Goal: Transaction & Acquisition: Purchase product/service

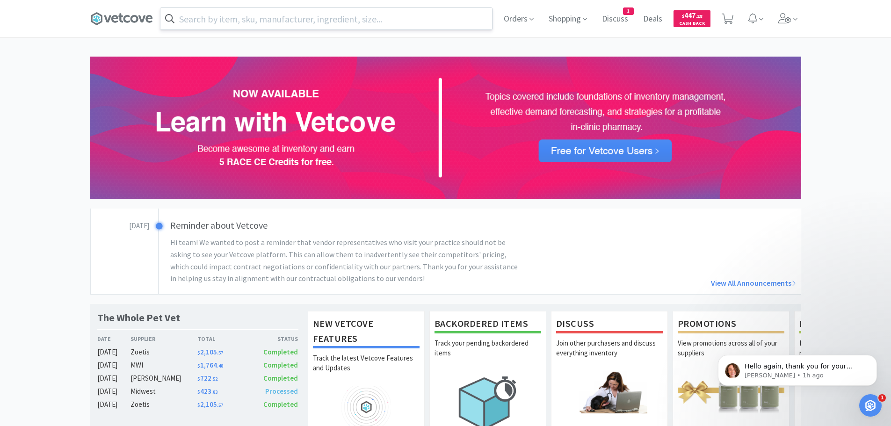
click at [334, 18] on input "text" at bounding box center [326, 19] width 332 height 22
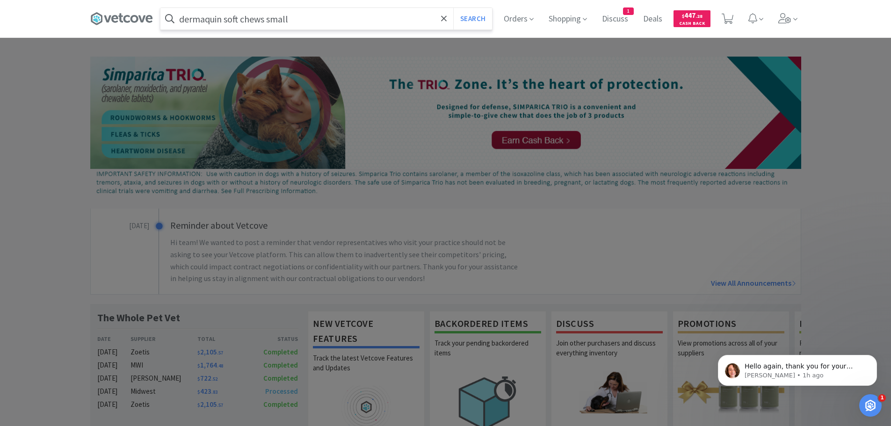
type input "dermaquin soft chews small"
click at [453, 8] on button "Search" at bounding box center [472, 19] width 39 height 22
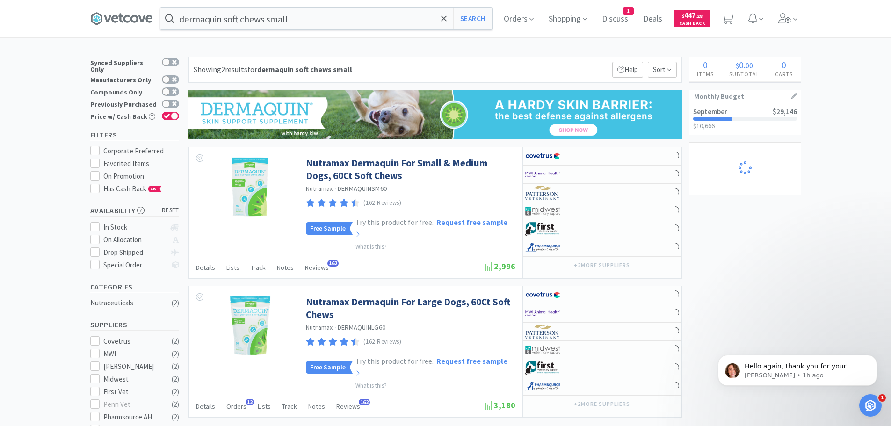
select select "10"
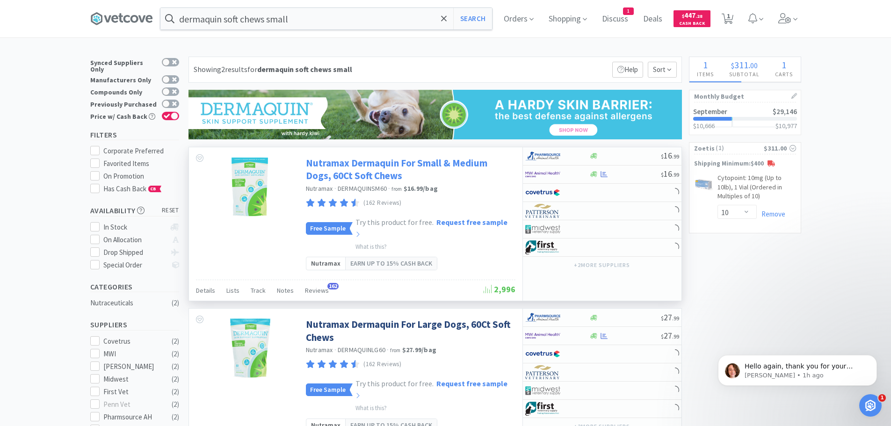
select select "2"
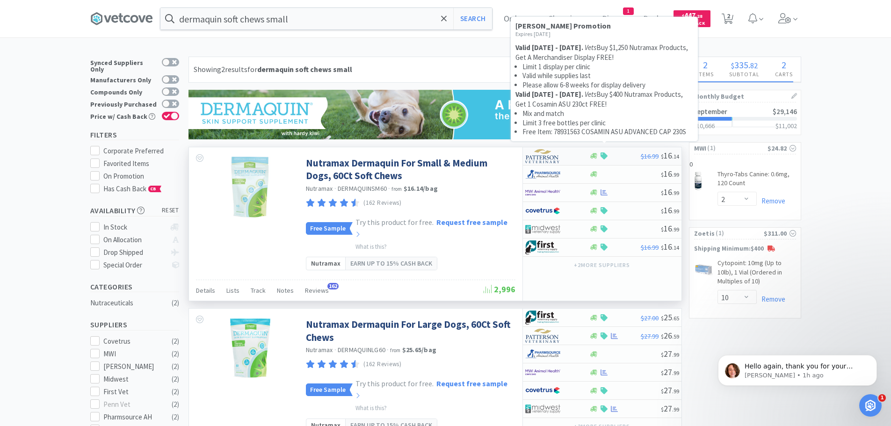
click at [606, 155] on icon at bounding box center [604, 155] width 7 height 7
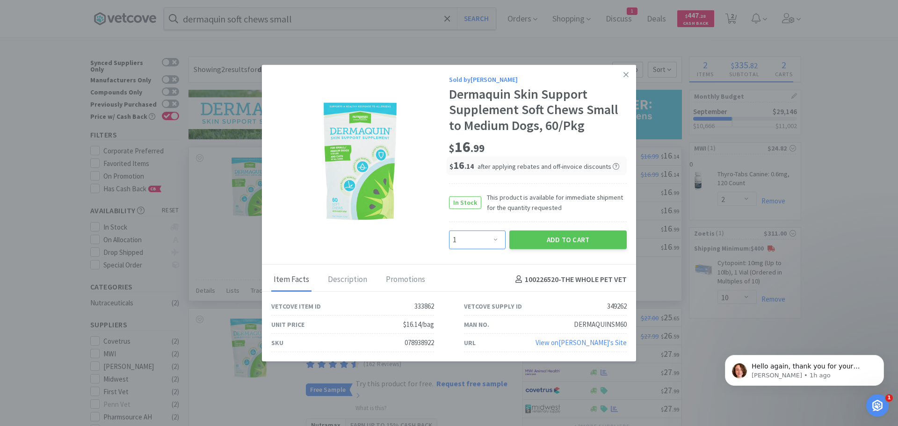
click at [496, 234] on select "Enter Quantity 1 2 3 4 5 6 7 8 9 10 11 12 13 14 15 16 17 18 19 20 Enter Quantity" at bounding box center [477, 239] width 57 height 19
select select "2"
click at [449, 230] on select "Enter Quantity 1 2 3 4 5 6 7 8 9 10 11 12 13 14 15 16 17 18 19 20 Enter Quantity" at bounding box center [477, 239] width 57 height 19
click at [568, 238] on button "Add to Cart" at bounding box center [567, 239] width 117 height 19
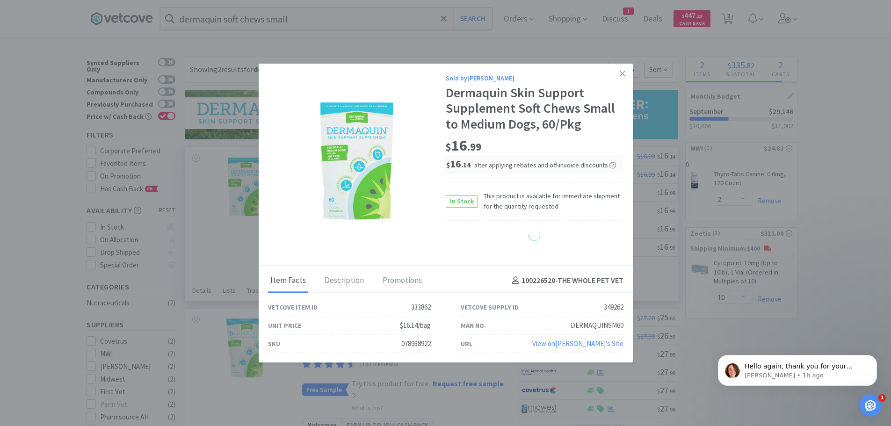
select select "2"
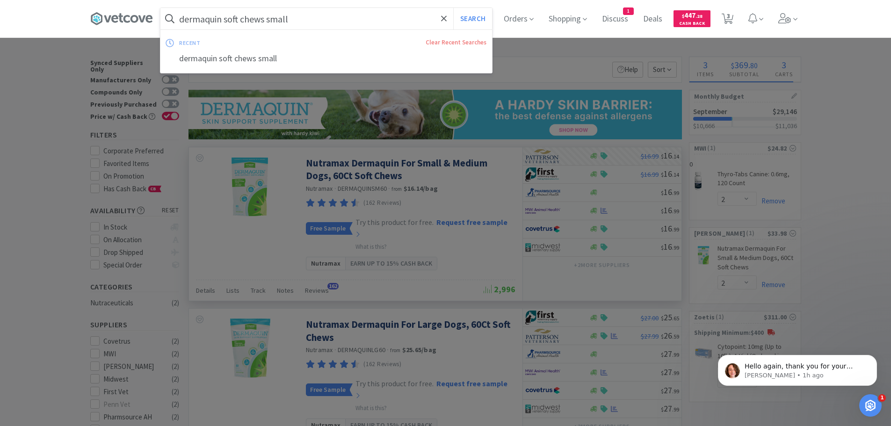
click at [337, 14] on input "dermaquin soft chews small" at bounding box center [326, 19] width 332 height 22
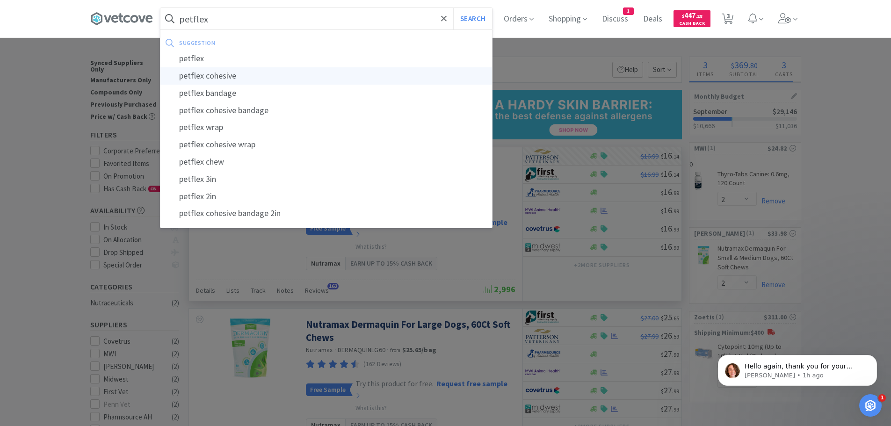
click at [261, 76] on div "petflex cohesive" at bounding box center [326, 75] width 332 height 17
type input "petflex cohesive"
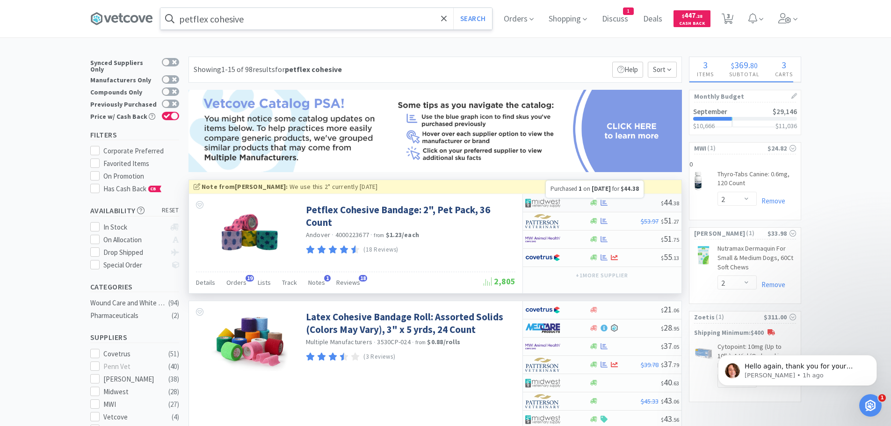
click at [607, 200] on icon at bounding box center [604, 202] width 7 height 7
select select "1"
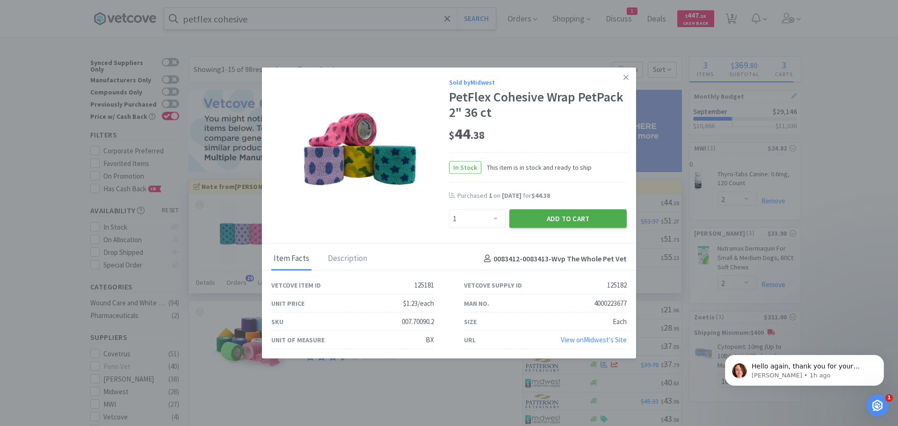
click at [567, 215] on button "Add to Cart" at bounding box center [567, 219] width 117 height 19
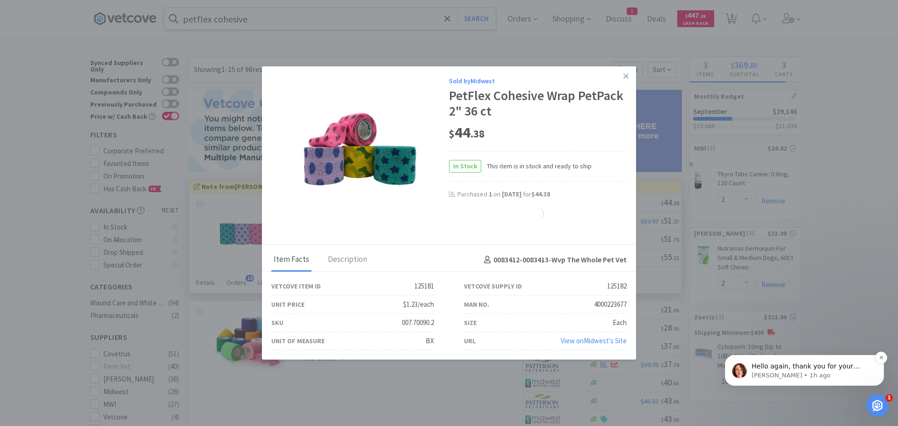
click at [802, 375] on p "Anna • 1h ago" at bounding box center [812, 375] width 121 height 8
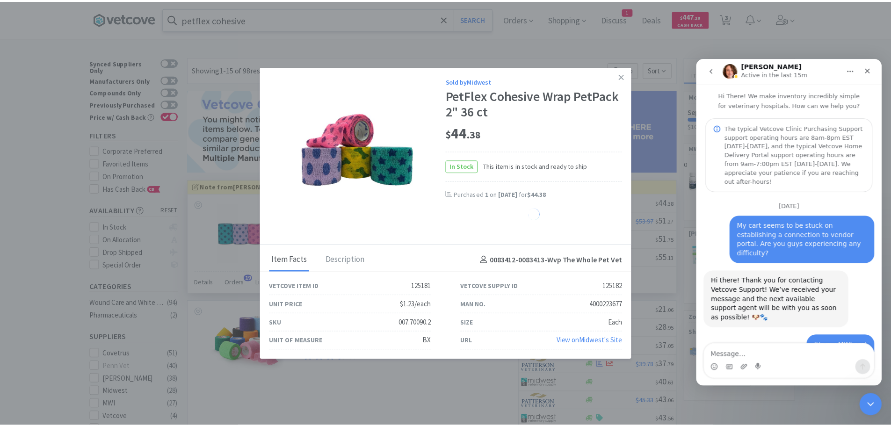
scroll to position [123, 0]
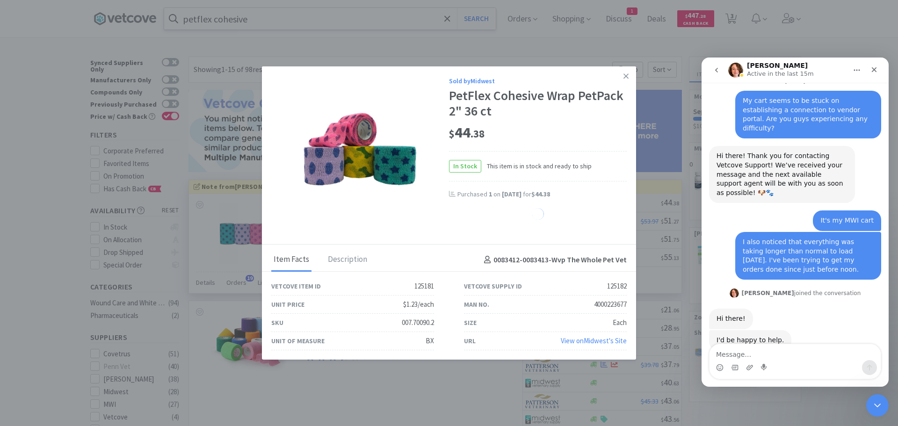
select select "1"
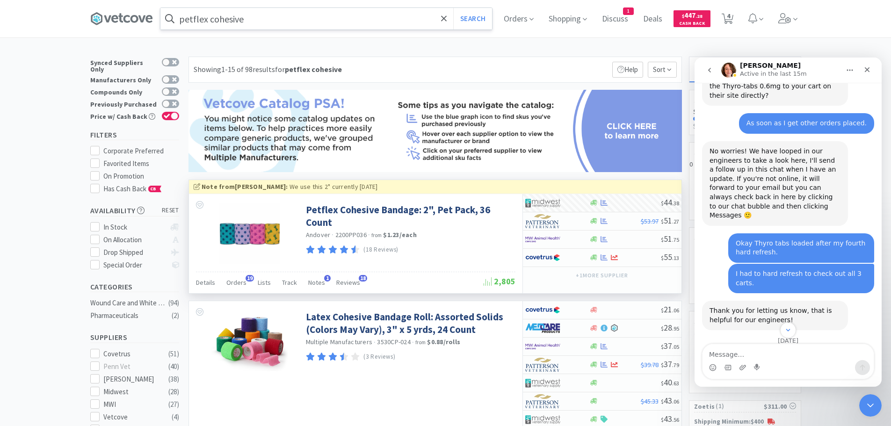
scroll to position [944, 0]
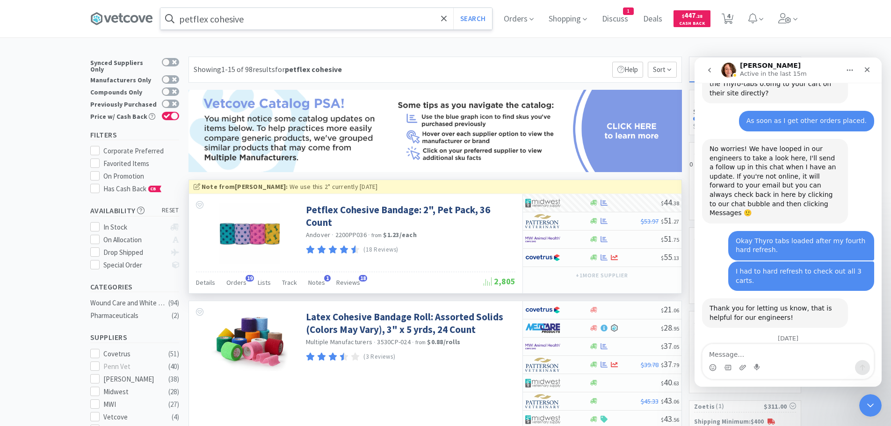
click at [715, 352] on textarea "Message…" at bounding box center [788, 352] width 171 height 16
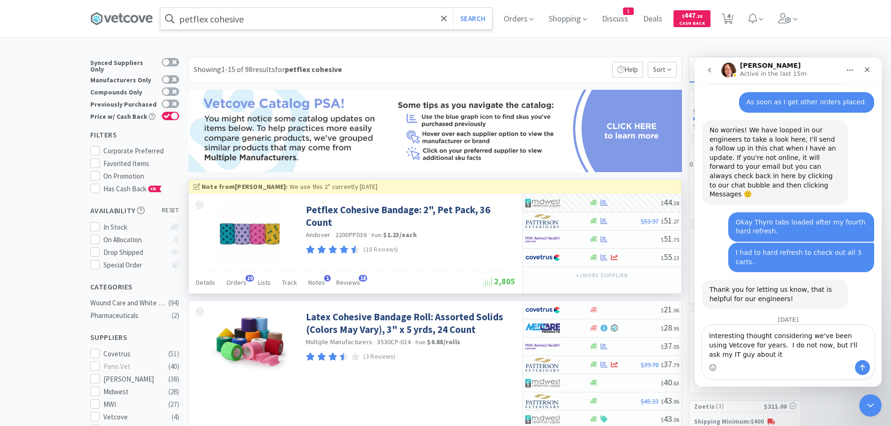
type textarea "Interesting thought considering we've been using Vetcove for years. I do not no…"
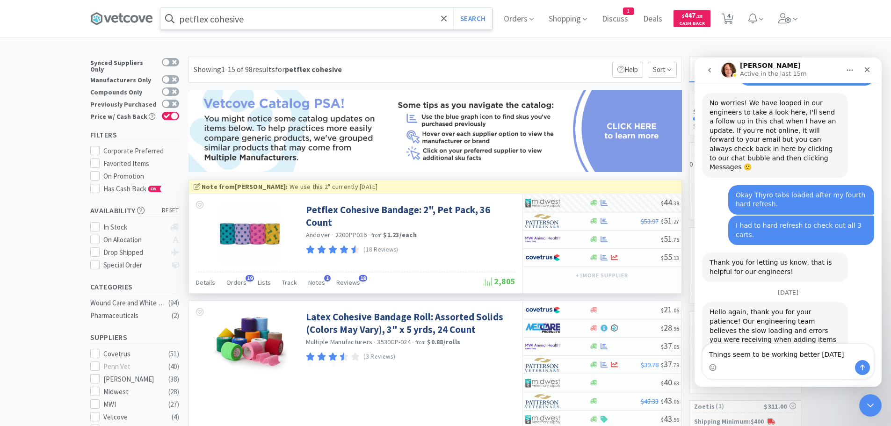
type textarea "Things seem to be working better [DATE]."
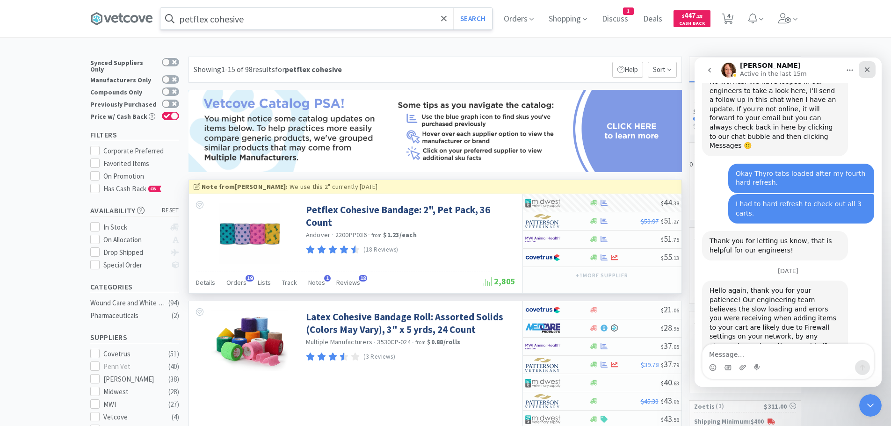
click at [869, 67] on icon "Close" at bounding box center [867, 69] width 7 height 7
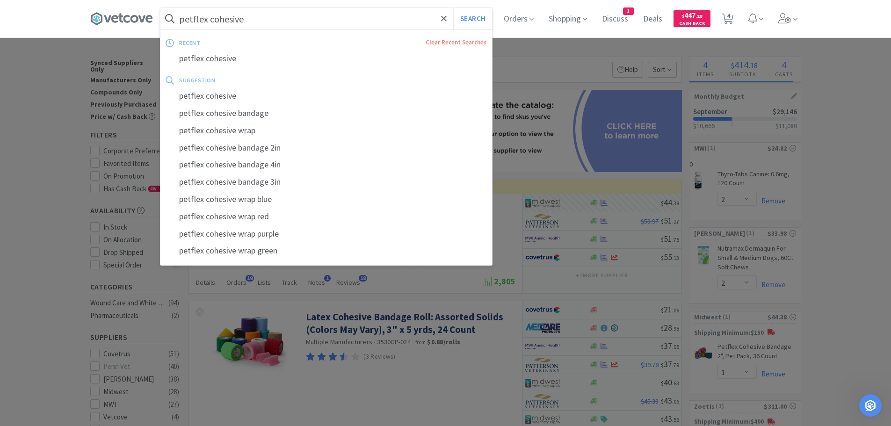
click at [299, 13] on input "petflex cohesive" at bounding box center [326, 19] width 332 height 22
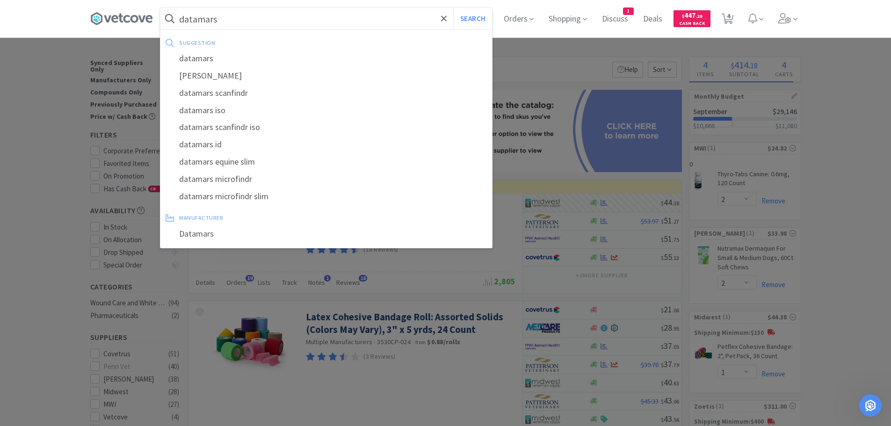
type input "datamars"
click at [453, 8] on button "Search" at bounding box center [472, 19] width 39 height 22
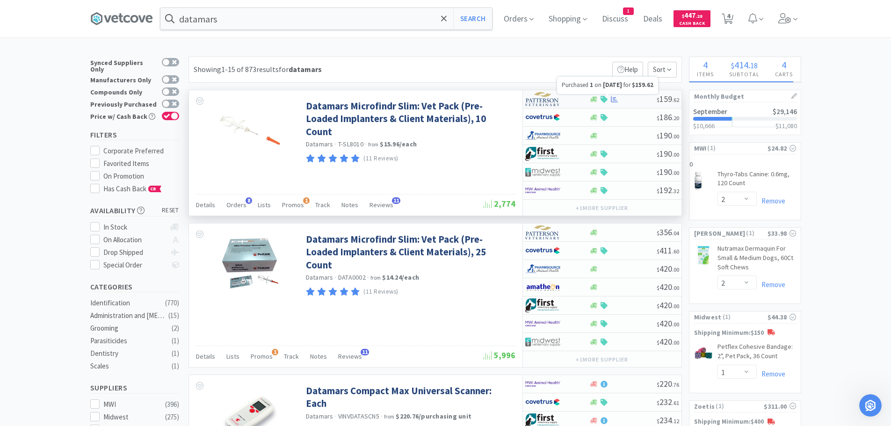
click at [618, 100] on icon at bounding box center [614, 99] width 7 height 7
select select "1"
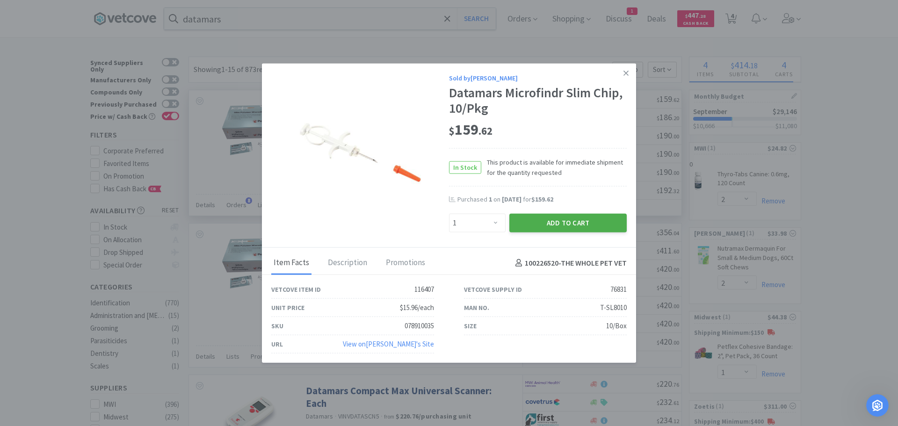
click at [558, 221] on button "Add to Cart" at bounding box center [567, 223] width 117 height 19
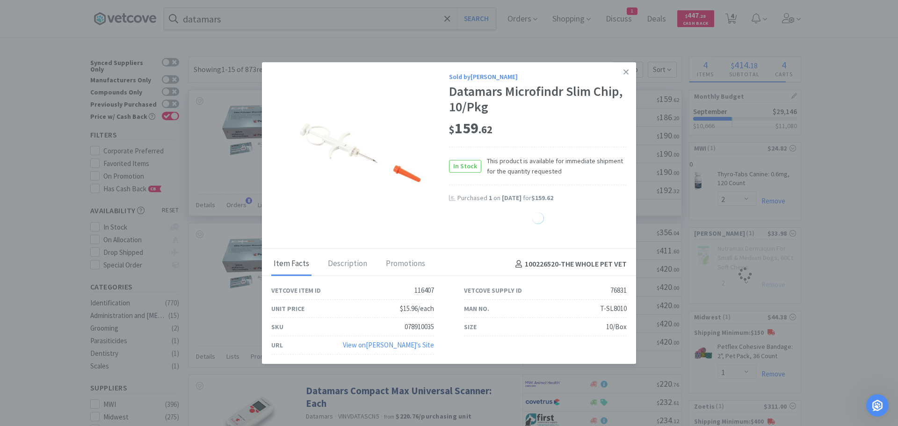
select select "1"
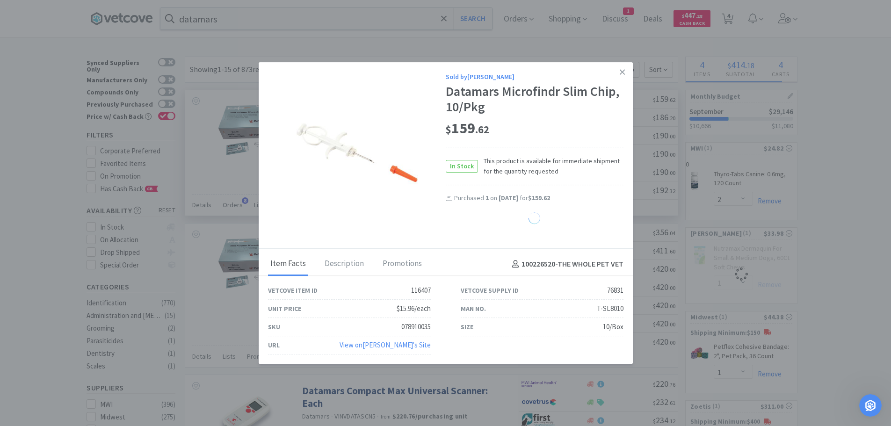
select select "2"
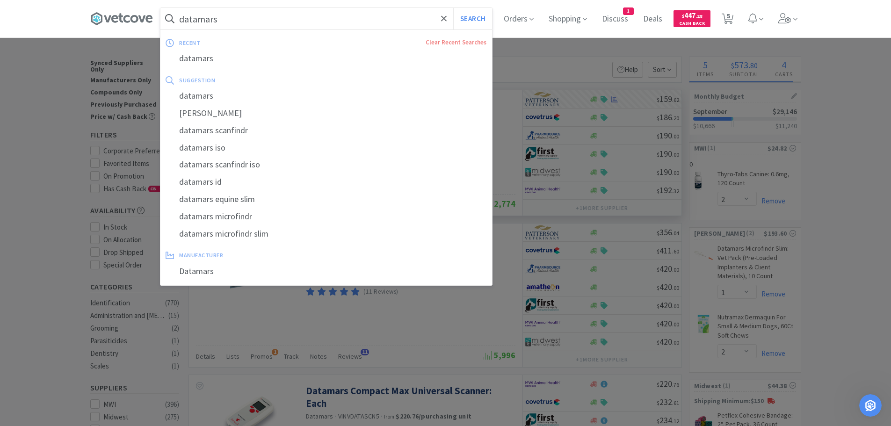
click at [293, 12] on input "datamars" at bounding box center [326, 19] width 332 height 22
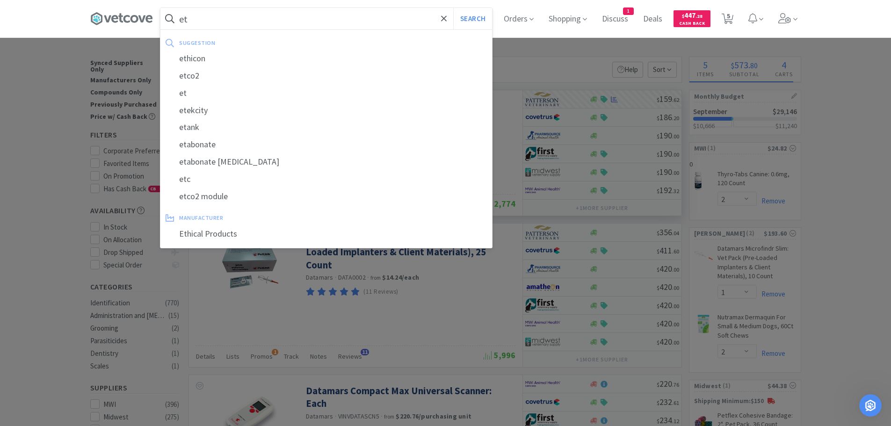
type input "e"
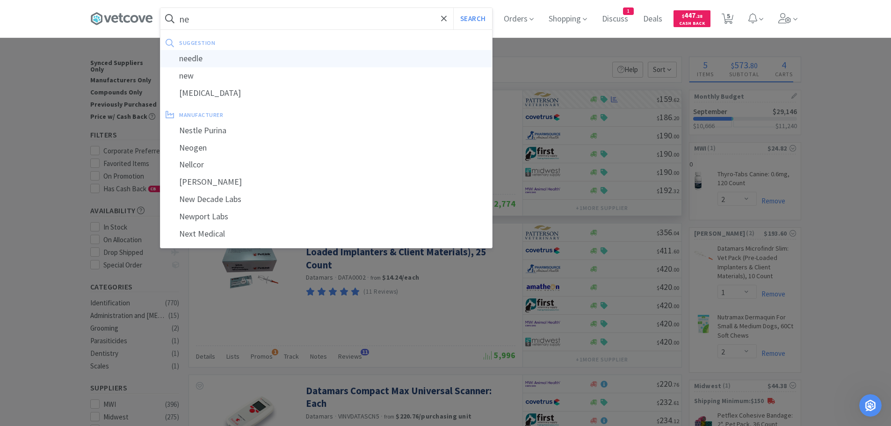
type input "n"
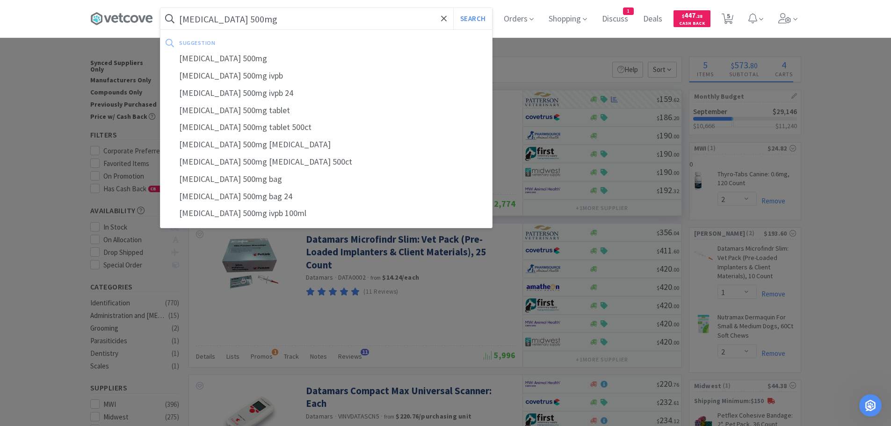
type input "metronidazole 500mg"
click at [453, 8] on button "Search" at bounding box center [472, 19] width 39 height 22
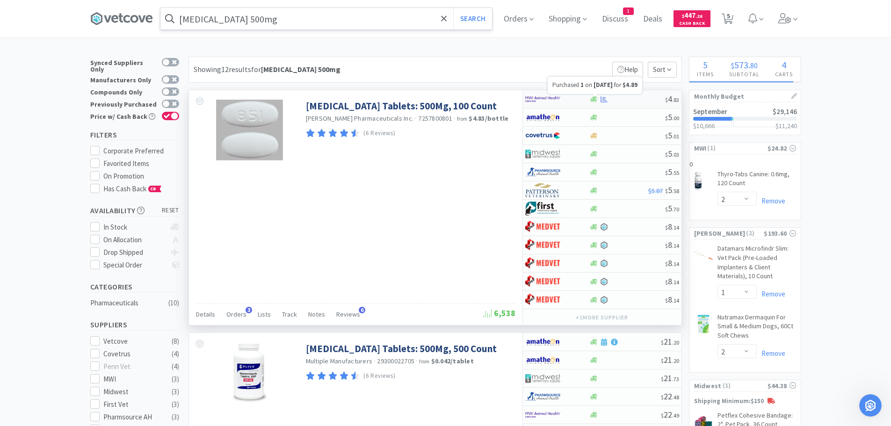
click at [605, 98] on icon at bounding box center [604, 99] width 7 height 7
select select "1"
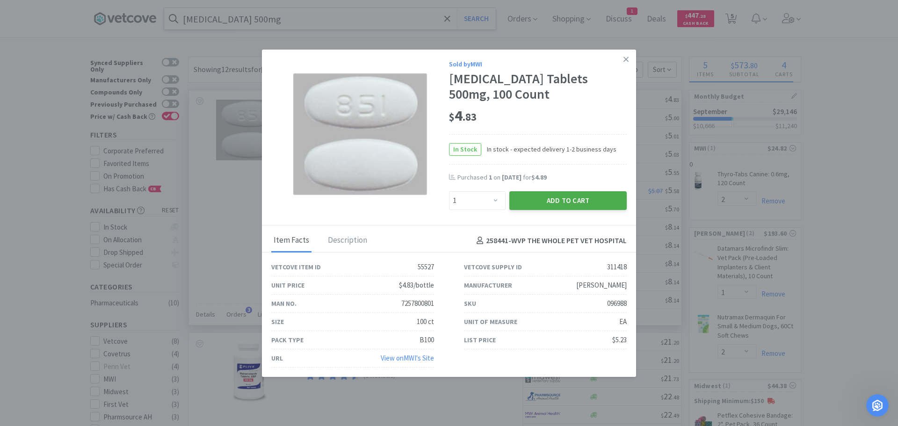
click at [541, 199] on button "Add to Cart" at bounding box center [567, 200] width 117 height 19
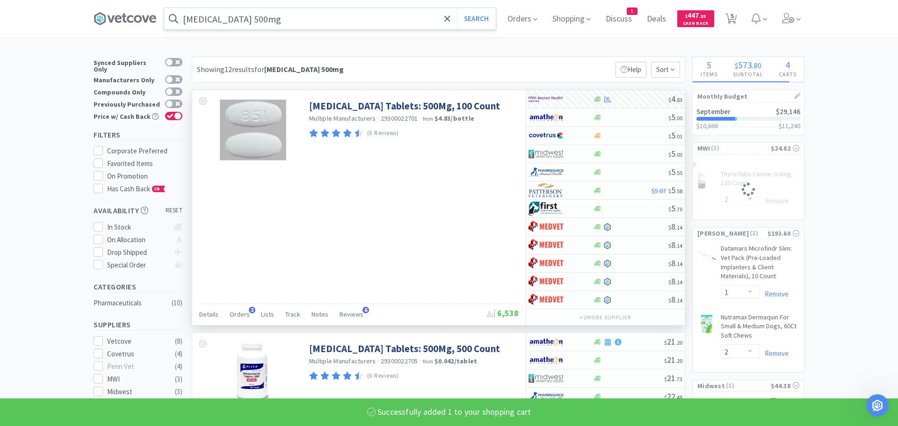
select select "1"
select select "2"
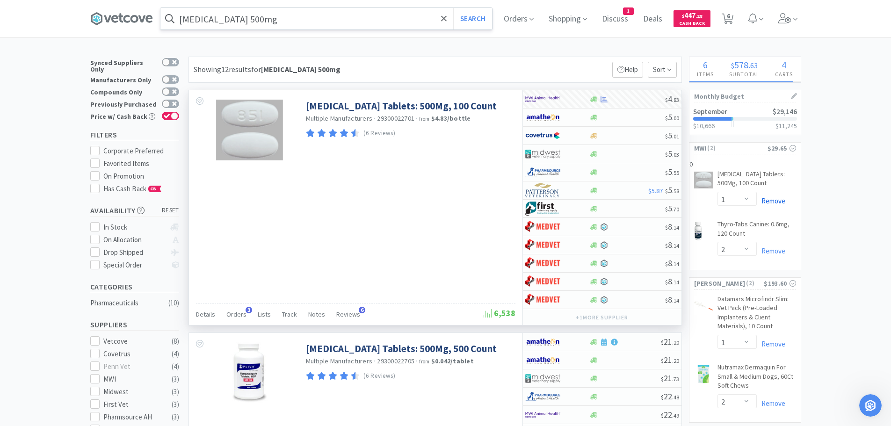
click at [772, 200] on link "Remove" at bounding box center [771, 200] width 29 height 9
select select "2"
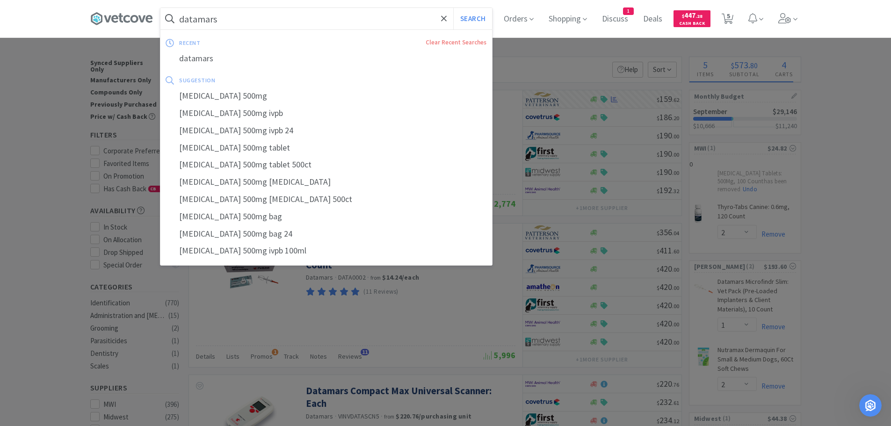
drag, startPoint x: 298, startPoint y: 22, endPoint x: 296, endPoint y: 11, distance: 10.5
click at [298, 21] on input "datamars" at bounding box center [326, 19] width 332 height 22
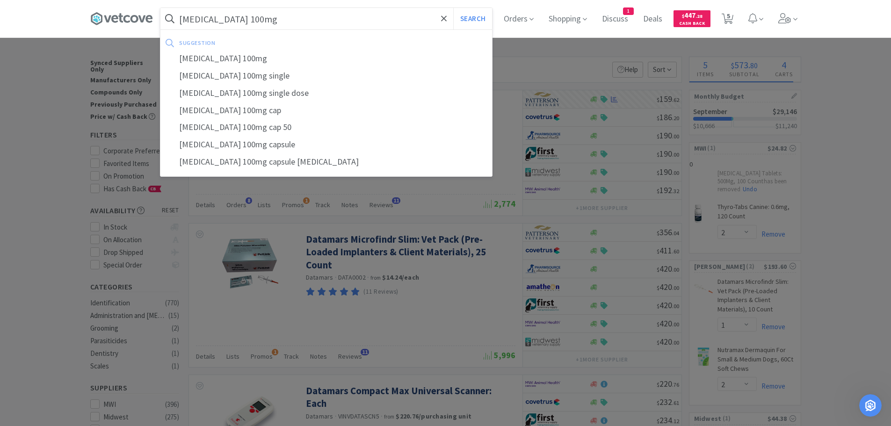
type input "doxycycline 100mg"
click at [453, 8] on button "Search" at bounding box center [472, 19] width 39 height 22
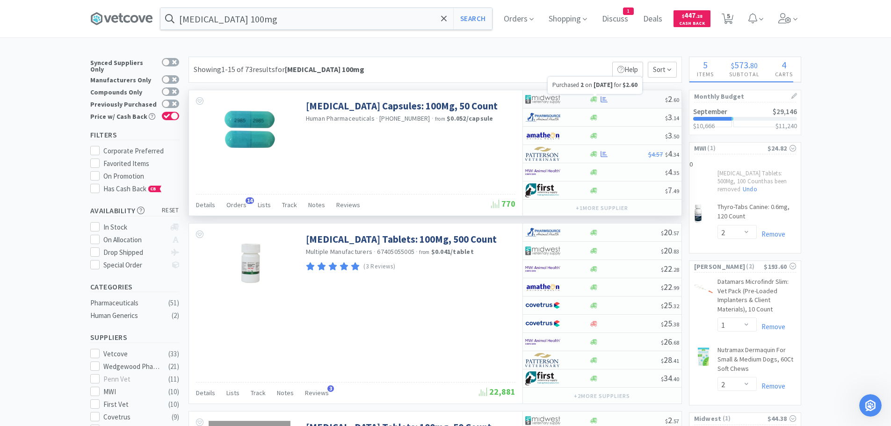
click at [604, 96] on icon at bounding box center [604, 99] width 7 height 7
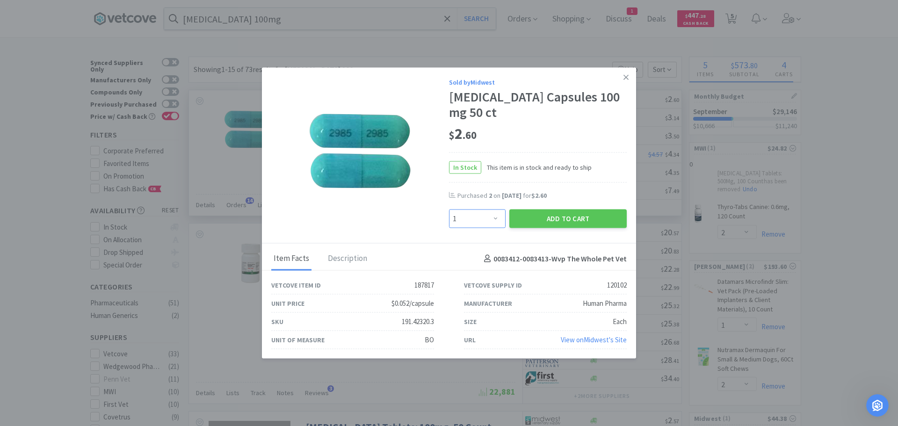
drag, startPoint x: 497, startPoint y: 217, endPoint x: 497, endPoint y: 211, distance: 5.6
click at [497, 213] on select "Enter Quantity 1 2 3 4 5 6 7 8 9 10 11 12 13 14 15 16 17 18 19 20 Enter Quantity" at bounding box center [477, 219] width 57 height 19
select select "3"
click at [449, 210] on select "Enter Quantity 1 2 3 4 5 6 7 8 9 10 11 12 13 14 15 16 17 18 19 20 Enter Quantity" at bounding box center [477, 219] width 57 height 19
click at [558, 217] on button "Add to Cart" at bounding box center [567, 219] width 117 height 19
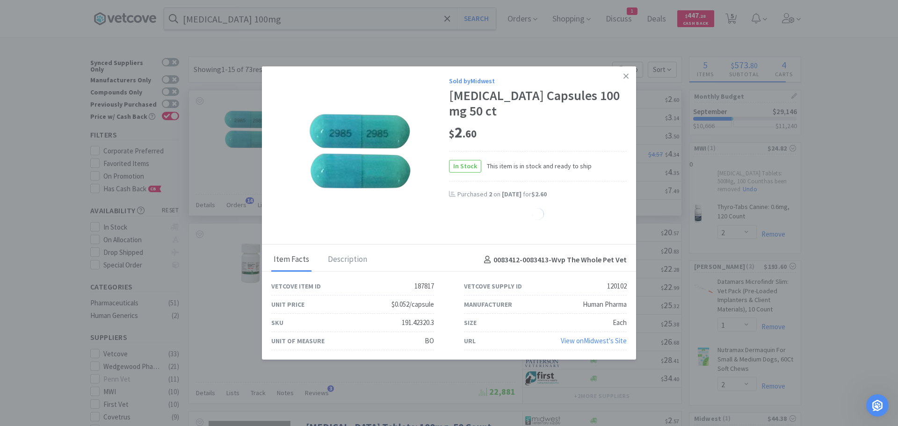
select select "1"
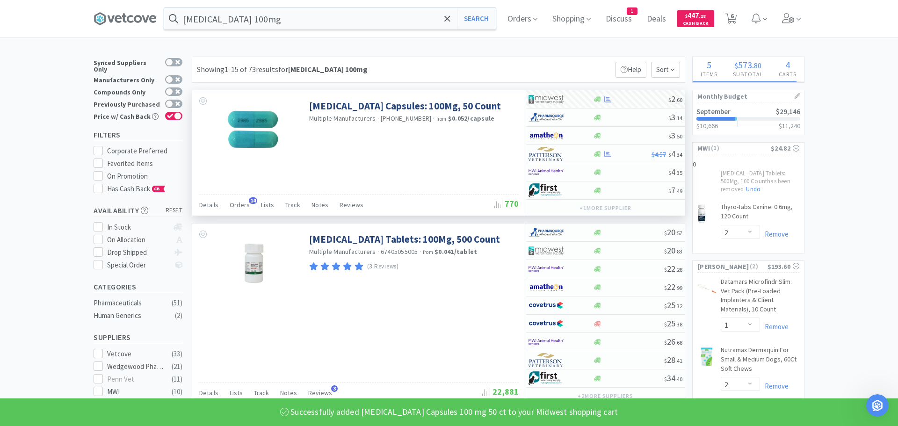
select select "3"
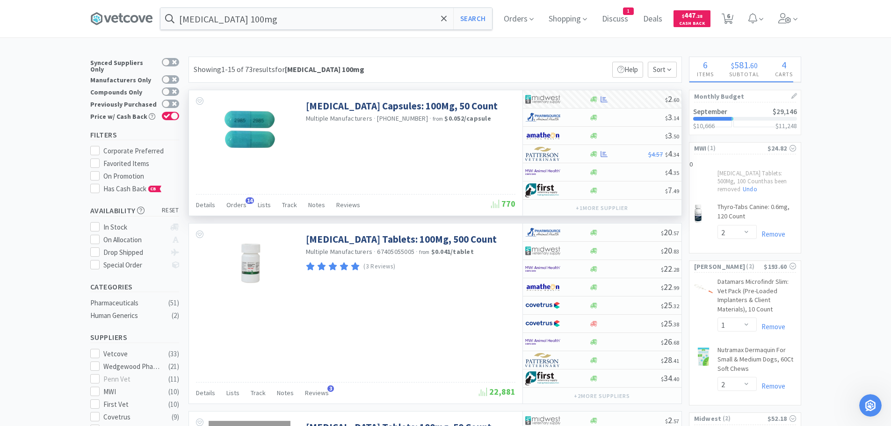
click at [298, 7] on div "doxycycline 100mg Search Orders Shopping Discuss Discuss 1 Deals Deals $ 447 . …" at bounding box center [445, 18] width 711 height 37
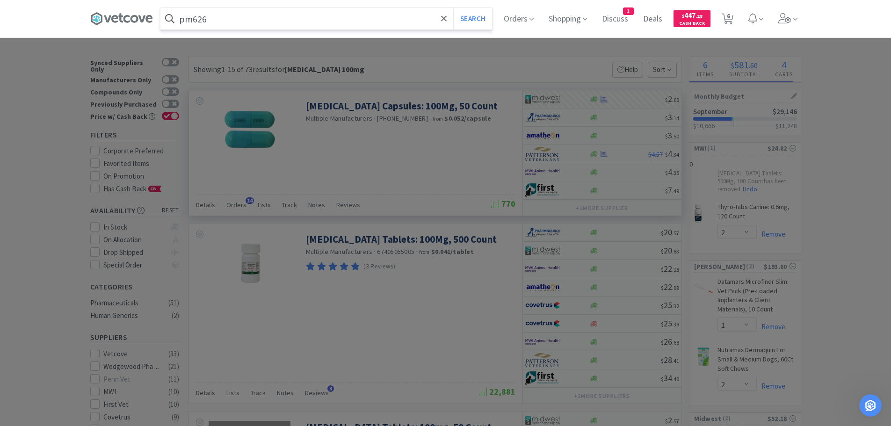
click at [229, 15] on input "pm626" at bounding box center [326, 19] width 332 height 22
click at [453, 8] on button "Search" at bounding box center [472, 19] width 39 height 22
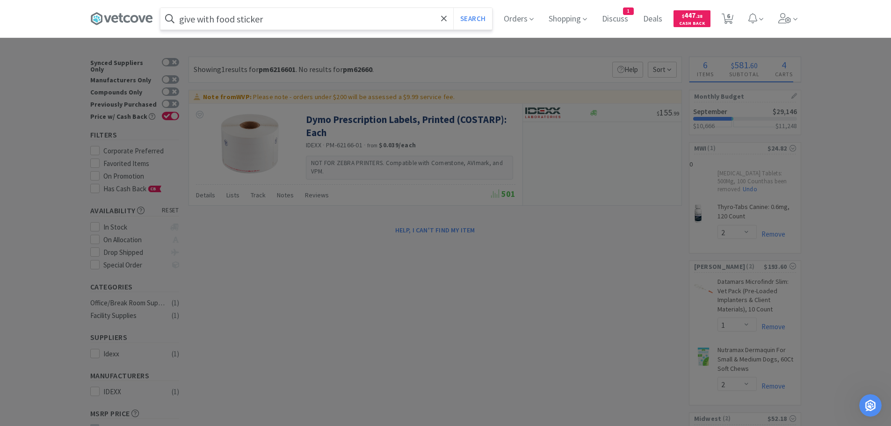
type input "give with food sticker"
click at [453, 8] on button "Search" at bounding box center [472, 19] width 39 height 22
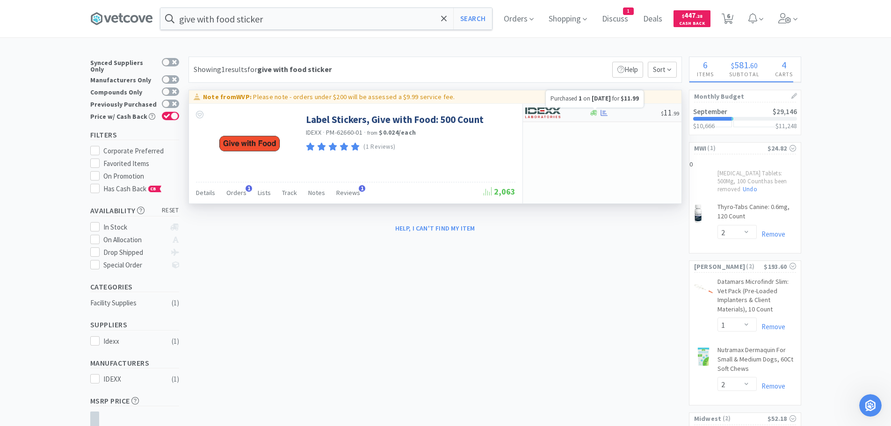
click at [602, 109] on icon at bounding box center [604, 112] width 7 height 7
select select "1"
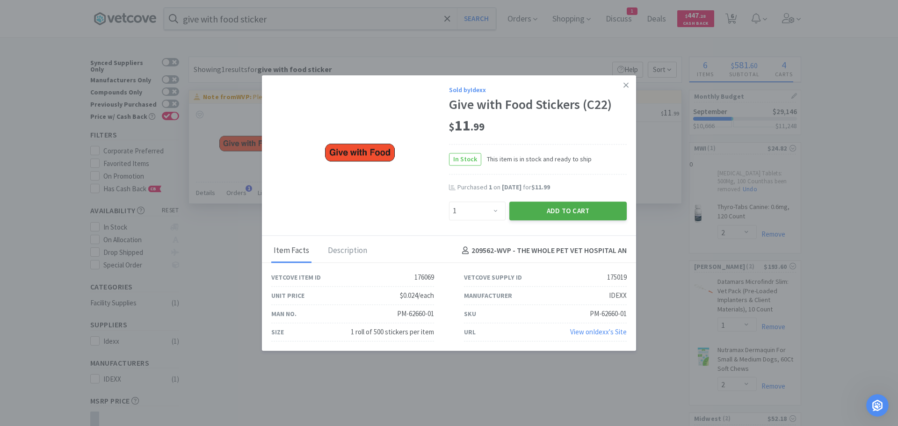
click at [572, 207] on button "Add to Cart" at bounding box center [567, 211] width 117 height 19
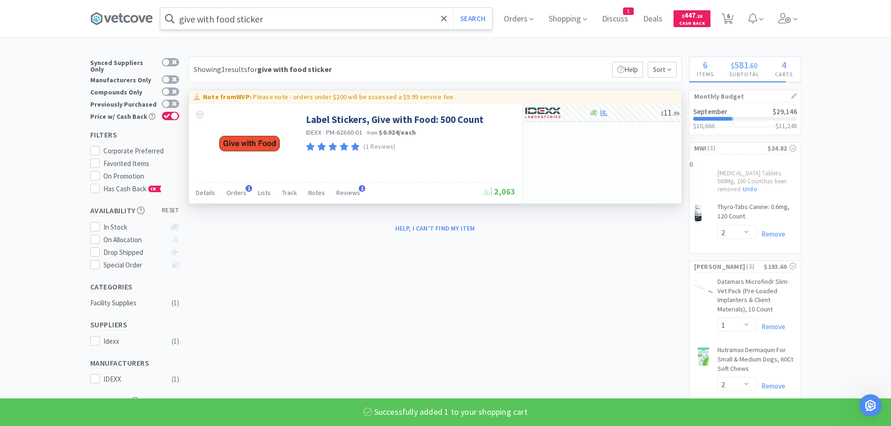
select select "1"
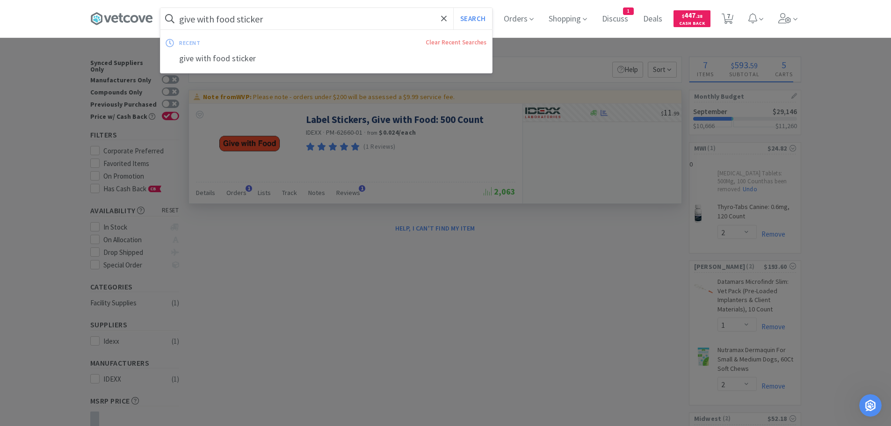
click at [325, 19] on input "give with food sticker" at bounding box center [326, 19] width 332 height 22
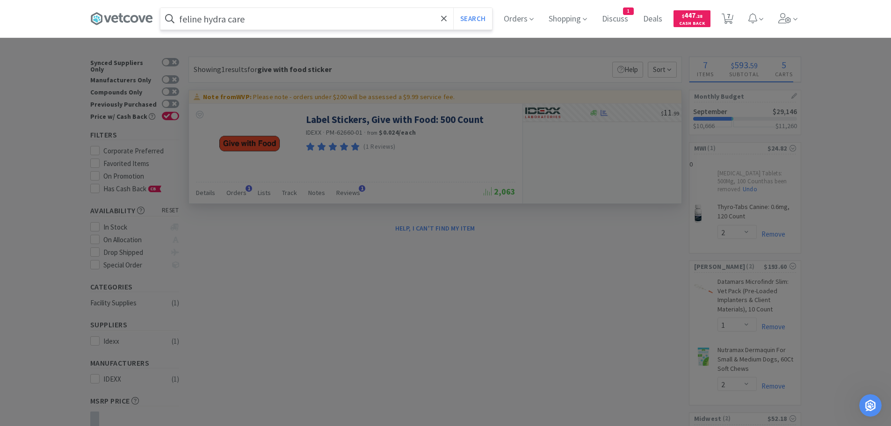
type input "feline hydra care"
click at [453, 8] on button "Search" at bounding box center [472, 19] width 39 height 22
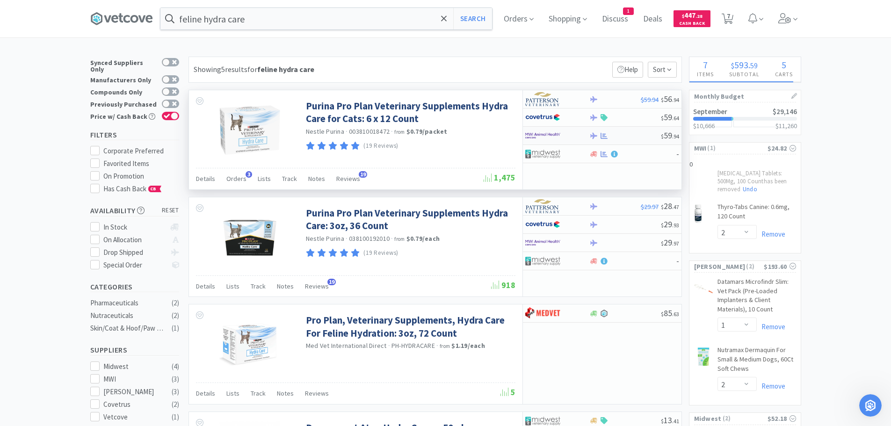
click at [600, 132] on div at bounding box center [604, 135] width 9 height 7
select select "1"
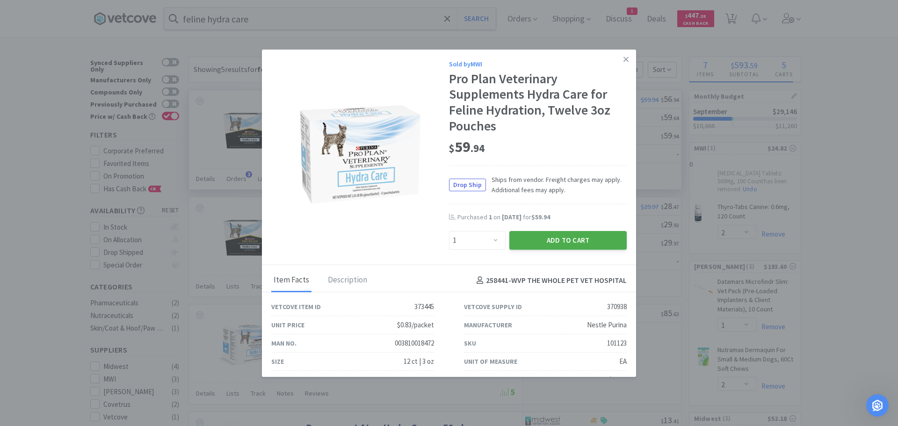
click at [541, 240] on button "Add to Cart" at bounding box center [567, 240] width 117 height 19
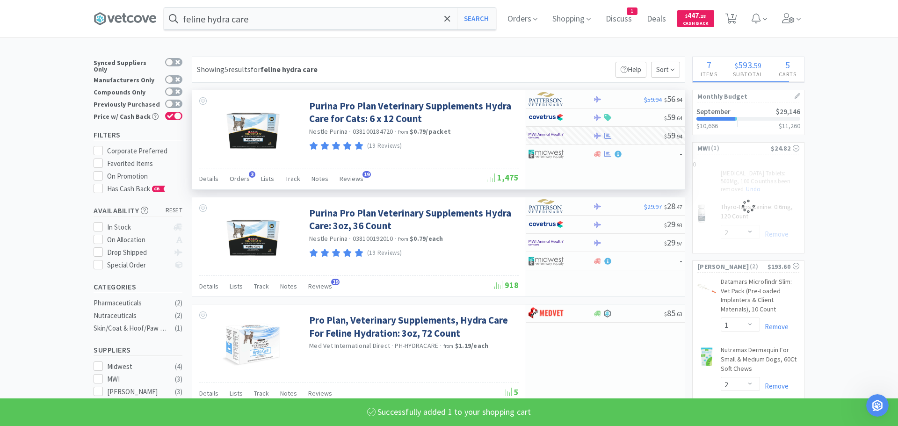
select select "1"
select select "2"
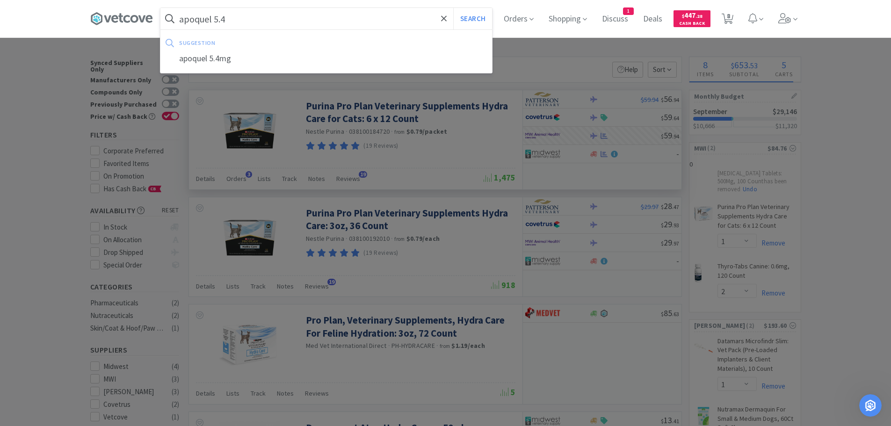
type input "apoquel 5.4"
click at [453, 8] on button "Search" at bounding box center [472, 19] width 39 height 22
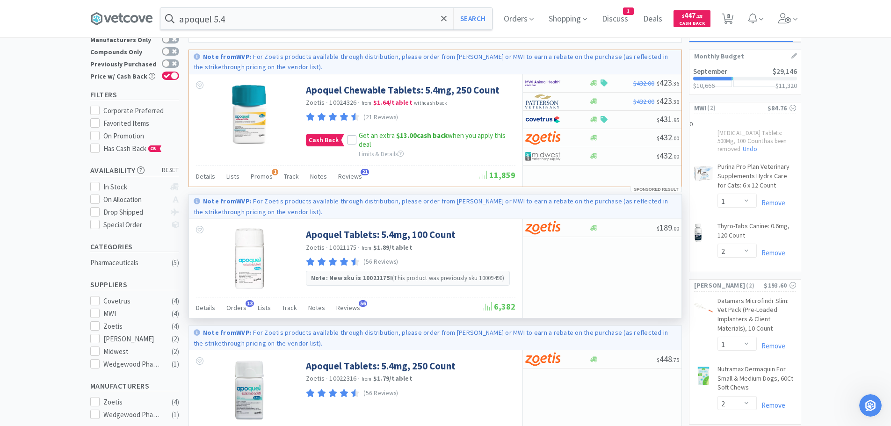
scroll to position [24, 0]
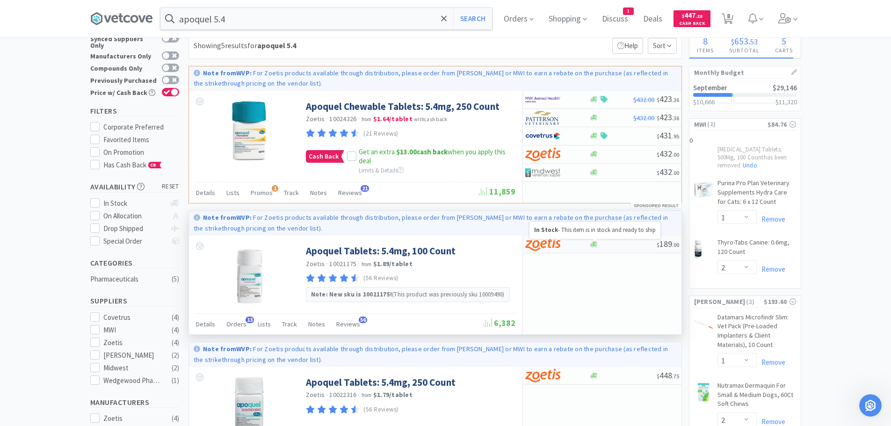
click at [594, 242] on icon at bounding box center [593, 244] width 7 height 6
select select "1"
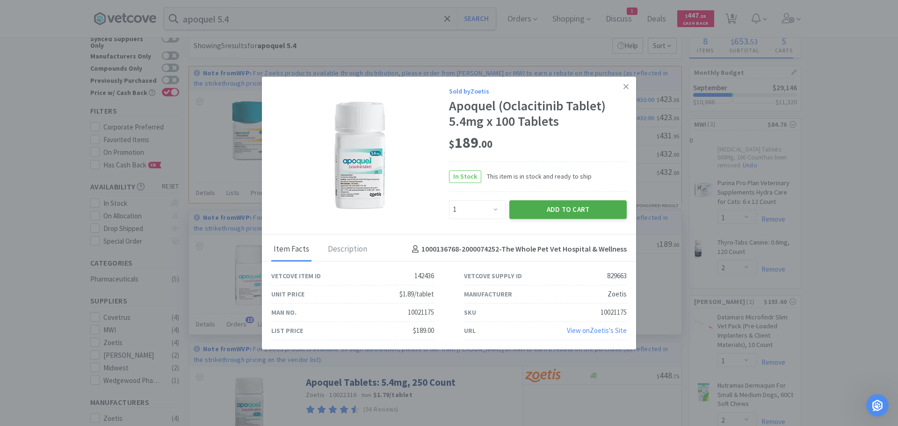
click at [566, 207] on button "Add to Cart" at bounding box center [567, 209] width 117 height 19
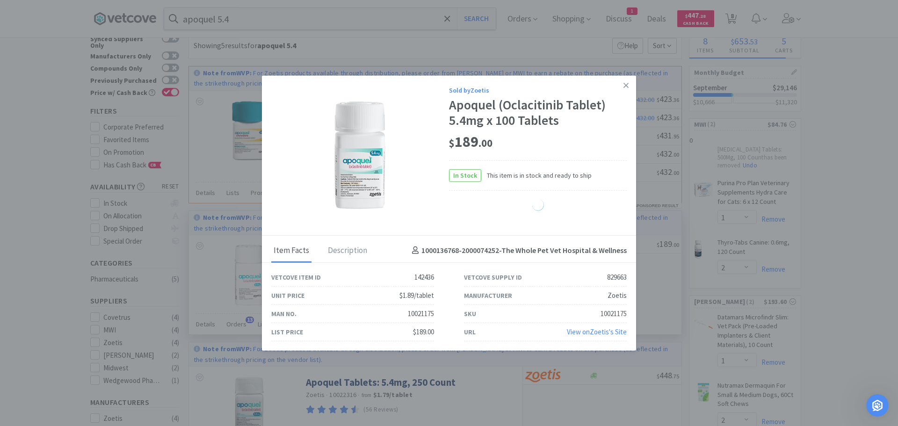
select select "1"
select select "10"
select select "1"
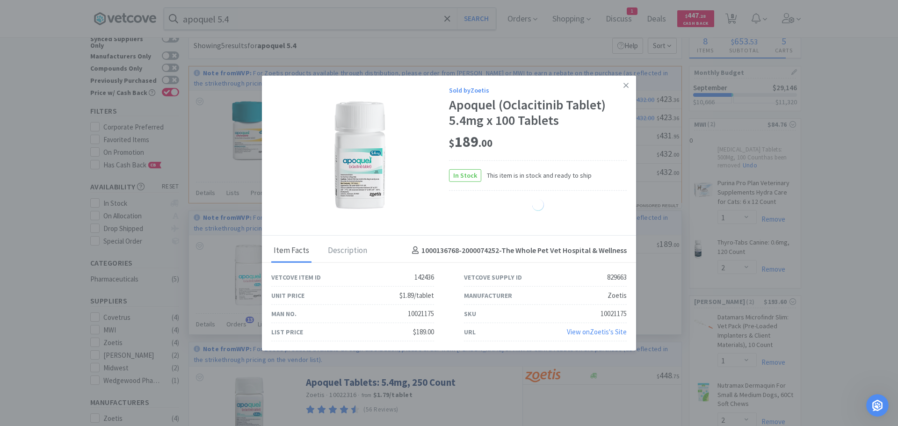
select select "1"
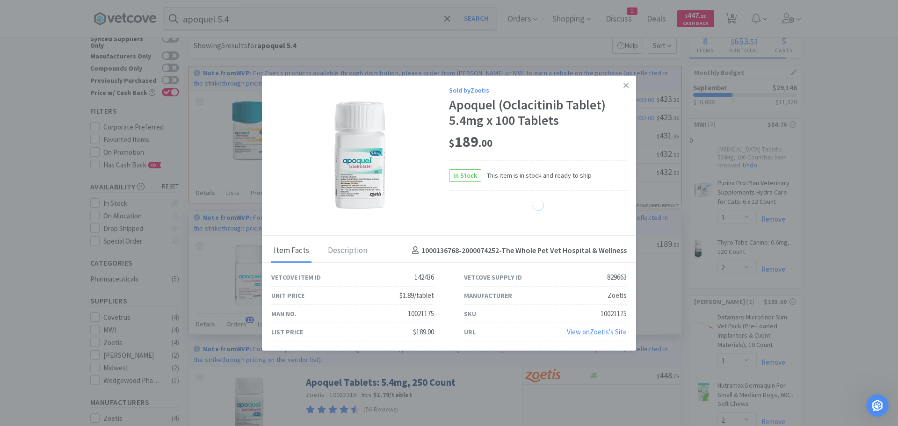
select select "1"
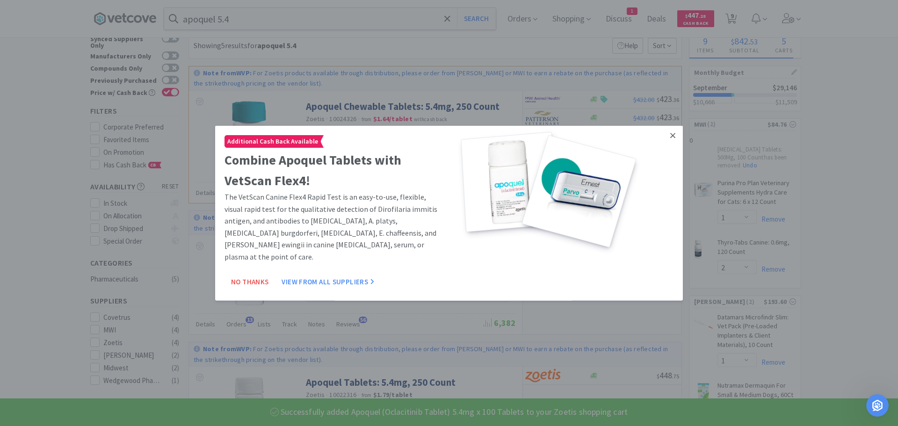
click at [670, 132] on icon at bounding box center [672, 135] width 5 height 8
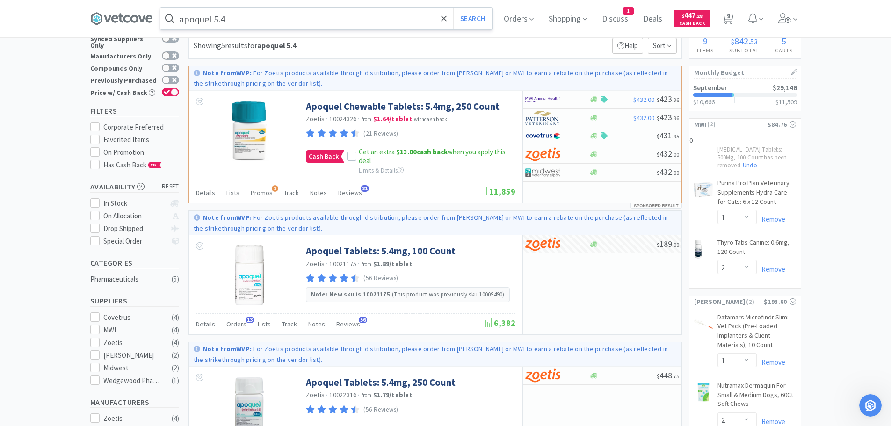
click at [250, 16] on input "apoquel 5.4" at bounding box center [326, 19] width 332 height 22
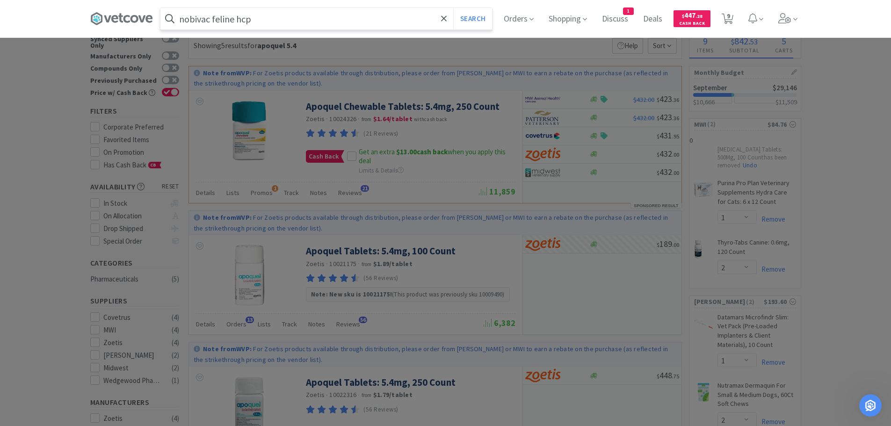
type input "nobivac feline hcp"
click at [453, 8] on button "Search" at bounding box center [472, 19] width 39 height 22
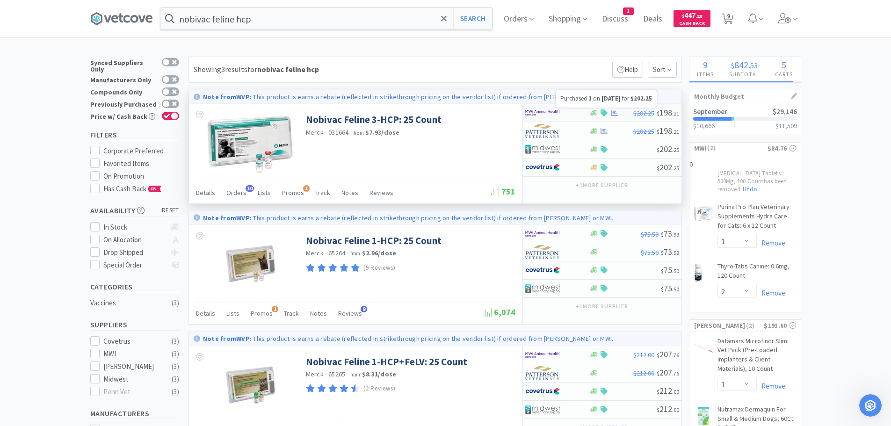
click at [613, 112] on icon at bounding box center [614, 112] width 7 height 7
select select "1"
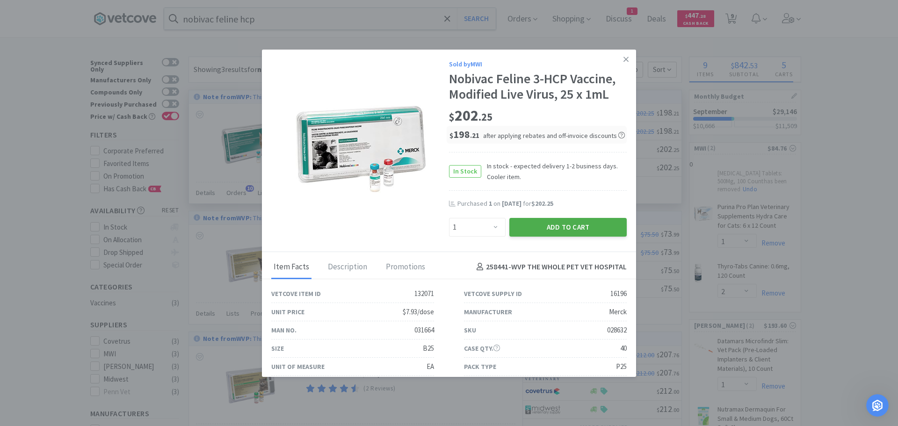
click at [548, 221] on button "Add to Cart" at bounding box center [567, 227] width 117 height 19
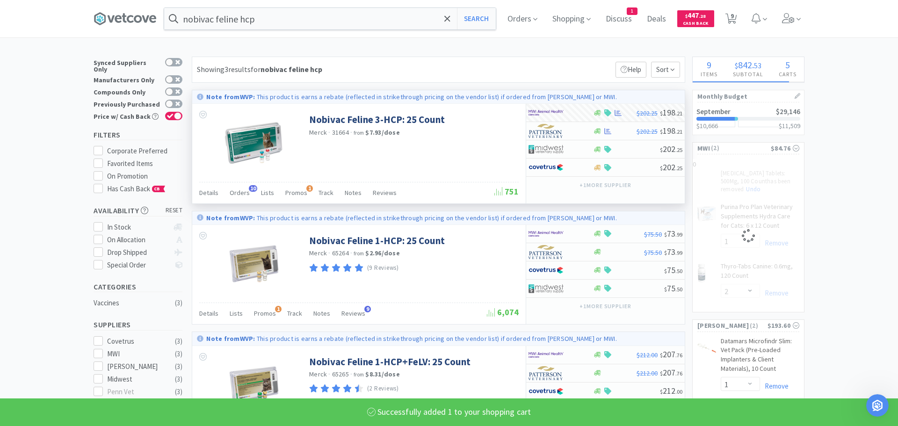
select select "1"
select select "2"
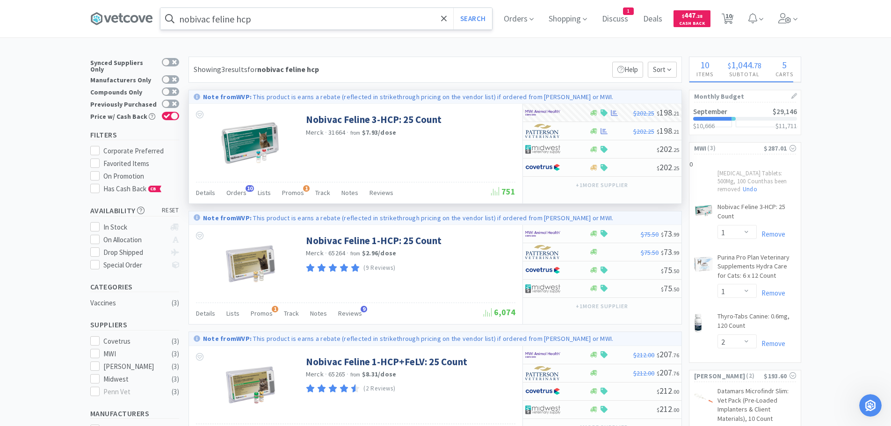
click at [297, 19] on input "nobivac feline hcp" at bounding box center [326, 19] width 332 height 22
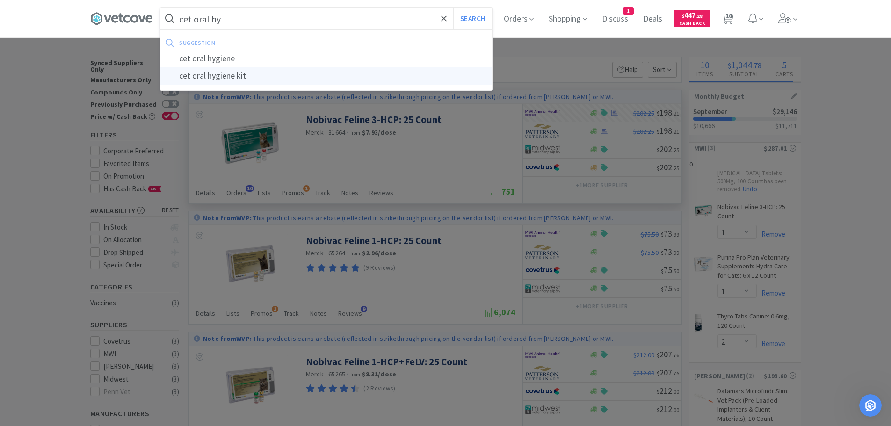
click at [256, 75] on div "cet oral hygiene kit" at bounding box center [326, 75] width 332 height 17
type input "cet oral hygiene kit"
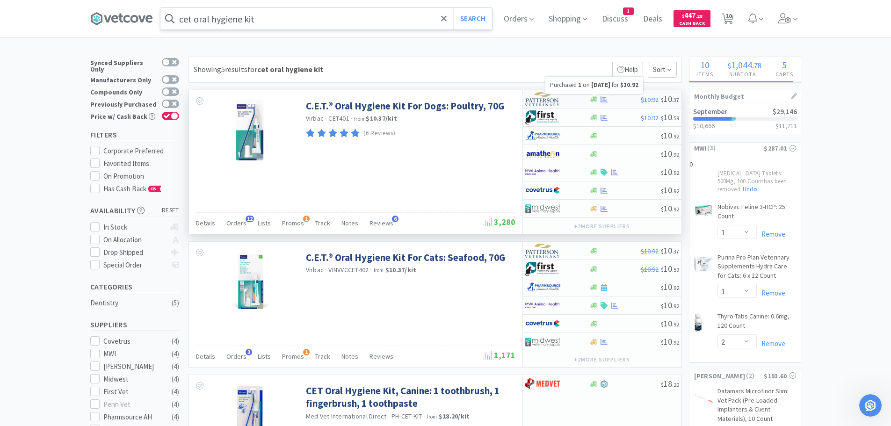
click at [603, 96] on icon at bounding box center [604, 99] width 7 height 7
select select "1"
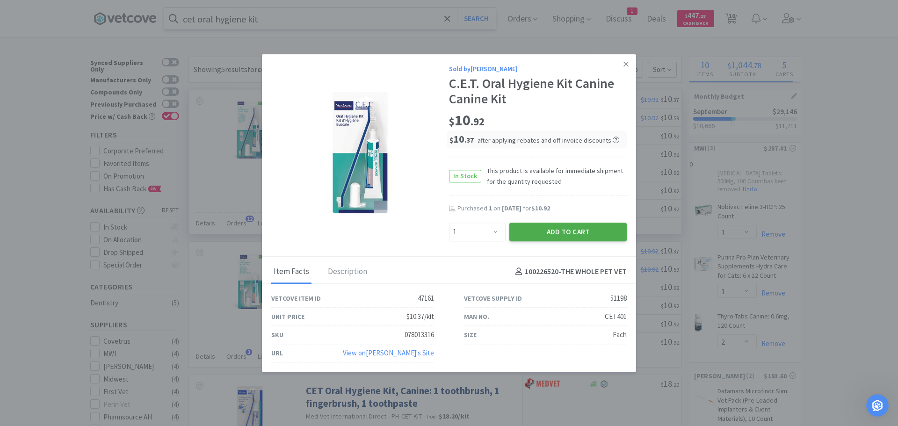
click at [564, 229] on button "Add to Cart" at bounding box center [567, 232] width 117 height 19
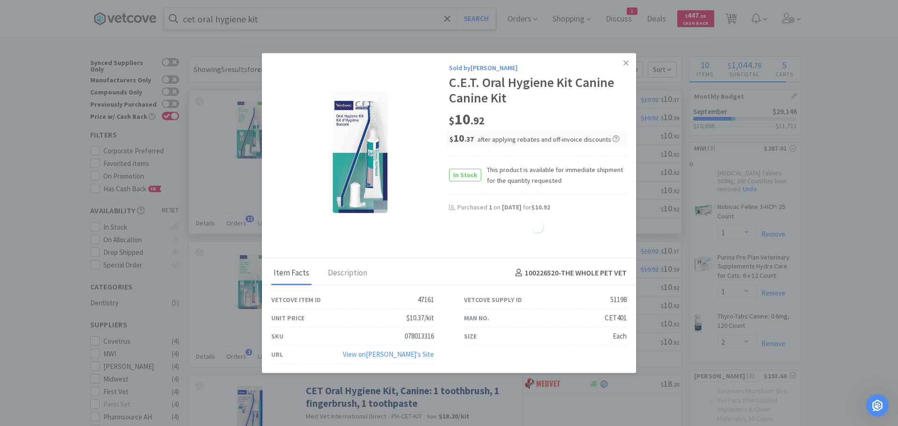
select select "1"
select select "2"
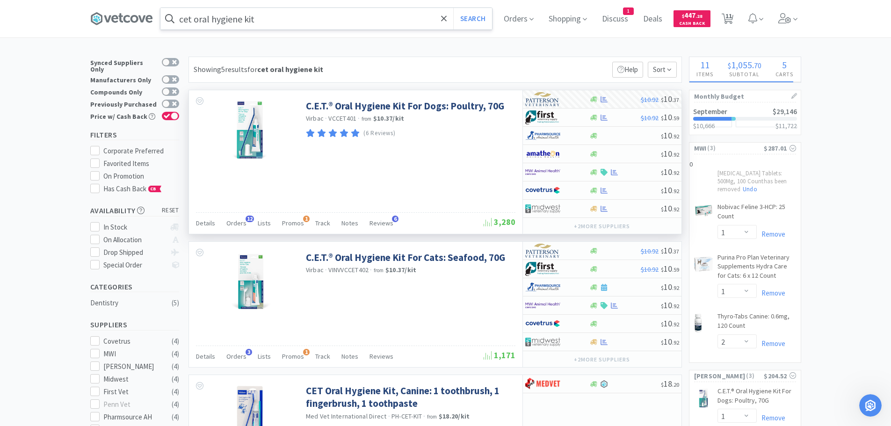
click at [269, 17] on input "cet oral hygiene kit" at bounding box center [326, 19] width 332 height 22
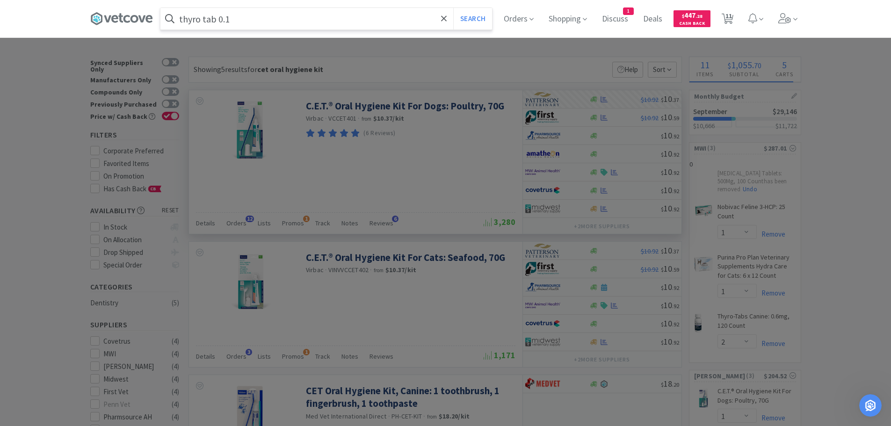
click at [453, 8] on button "Search" at bounding box center [472, 19] width 39 height 22
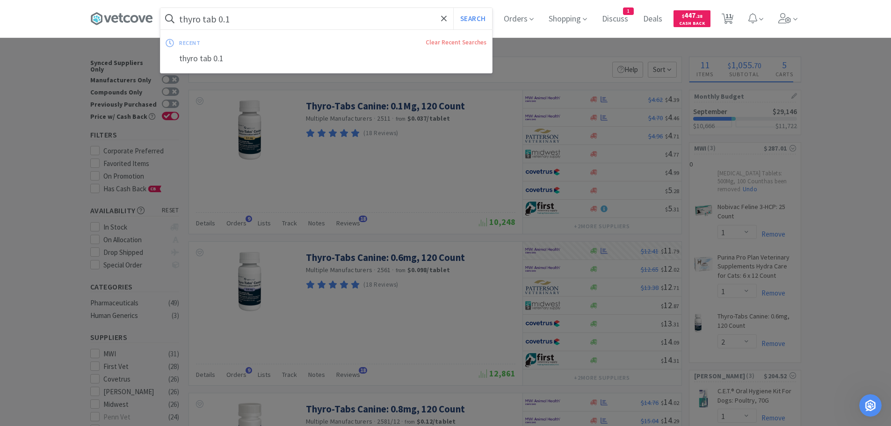
click at [239, 13] on input "thyro tab 0.1" at bounding box center [326, 19] width 332 height 22
click at [245, 15] on input "thyro tab 0.1" at bounding box center [326, 19] width 332 height 22
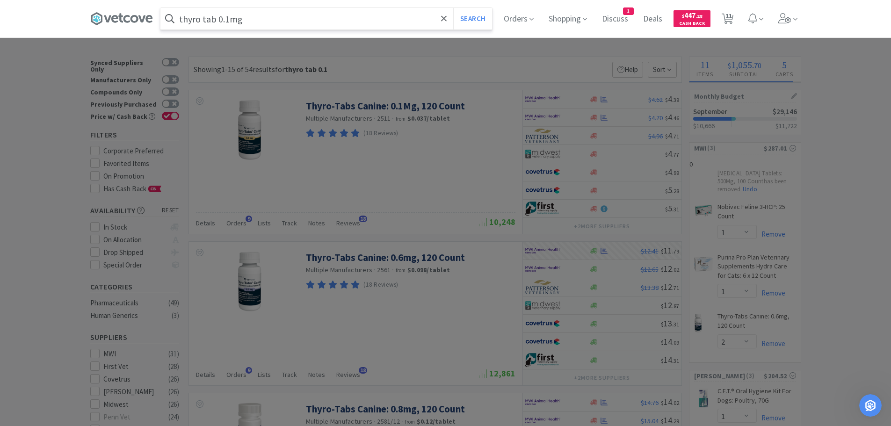
type input "thyro tab 0.1mg"
click at [453, 8] on button "Search" at bounding box center [472, 19] width 39 height 22
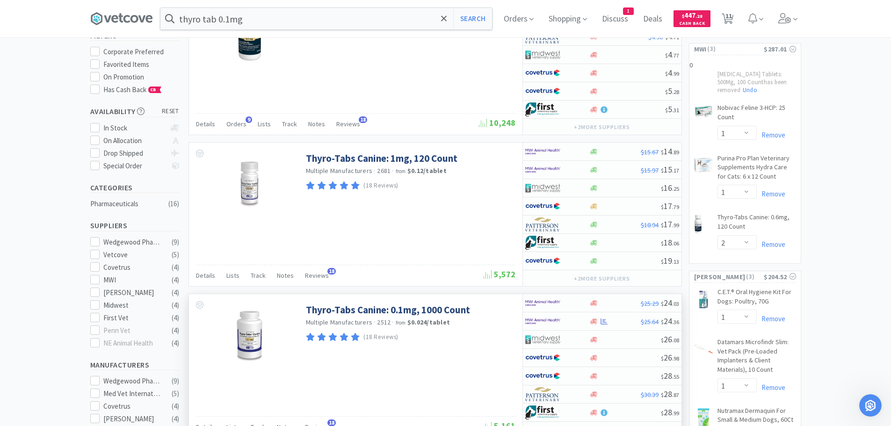
scroll to position [47, 0]
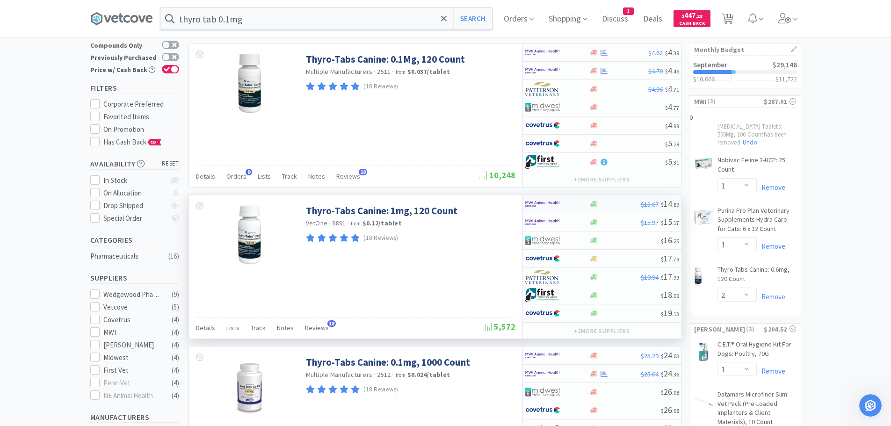
click at [581, 202] on div at bounding box center [557, 204] width 64 height 16
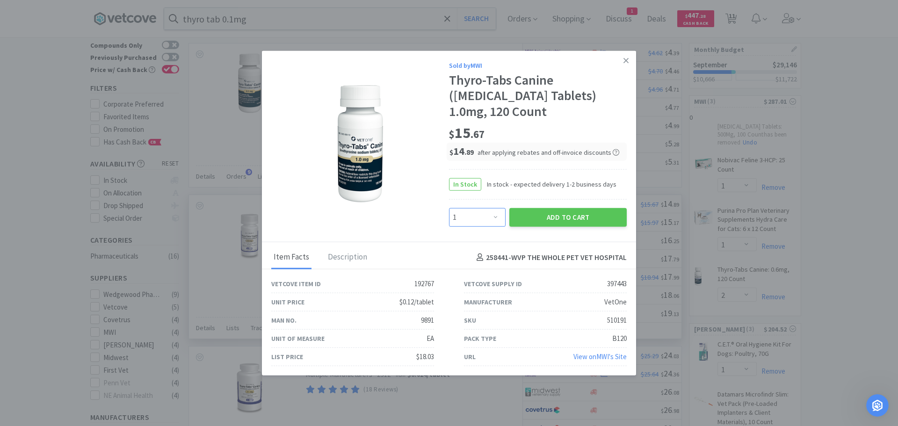
click at [494, 212] on select "Enter Quantity 1 2 3 4 5 6 7 8 9 10 11 12 13 14 15 16 17 18 19 20 Enter Quantity" at bounding box center [477, 217] width 57 height 19
select select "2"
click at [449, 208] on select "Enter Quantity 1 2 3 4 5 6 7 8 9 10 11 12 13 14 15 16 17 18 19 20 Enter Quantity" at bounding box center [477, 217] width 57 height 19
click at [562, 218] on button "Add to Cart" at bounding box center [567, 217] width 117 height 19
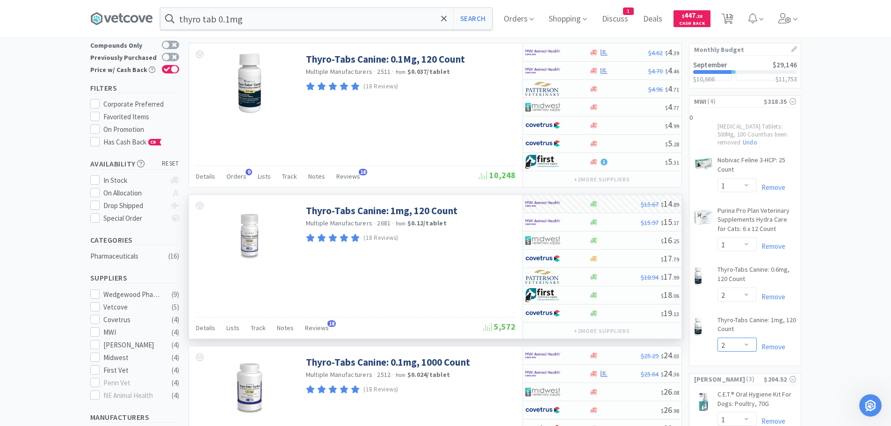
click at [748, 343] on select "Enter Quantity 1 2 3 4 5 6 7 8 9 10 11 12 13 14 15 16 17 18 19 20 Enter Quantity" at bounding box center [737, 345] width 39 height 14
click at [718, 338] on select "Enter Quantity 1 2 3 4 5 6 7 8 9 10 11 12 13 14 15 16 17 18 19 20 Enter Quantity" at bounding box center [737, 345] width 39 height 14
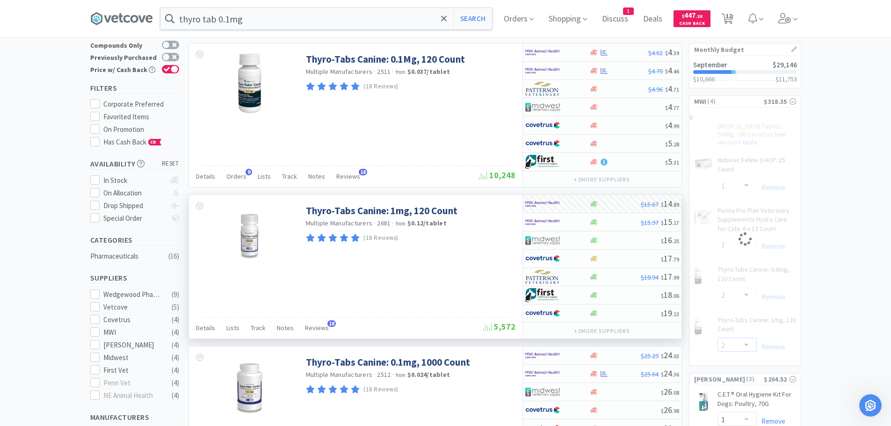
select select "1"
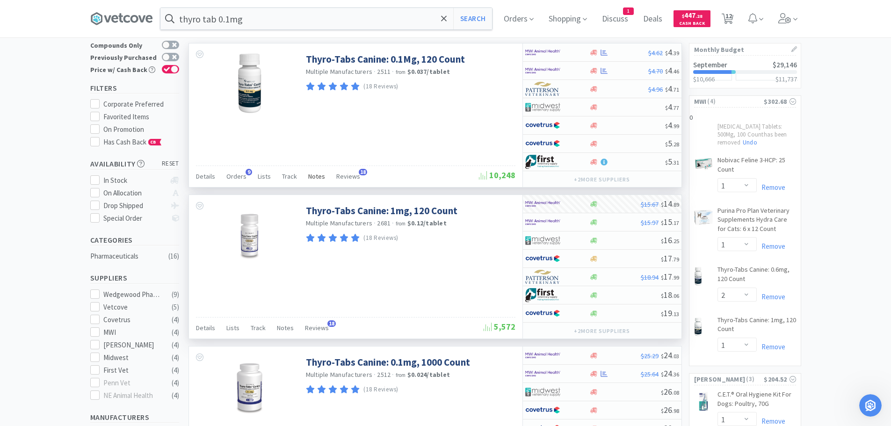
click at [314, 174] on span "Notes" at bounding box center [316, 176] width 17 height 8
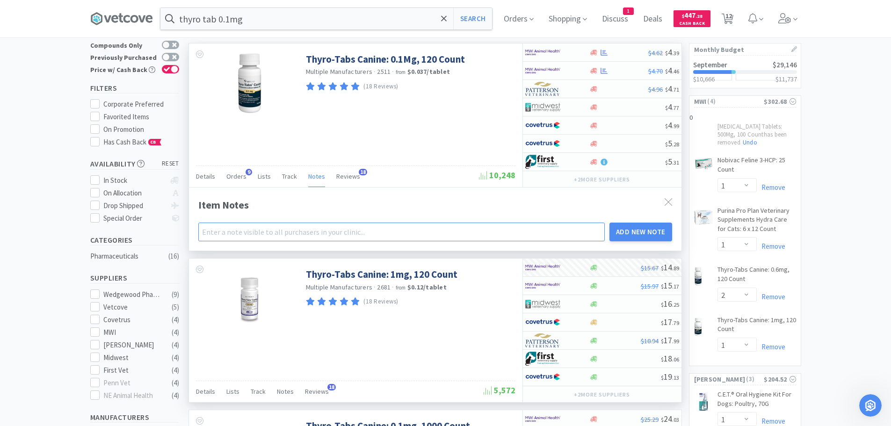
click at [279, 233] on input "text" at bounding box center [401, 232] width 407 height 19
type input "When this is off backorder, go back to our usual one from MWI."
click at [643, 228] on button "Add New Note" at bounding box center [641, 232] width 63 height 19
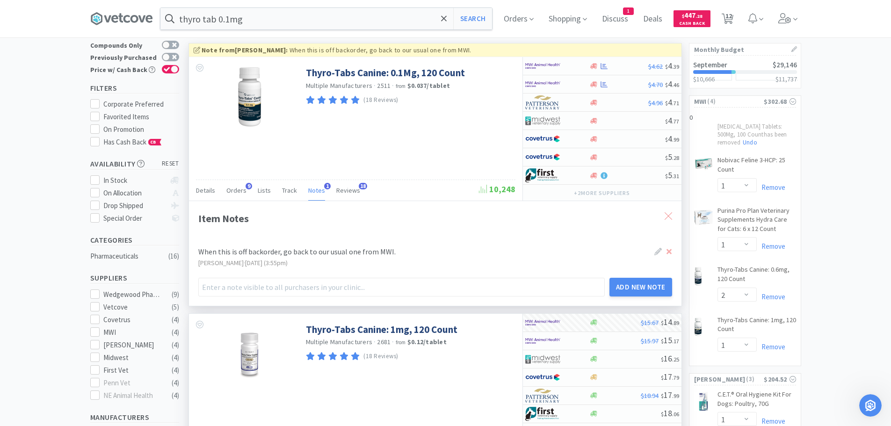
click at [672, 213] on div at bounding box center [668, 216] width 17 height 22
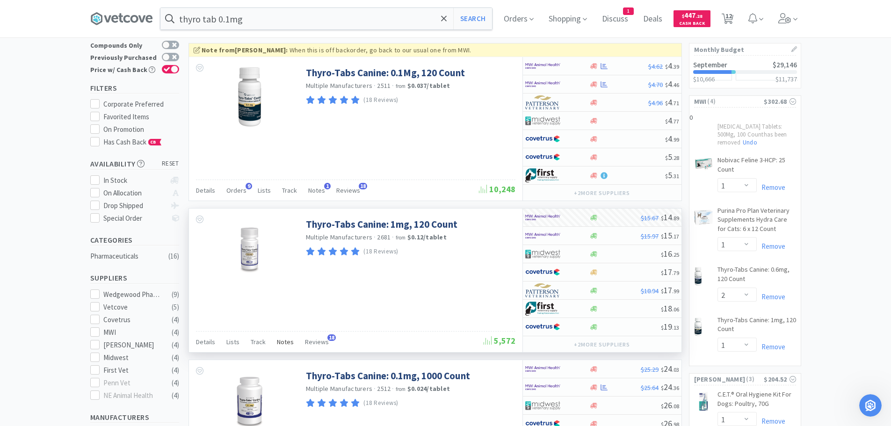
click at [283, 341] on span "Notes" at bounding box center [285, 342] width 17 height 8
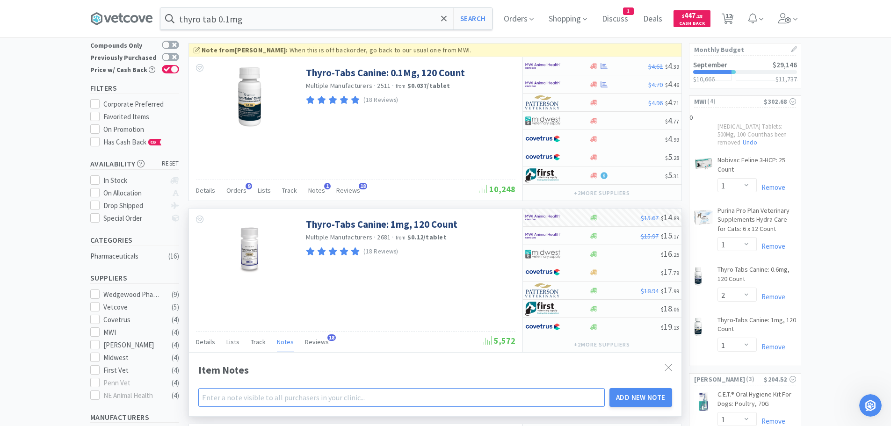
click at [289, 398] on input "text" at bounding box center [401, 397] width 407 height 19
type input "Ordered this band to hold us over until normal Vet One product is off backorder…"
click at [651, 396] on button "Add New Note" at bounding box center [641, 397] width 63 height 19
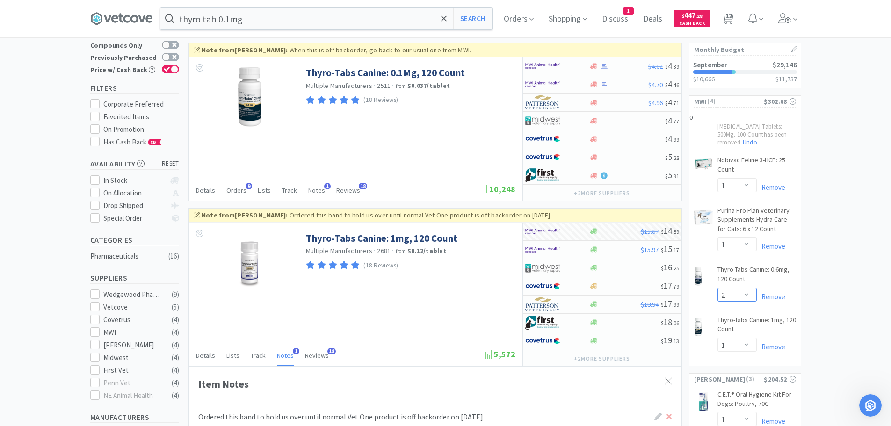
click at [746, 292] on select "Enter Quantity 1 2 3 4 5 6 7 8 9 10 11 12 13 14 15 16 17 18 19 20 Enter Quantity" at bounding box center [737, 295] width 39 height 14
click at [718, 288] on select "Enter Quantity 1 2 3 4 5 6 7 8 9 10 11 12 13 14 15 16 17 18 19 20 Enter Quantity" at bounding box center [737, 295] width 39 height 14
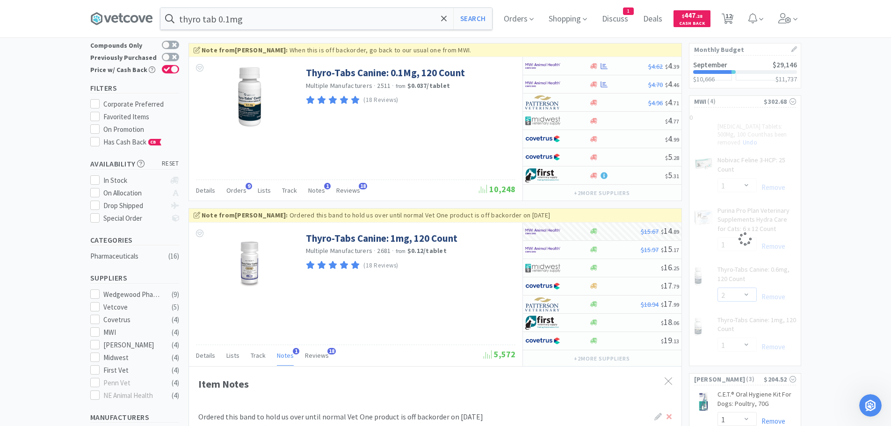
select select "3"
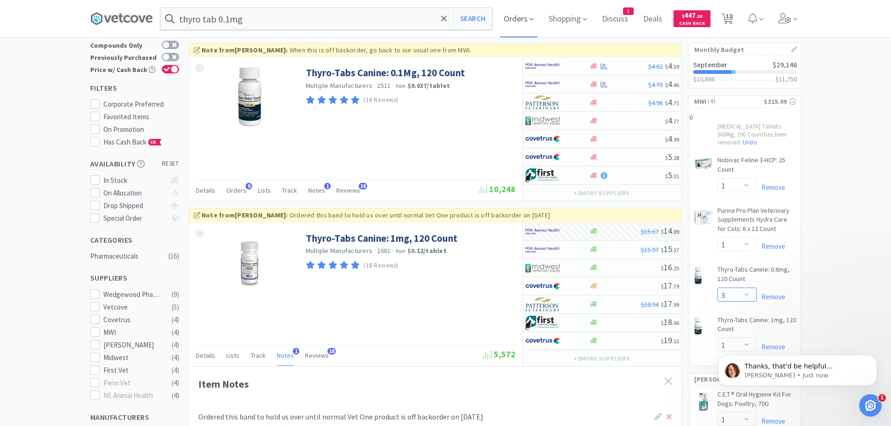
scroll to position [1067, 0]
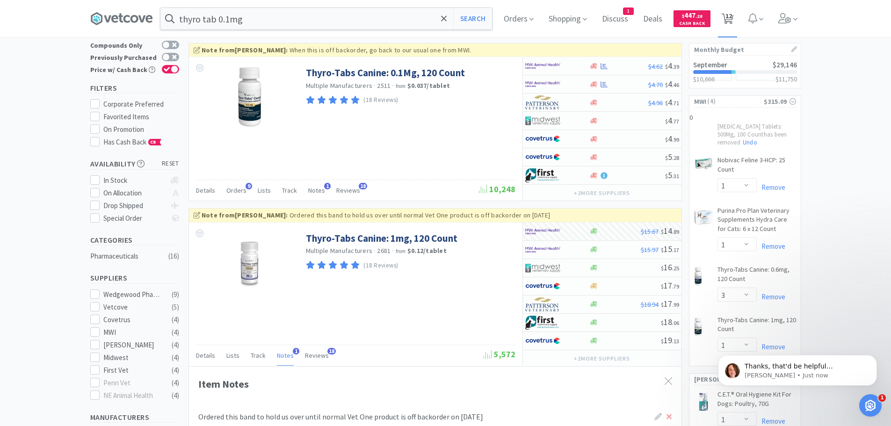
click at [727, 12] on span "12" at bounding box center [728, 18] width 12 height 13
select select "1"
select select "10"
select select "1"
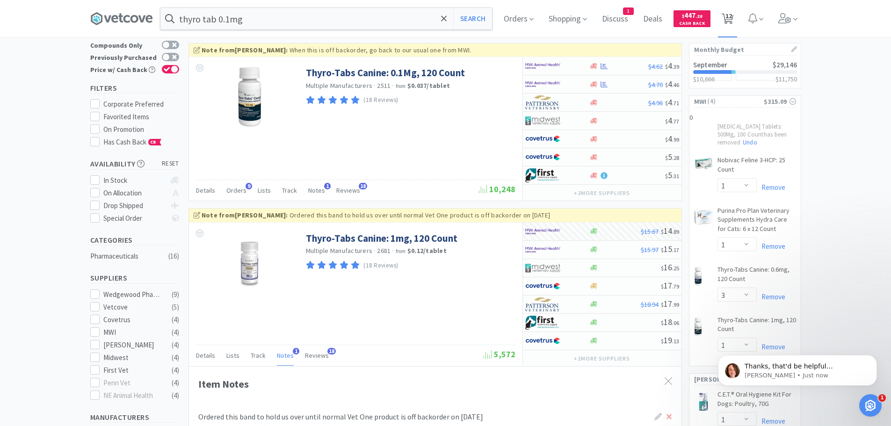
select select "1"
select select "3"
select select "1"
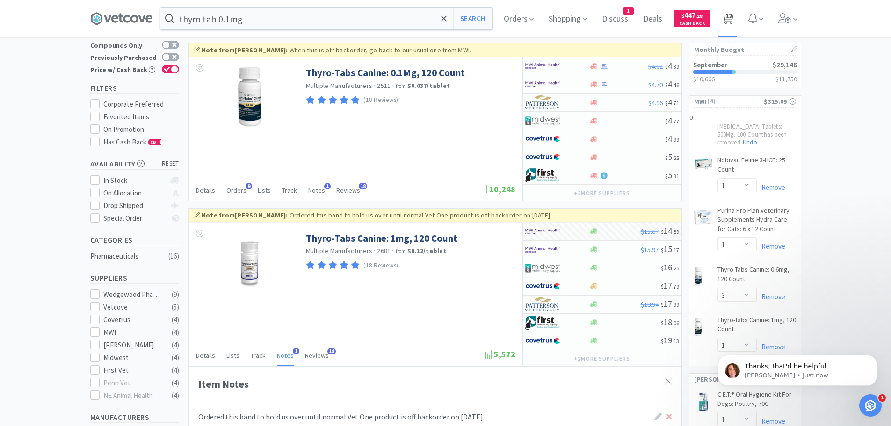
select select "2"
select select "3"
select select "1"
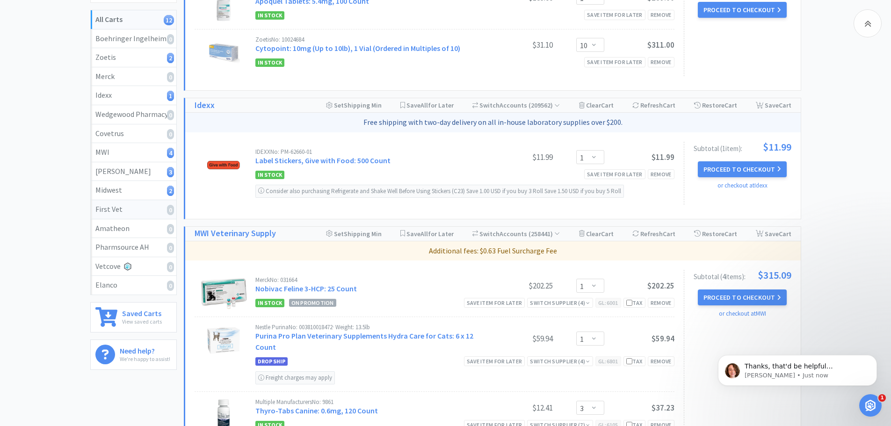
scroll to position [187, 0]
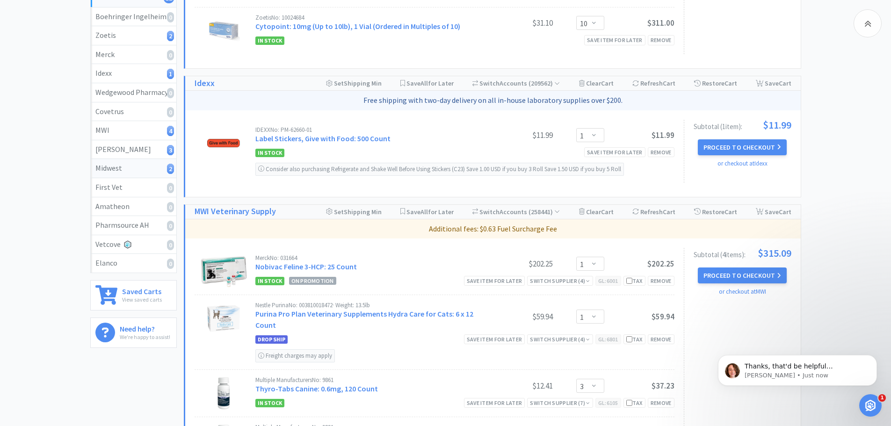
click at [126, 167] on div "Midwest 2" at bounding box center [133, 168] width 76 height 12
select select "3"
select select "1"
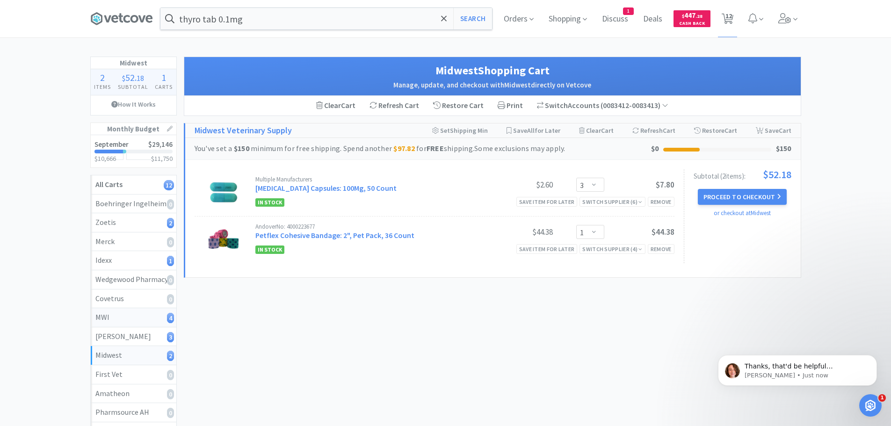
click at [123, 316] on div "MWI 4" at bounding box center [133, 318] width 76 height 12
select select "3"
select select "1"
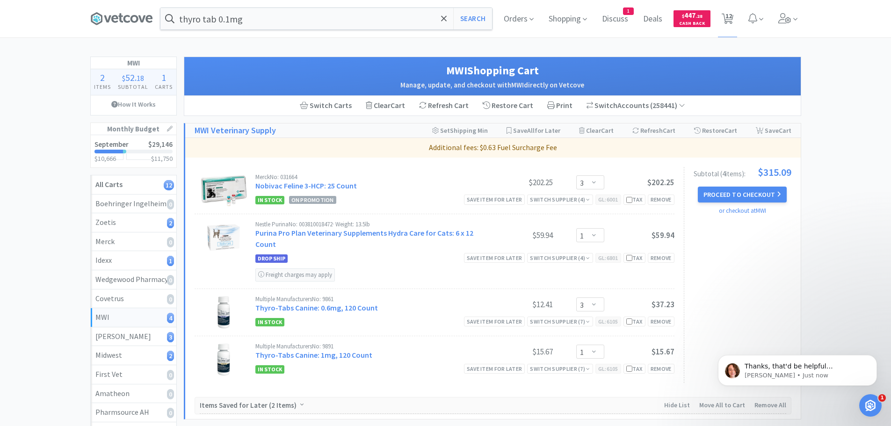
select select "1"
click at [574, 258] on div "Switch Supplier ( 4 )" at bounding box center [560, 258] width 60 height 9
click at [573, 258] on div "Switch Supplier ( 4 )" at bounding box center [560, 258] width 60 height 9
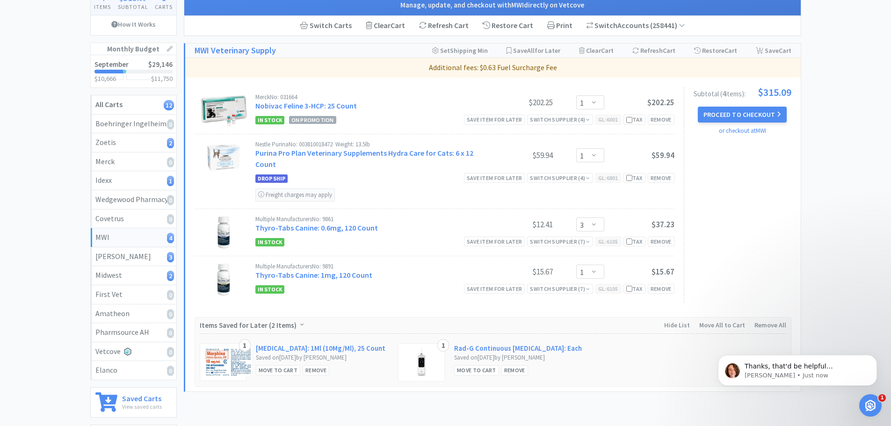
scroll to position [94, 0]
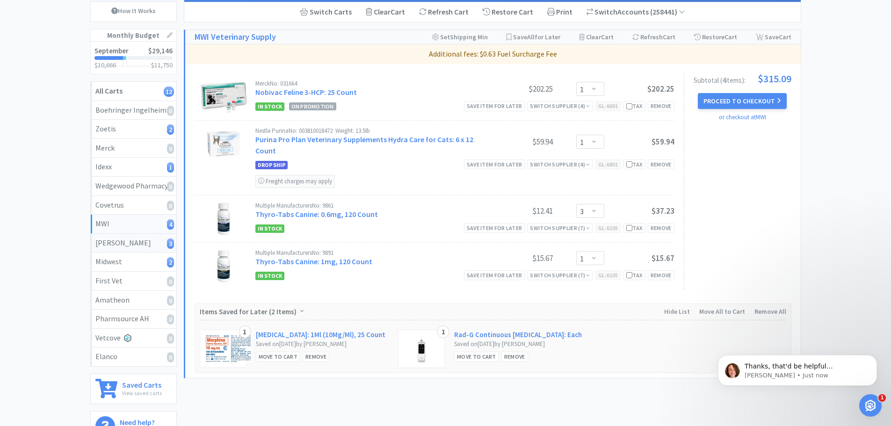
click at [132, 240] on div "Patterson 3" at bounding box center [133, 243] width 76 height 12
select select "2"
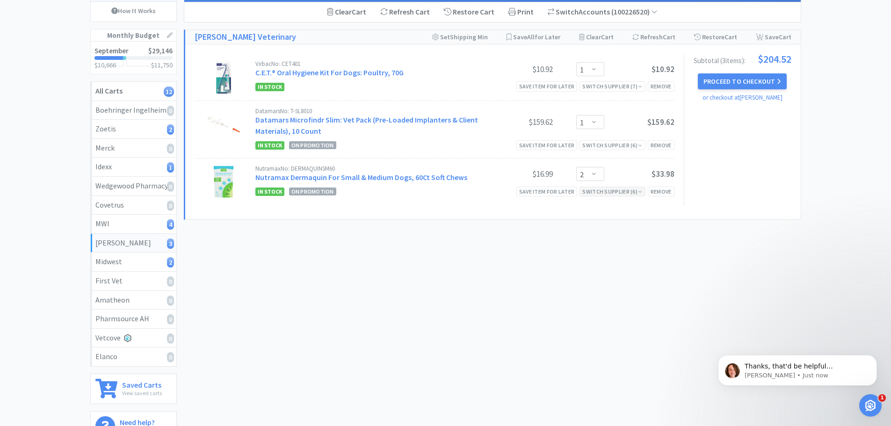
click at [612, 190] on div "Switch Supplier ( 6 )" at bounding box center [612, 191] width 60 height 9
click at [603, 243] on div "In Stock" at bounding box center [571, 243] width 69 height 14
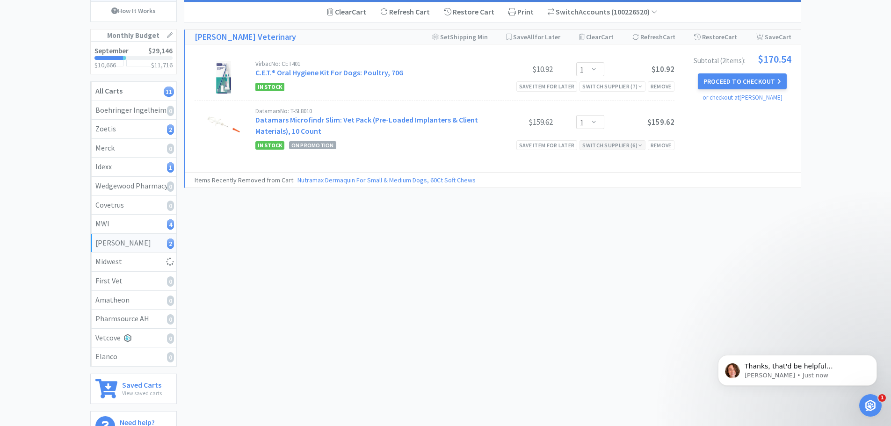
click at [623, 143] on div "Switch Supplier ( 6 )" at bounding box center [612, 145] width 60 height 9
click at [615, 84] on div "Switch Supplier ( 7 )" at bounding box center [612, 86] width 60 height 9
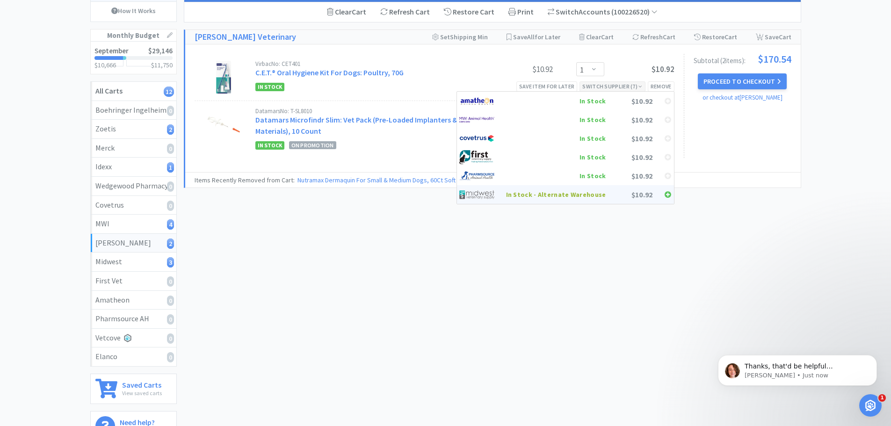
click at [586, 193] on div "In Stock - Alternate Warehouse" at bounding box center [556, 195] width 100 height 14
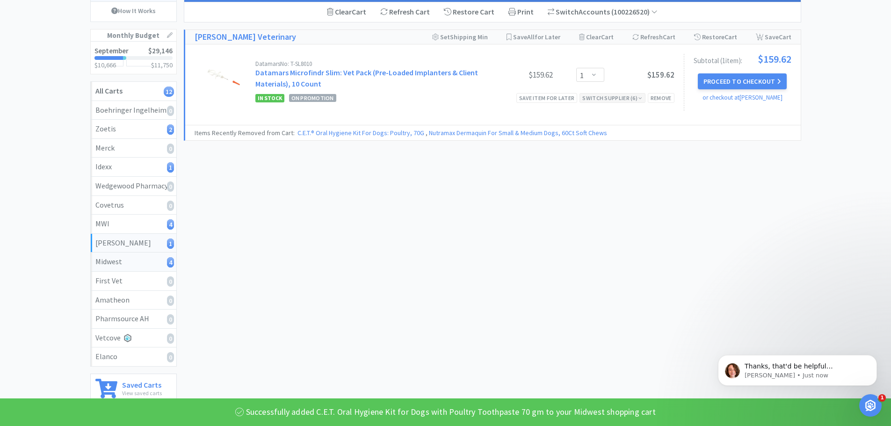
click at [114, 260] on div "Midwest 4" at bounding box center [133, 262] width 76 height 12
select select "3"
select select "2"
select select "1"
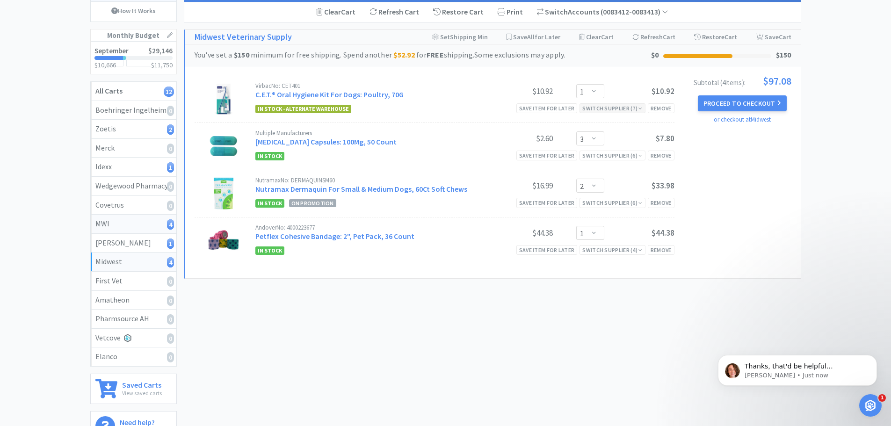
click at [137, 224] on div "MWI 4" at bounding box center [133, 224] width 76 height 12
select select "1"
select select "3"
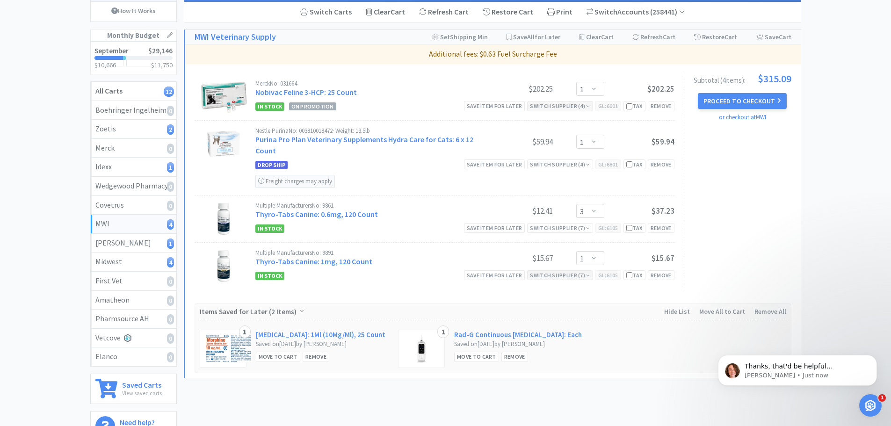
click at [564, 274] on div "Switch Supplier ( 7 )" at bounding box center [560, 275] width 60 height 9
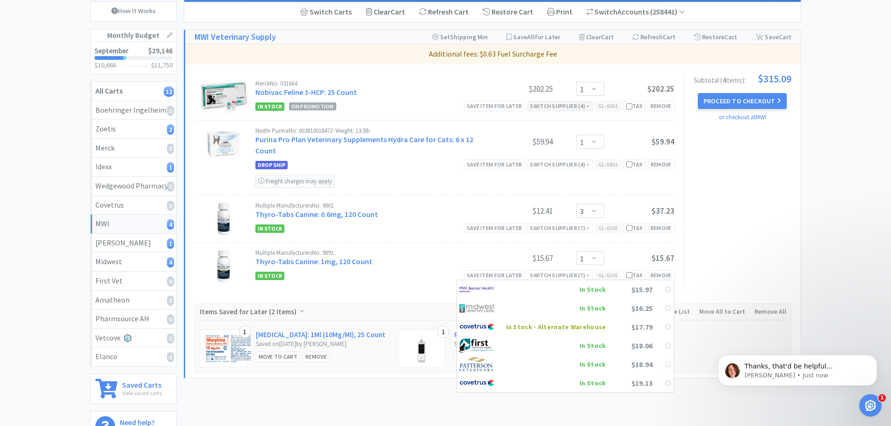
click at [861, 196] on div "MWI 4 Items $ 315 . 09 Subtotal 1 Carts How It Works Monthly Budget September $…" at bounding box center [445, 206] width 891 height 486
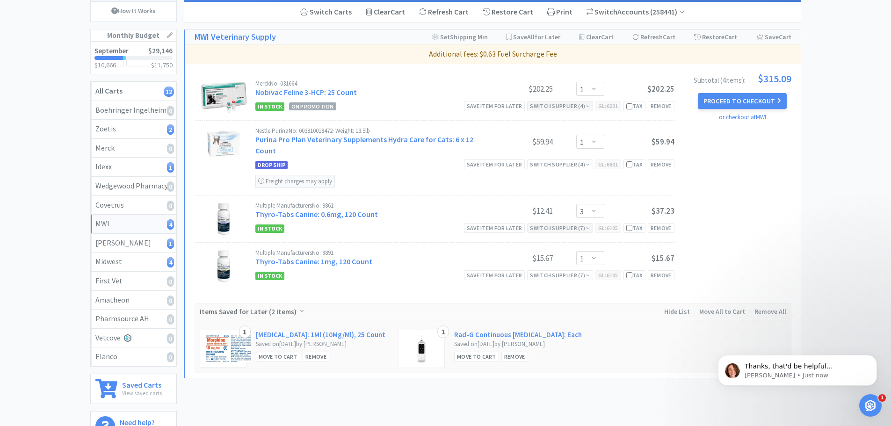
click at [556, 225] on div "Switch Supplier ( 7 )" at bounding box center [560, 228] width 60 height 9
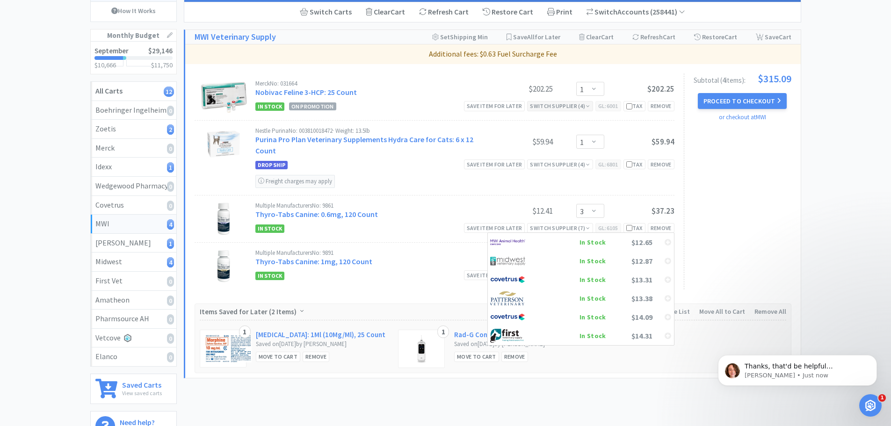
drag, startPoint x: 419, startPoint y: 393, endPoint x: 356, endPoint y: 384, distance: 63.4
click at [416, 393] on div "MWI Shopping Cart Manage, update, and checkout with MWI directly on Vetcove Swi…" at bounding box center [492, 201] width 617 height 476
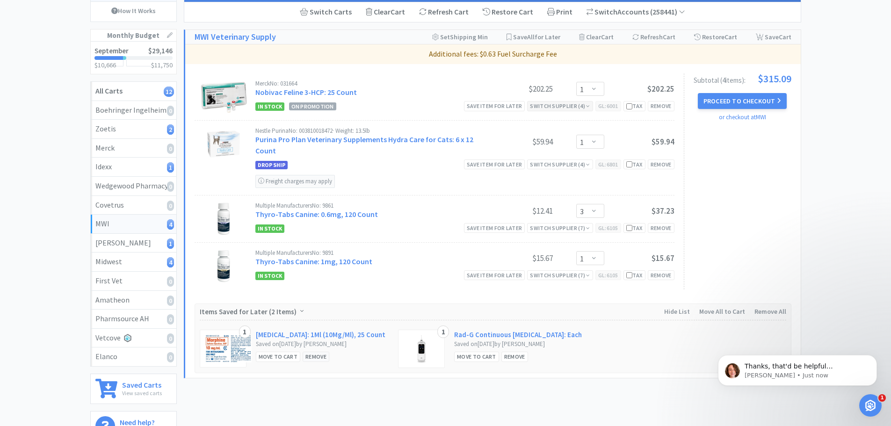
click at [311, 354] on div "Remove" at bounding box center [316, 357] width 27 height 10
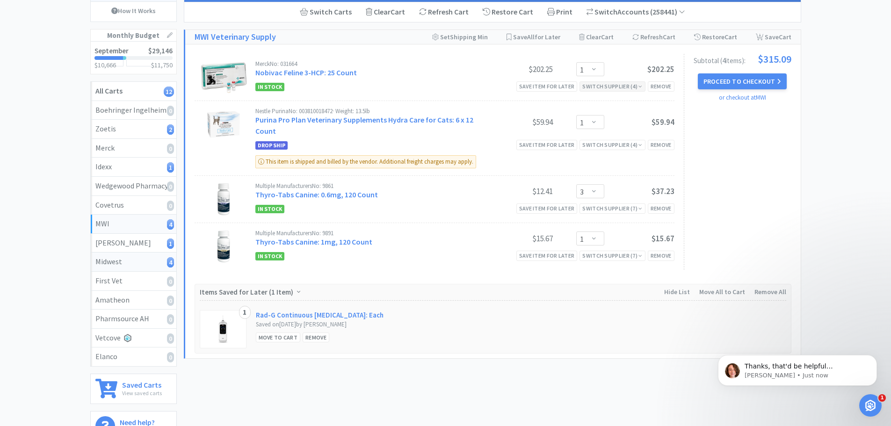
click at [130, 260] on div "Midwest 4" at bounding box center [133, 262] width 76 height 12
select select "3"
select select "2"
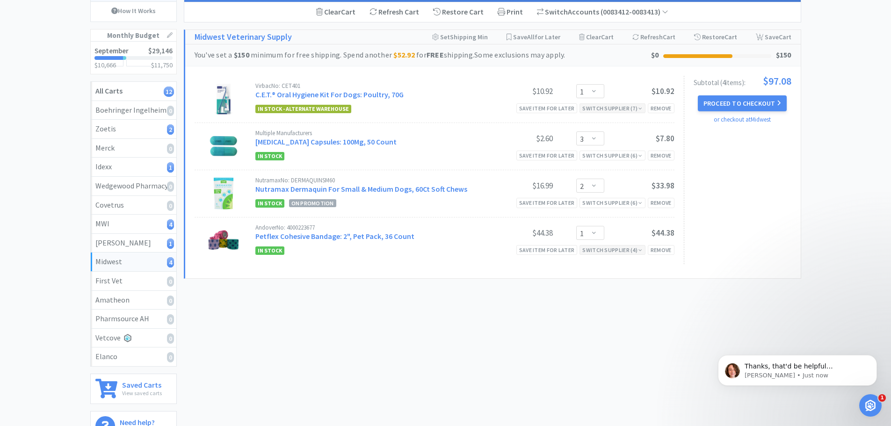
click at [617, 248] on div "Switch Supplier ( 4 )" at bounding box center [612, 250] width 60 height 9
click at [520, 283] on img at bounding box center [507, 283] width 35 height 14
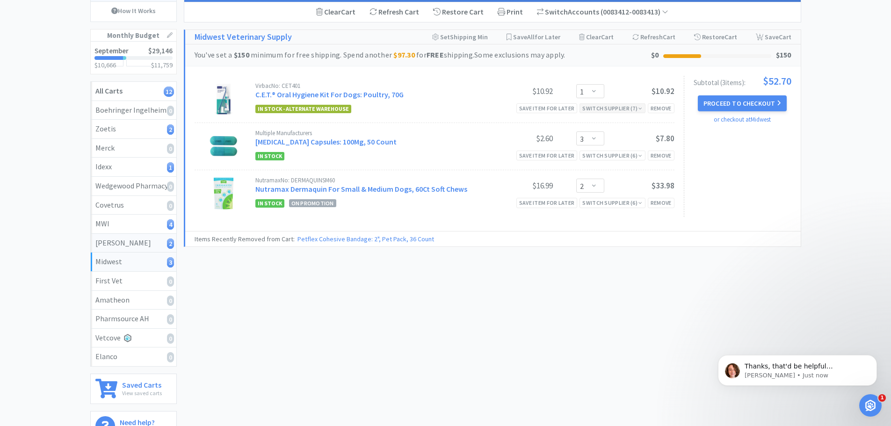
click at [106, 239] on div "Patterson 2" at bounding box center [133, 243] width 76 height 12
select select "1"
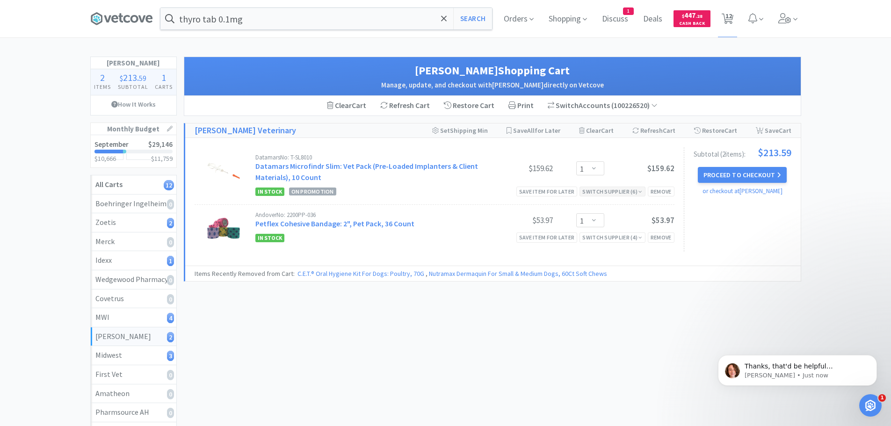
click at [316, 6] on div "thyro tab 0.1mg Search Orders Shopping Discuss Discuss 1 Deals Deals $ 447 . 28…" at bounding box center [445, 18] width 711 height 37
click at [308, 20] on input "thyro tab 0.1mg" at bounding box center [326, 19] width 332 height 22
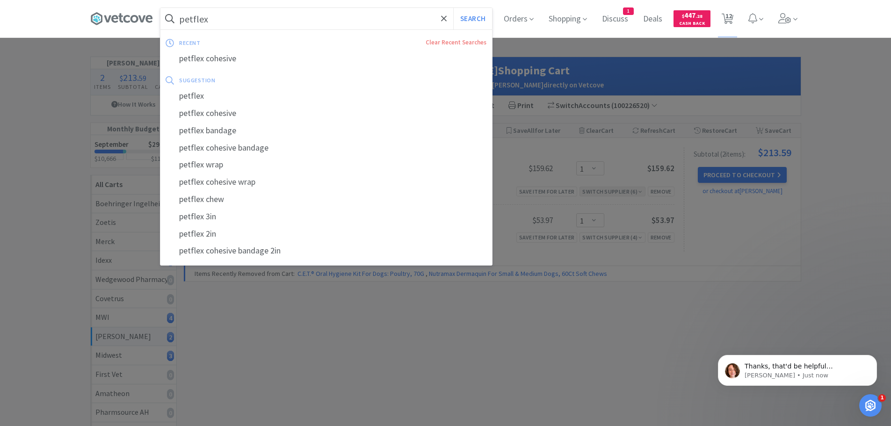
type input "petflex"
click at [453, 8] on button "Search" at bounding box center [472, 19] width 39 height 22
select select "1"
select select "3"
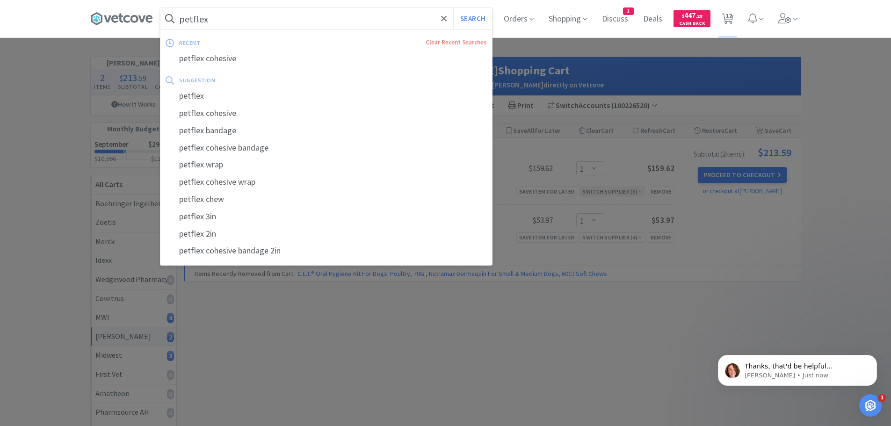
select select "1"
select select "3"
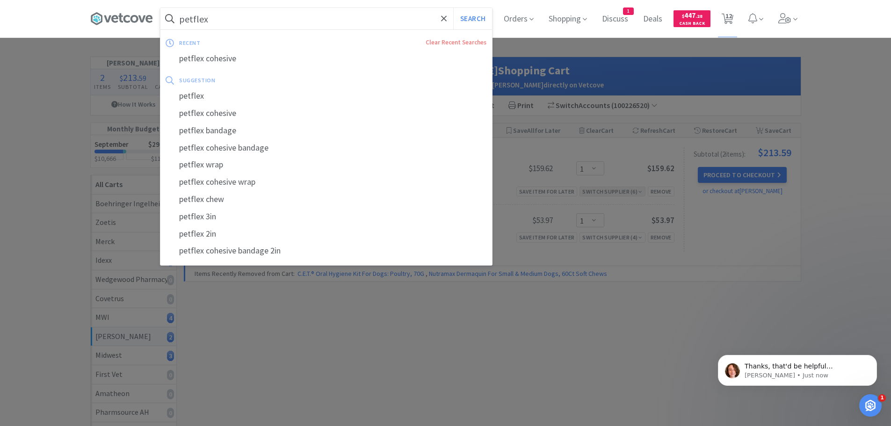
select select "2"
select select "1"
select select "10"
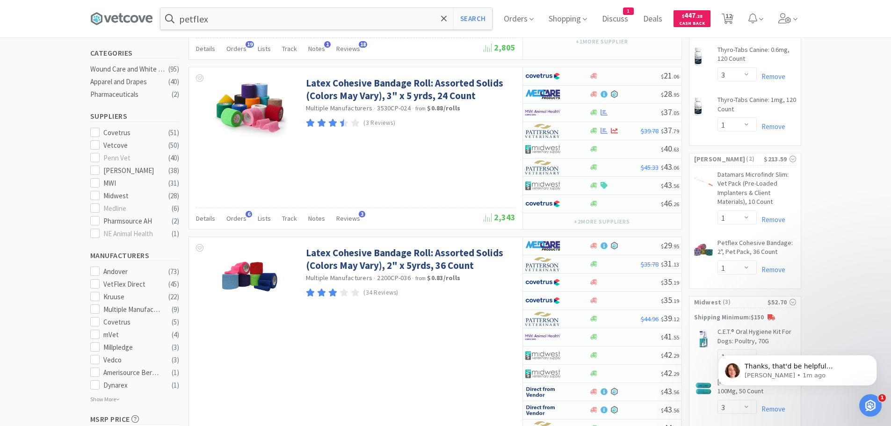
scroll to position [374, 0]
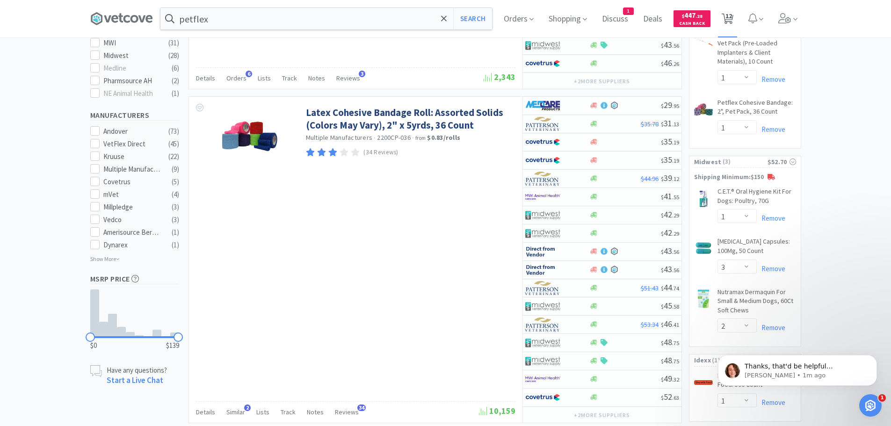
click at [732, 15] on span "12" at bounding box center [729, 15] width 7 height 37
select select "1"
select select "10"
select select "1"
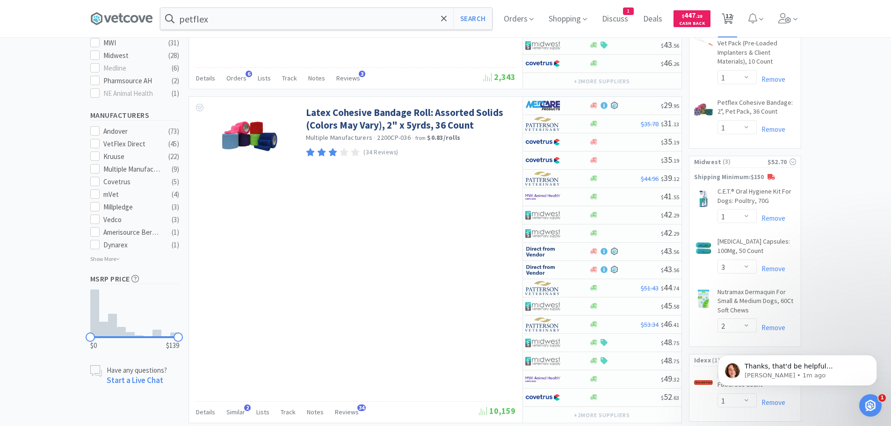
select select "1"
select select "3"
select select "1"
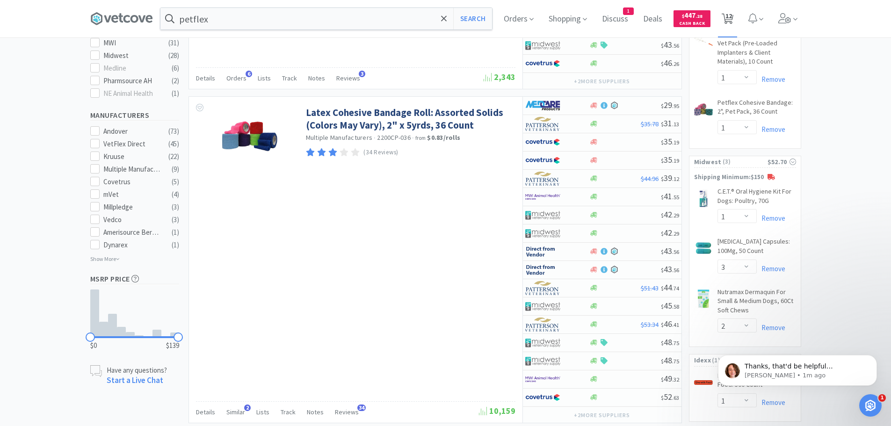
select select "1"
select select "3"
select select "2"
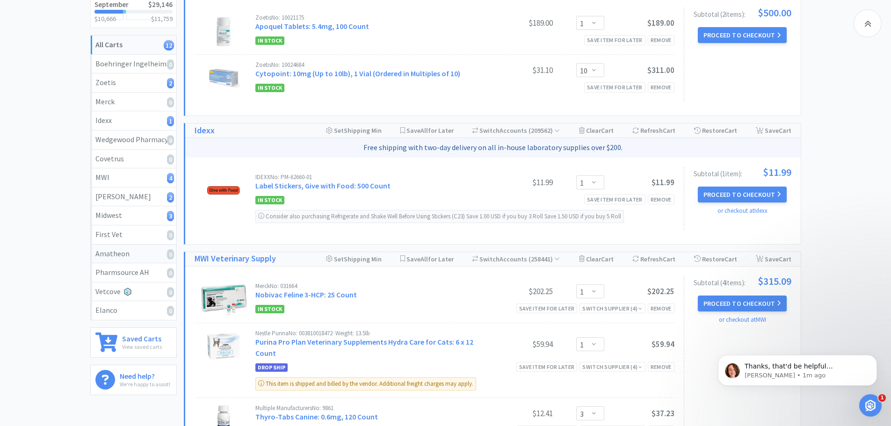
scroll to position [140, 0]
click at [124, 211] on div "Midwest 3" at bounding box center [133, 215] width 76 height 12
select select "1"
select select "3"
select select "2"
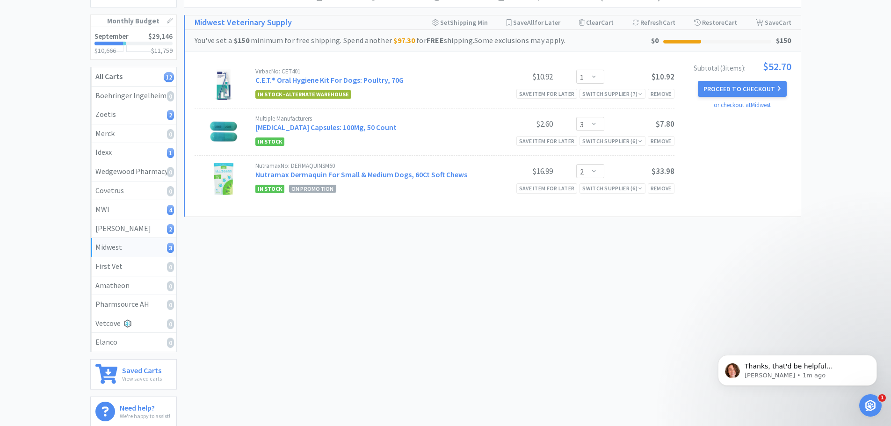
scroll to position [47, 0]
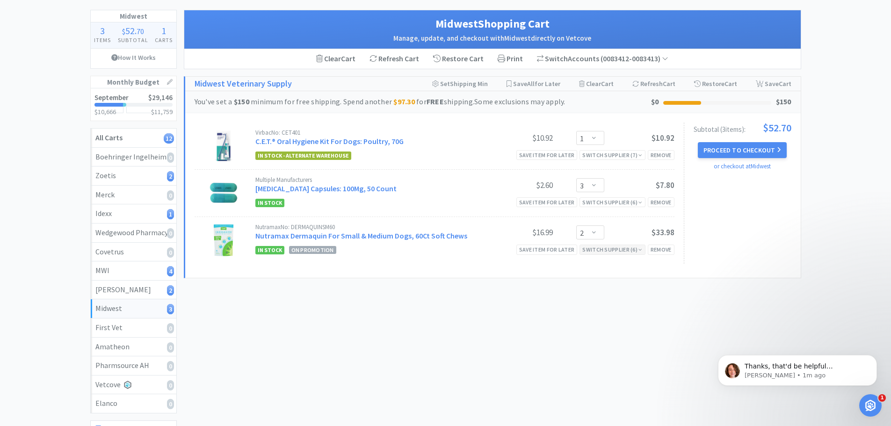
click at [613, 246] on div "Switch Supplier ( 6 )" at bounding box center [612, 249] width 60 height 9
click at [595, 301] on div "In Stock" at bounding box center [571, 302] width 69 height 14
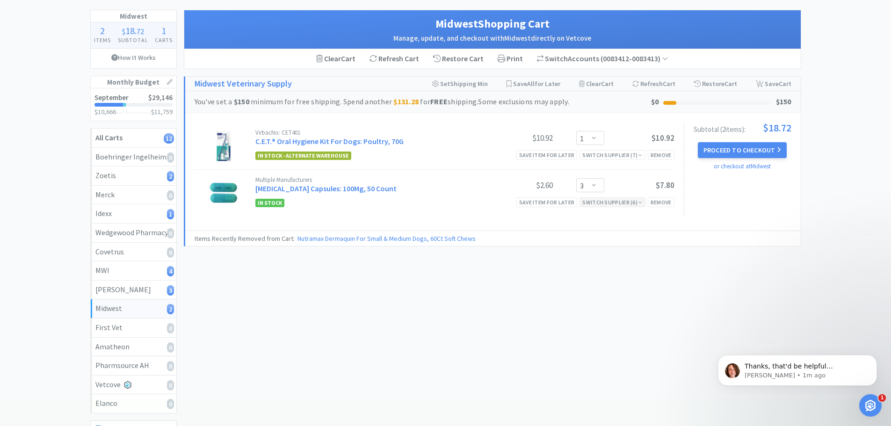
click at [612, 202] on div "Switch Supplier ( 6 )" at bounding box center [612, 202] width 60 height 9
click at [540, 343] on div "Midwest Shopping Cart Manage, update, and checkout with Midwest directly on Vet…" at bounding box center [492, 248] width 617 height 476
click at [611, 153] on div "Switch Supplier ( 7 )" at bounding box center [612, 155] width 60 height 9
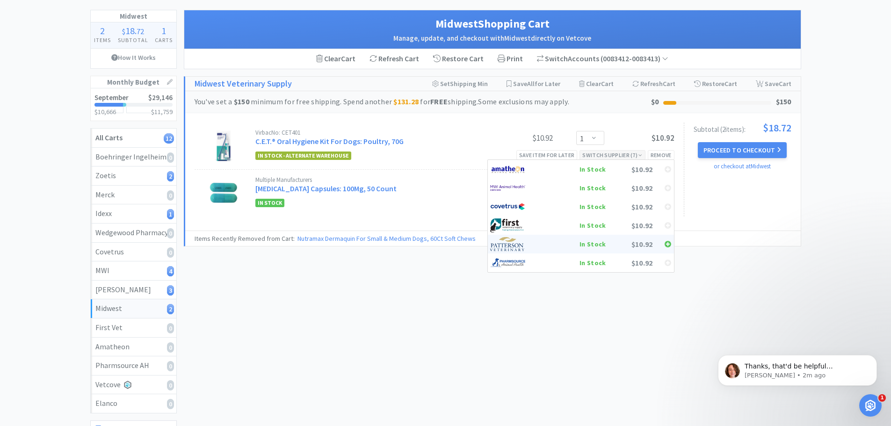
click at [523, 247] on img at bounding box center [507, 244] width 35 height 14
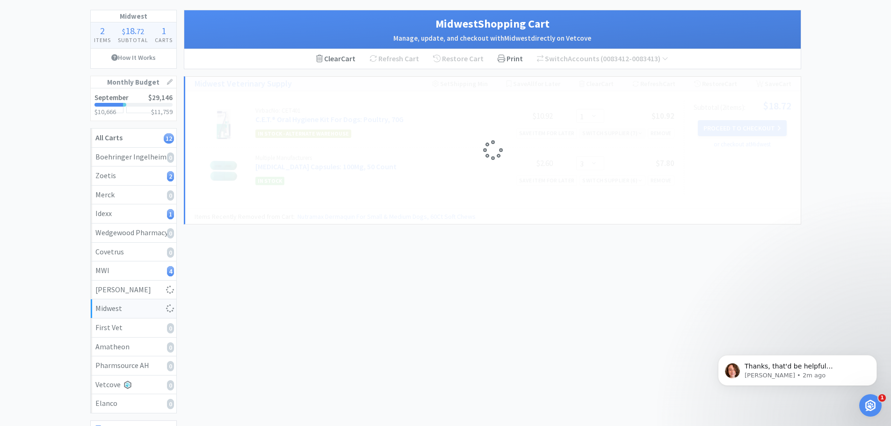
select select "3"
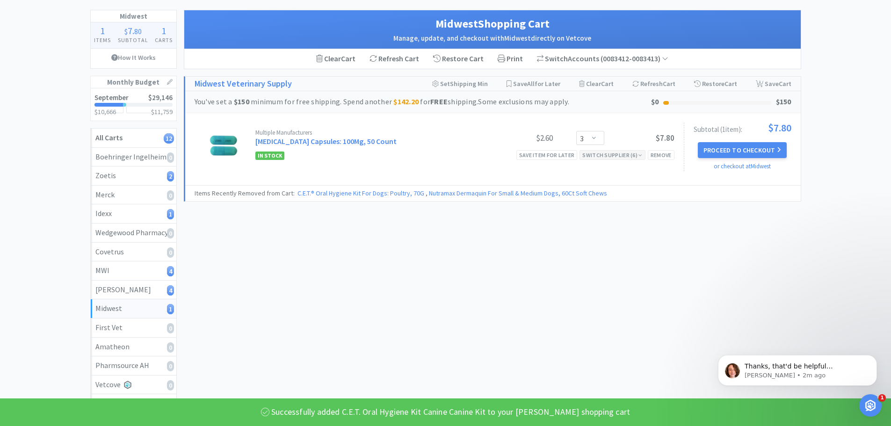
click at [609, 153] on div "Switch Supplier ( 6 )" at bounding box center [612, 155] width 60 height 9
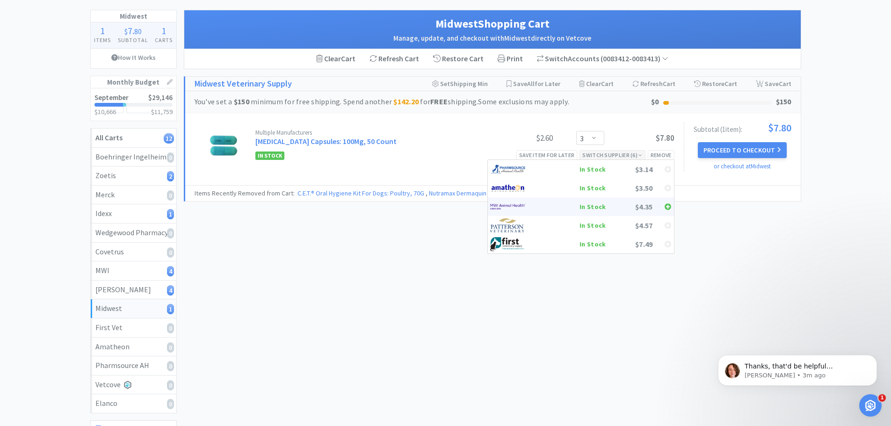
click at [586, 205] on div "In Stock" at bounding box center [571, 207] width 69 height 14
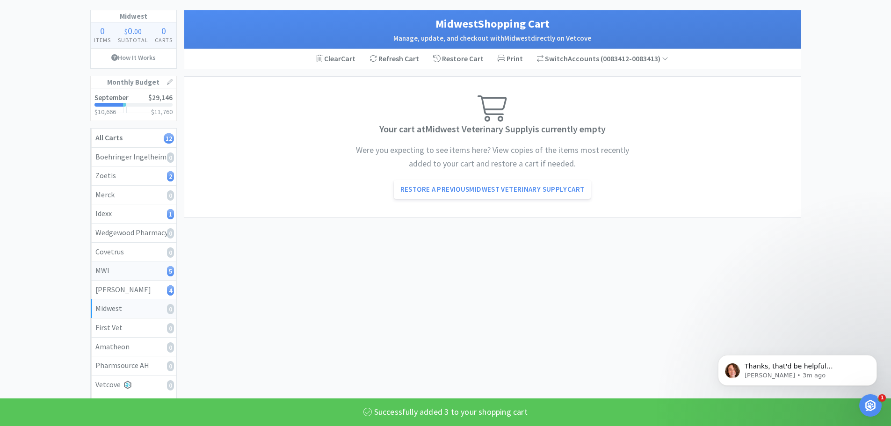
click at [126, 268] on div "MWI 5" at bounding box center [133, 271] width 76 height 12
select select "3"
select select "1"
select select "3"
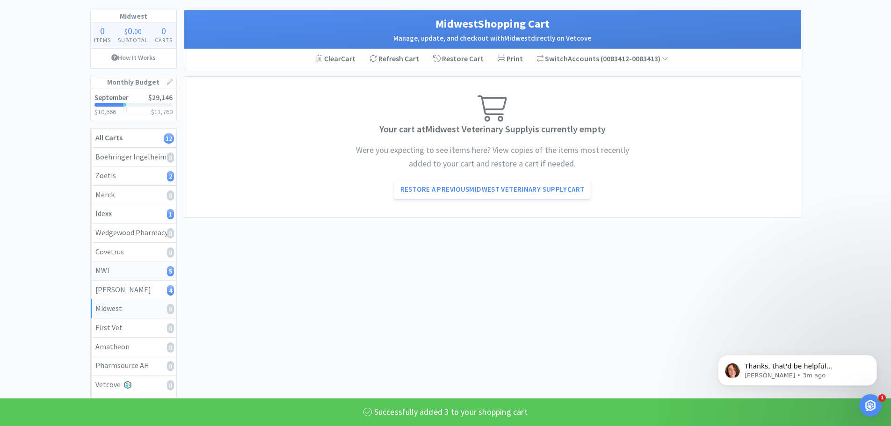
select select "1"
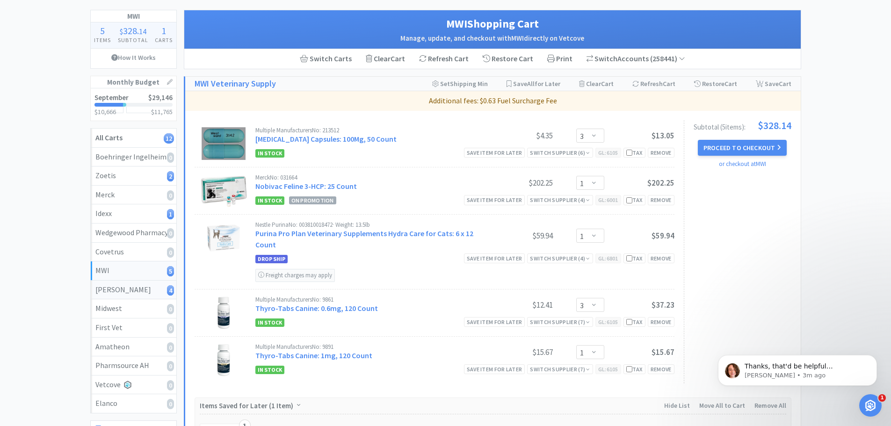
click at [134, 290] on div "Patterson 4" at bounding box center [133, 290] width 76 height 12
select select "1"
select select "2"
select select "1"
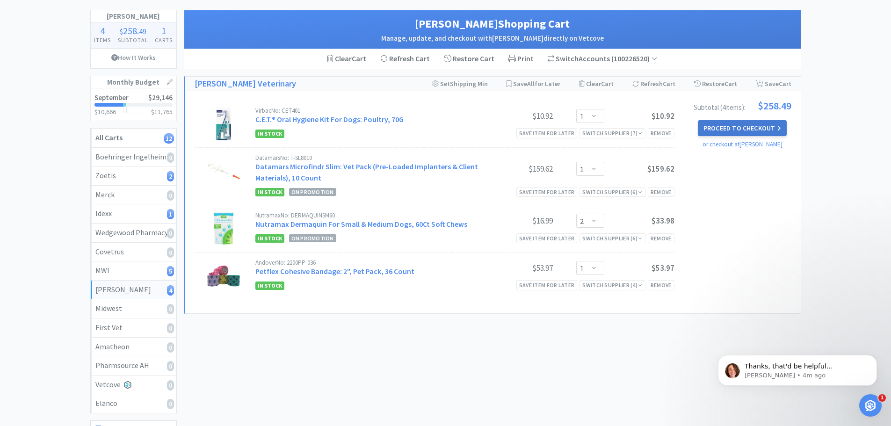
click at [746, 127] on button "Proceed to Checkout" at bounding box center [742, 128] width 89 height 16
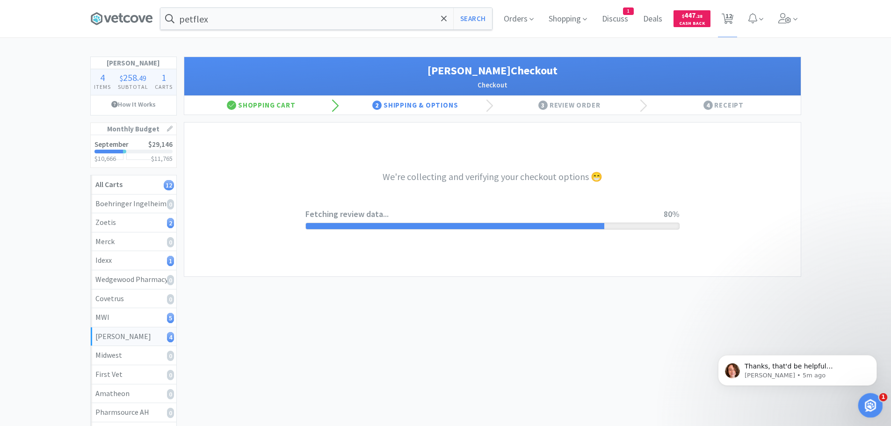
select select "1"
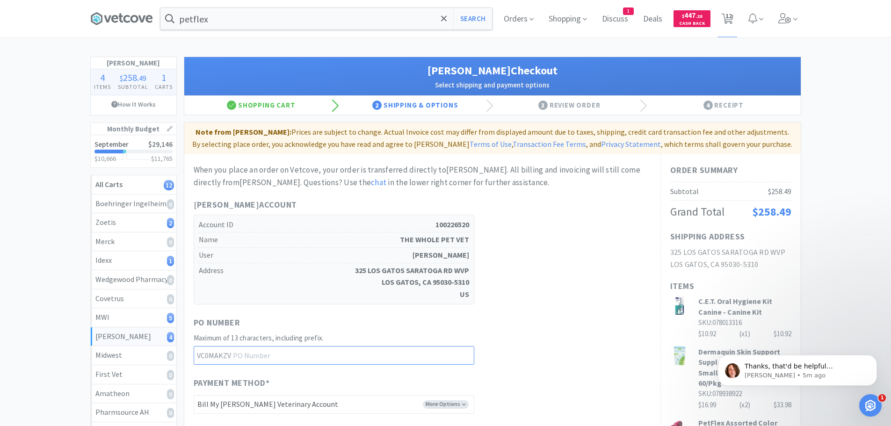
click at [284, 355] on input "text" at bounding box center [334, 355] width 281 height 19
click at [269, 358] on input "text" at bounding box center [334, 355] width 281 height 19
type input "9"
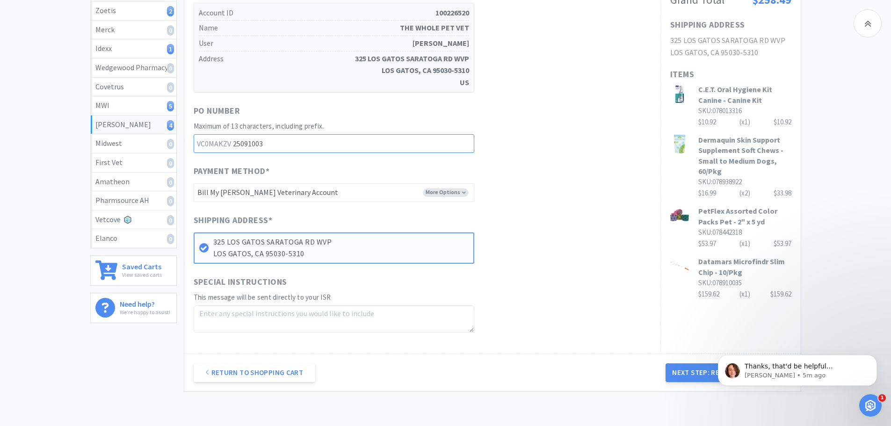
scroll to position [234, 0]
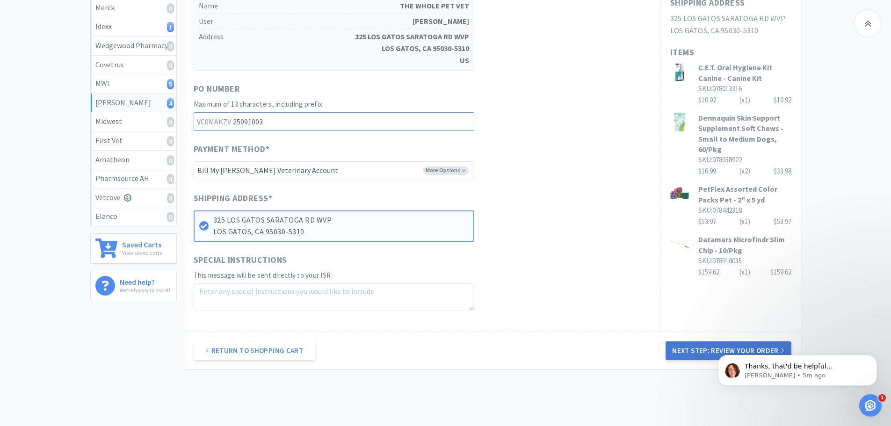
type input "25091003"
click at [691, 348] on button "Next Step: Review Your Order" at bounding box center [728, 350] width 125 height 19
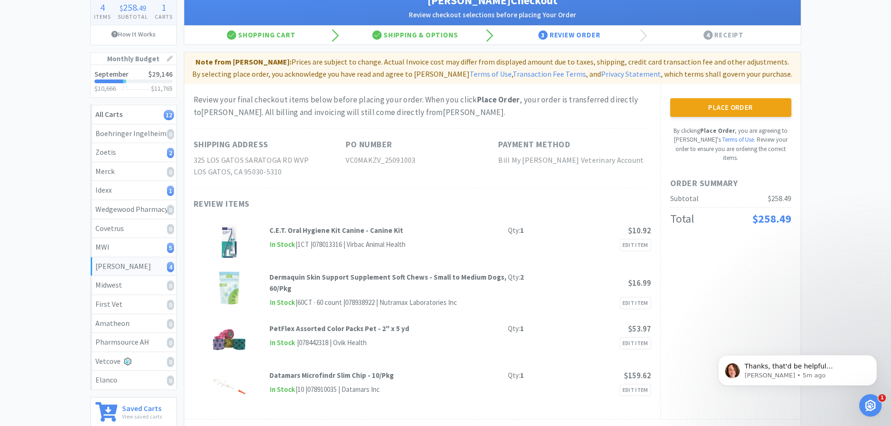
scroll to position [94, 0]
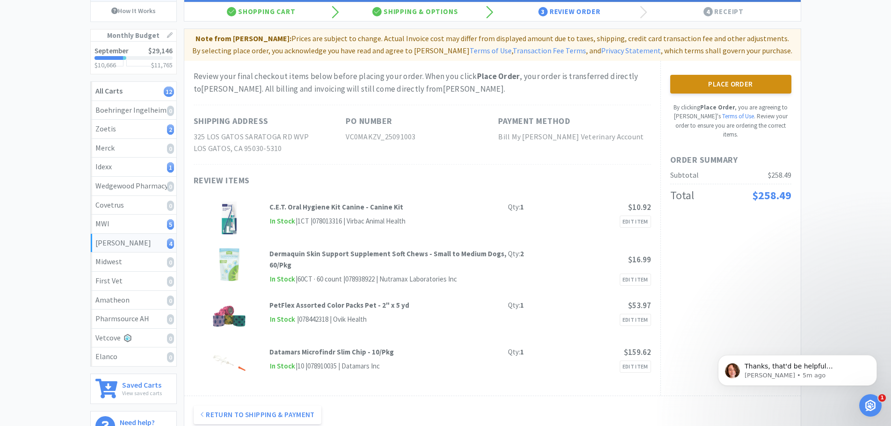
click at [737, 82] on button "Place Order" at bounding box center [730, 84] width 121 height 19
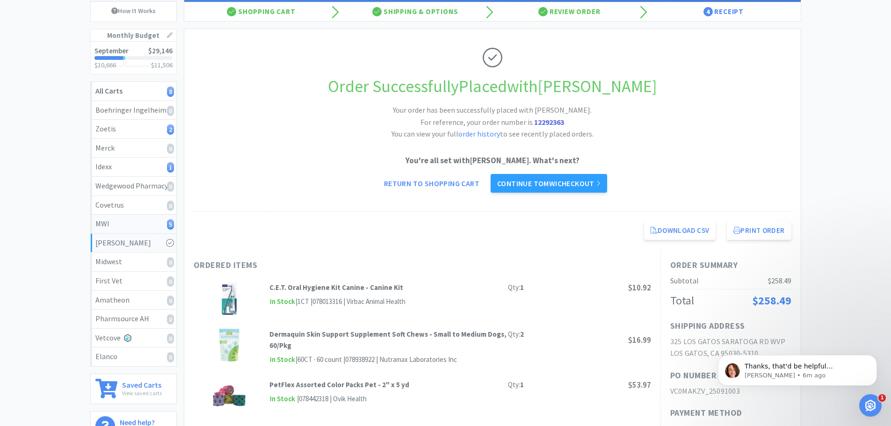
click at [106, 222] on div "MWI 5" at bounding box center [133, 224] width 76 height 12
select select "3"
select select "1"
select select "3"
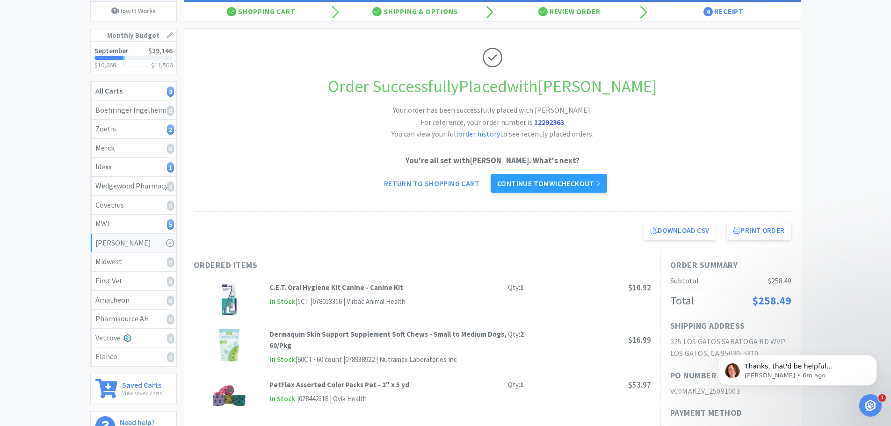
select select "1"
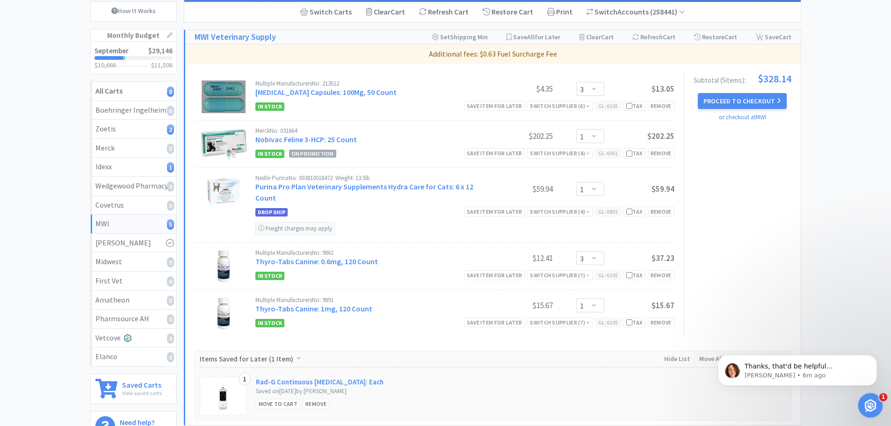
click at [873, 401] on icon "Open Intercom Messenger" at bounding box center [869, 404] width 15 height 15
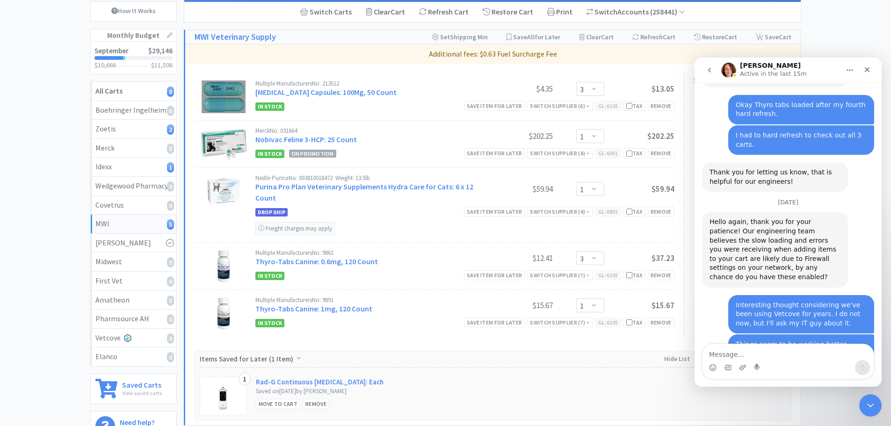
scroll to position [1082, 0]
click at [742, 351] on textarea "Message…" at bounding box center [788, 352] width 171 height 16
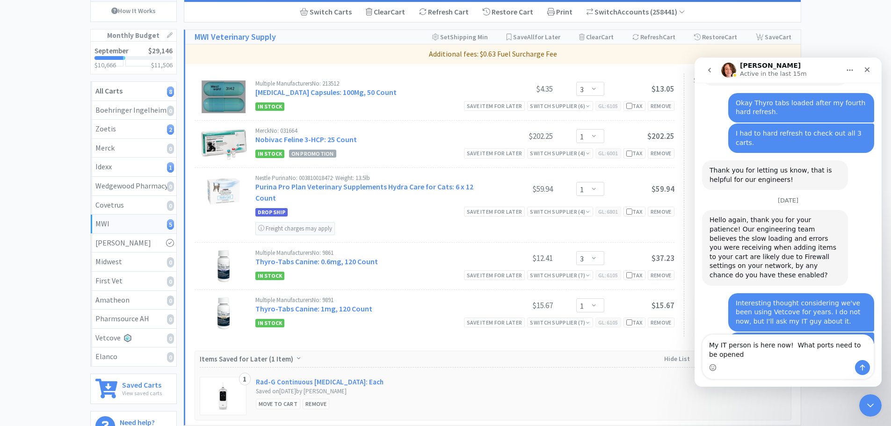
scroll to position [1092, 0]
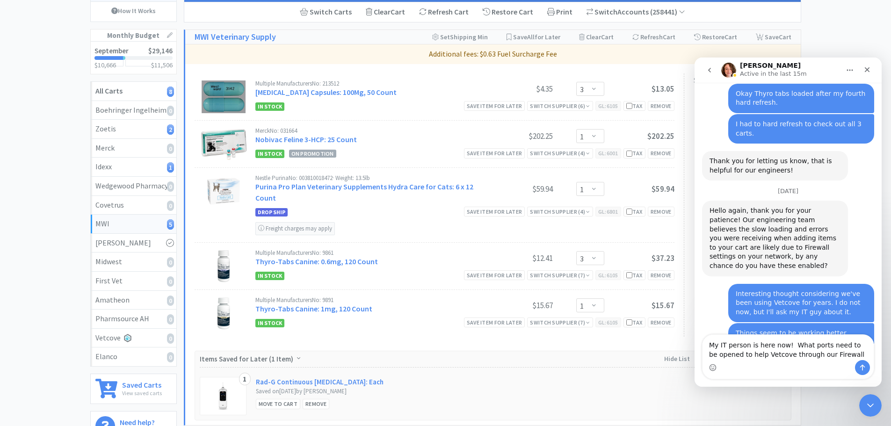
type textarea "My IT person is here now! What ports need to be opened to help Vetcove through …"
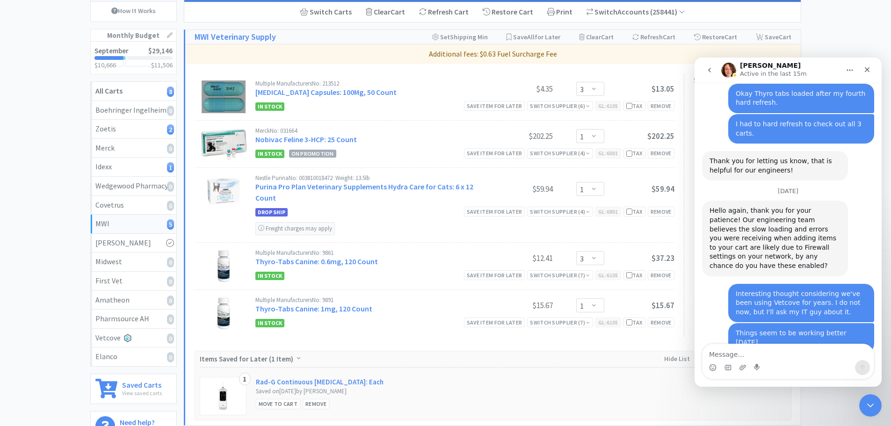
scroll to position [1113, 0]
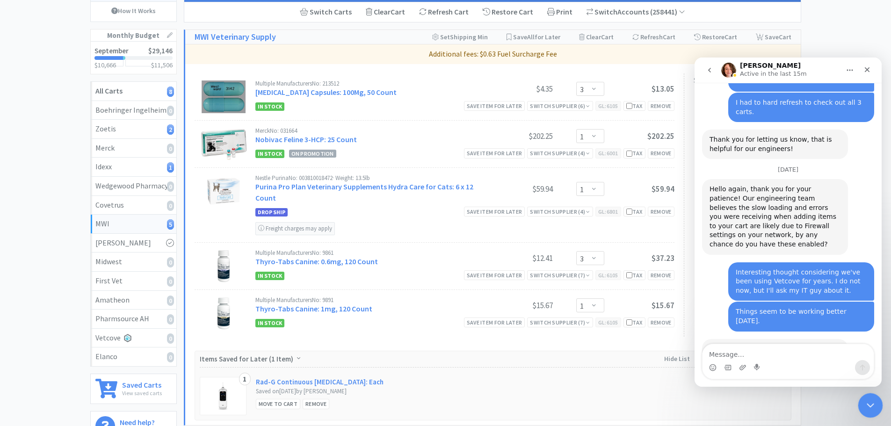
drag, startPoint x: 872, startPoint y: 404, endPoint x: 1697, endPoint y: 780, distance: 906.4
click at [873, 403] on icon "Close Intercom Messenger" at bounding box center [869, 404] width 11 height 11
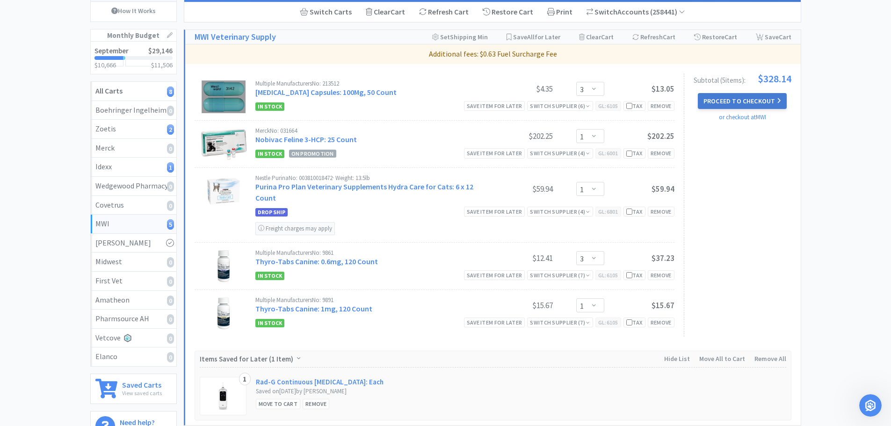
click at [748, 98] on button "Proceed to Checkout" at bounding box center [742, 101] width 89 height 16
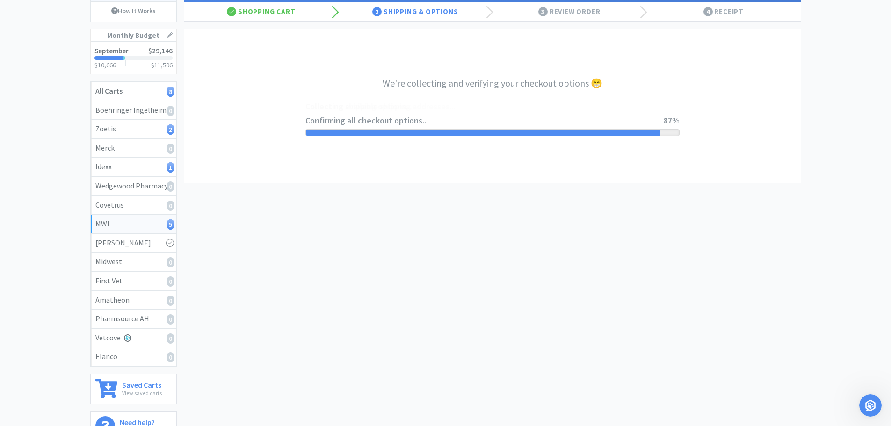
select select "STD_"
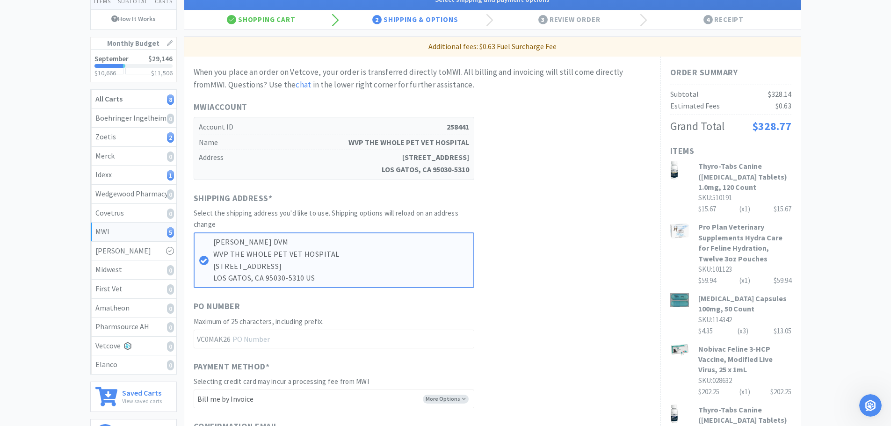
scroll to position [94, 0]
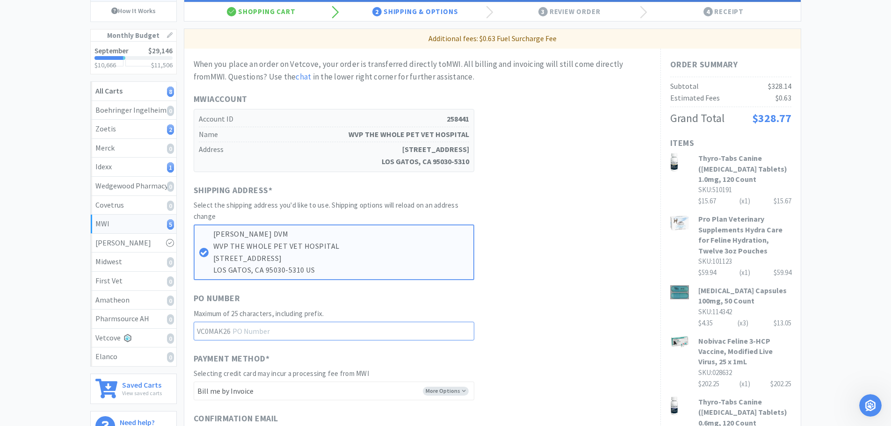
click at [333, 328] on input "text" at bounding box center [334, 331] width 281 height 19
type input "25091004"
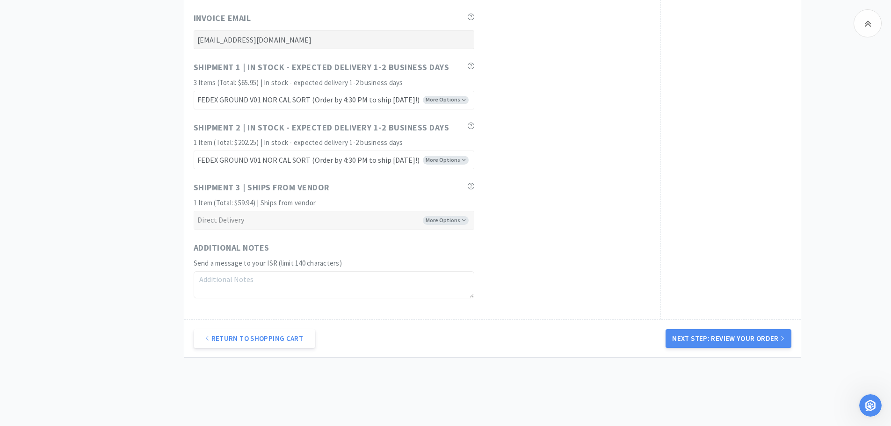
scroll to position [561, 0]
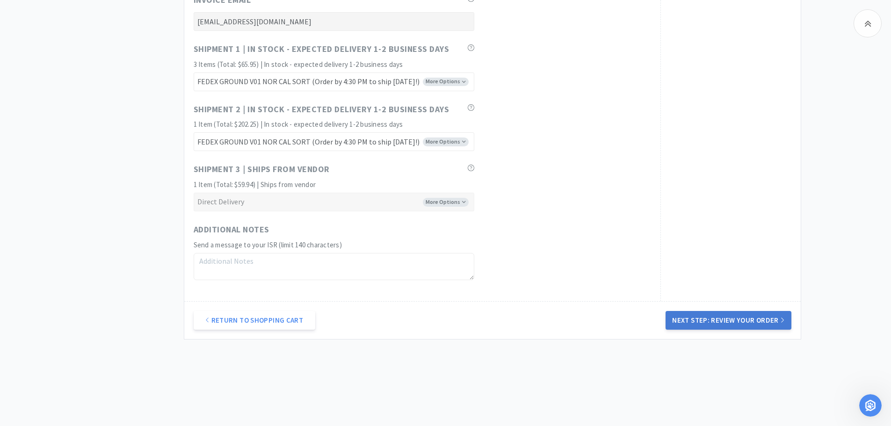
click at [751, 318] on button "Next Step: Review Your Order" at bounding box center [728, 320] width 125 height 19
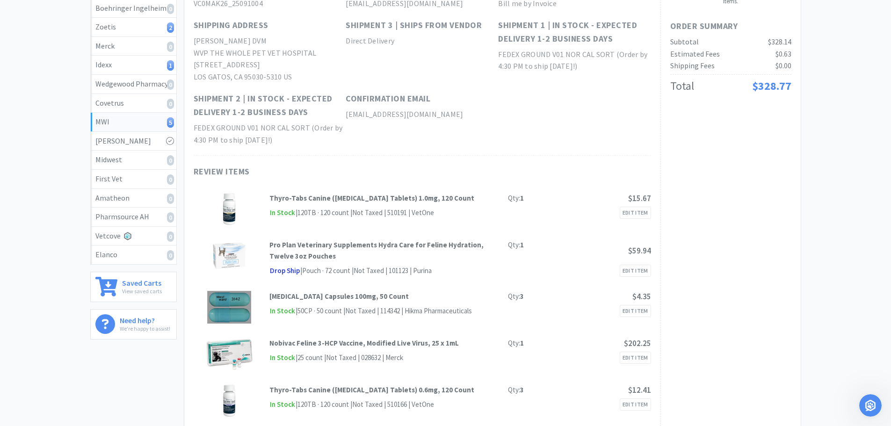
scroll to position [0, 0]
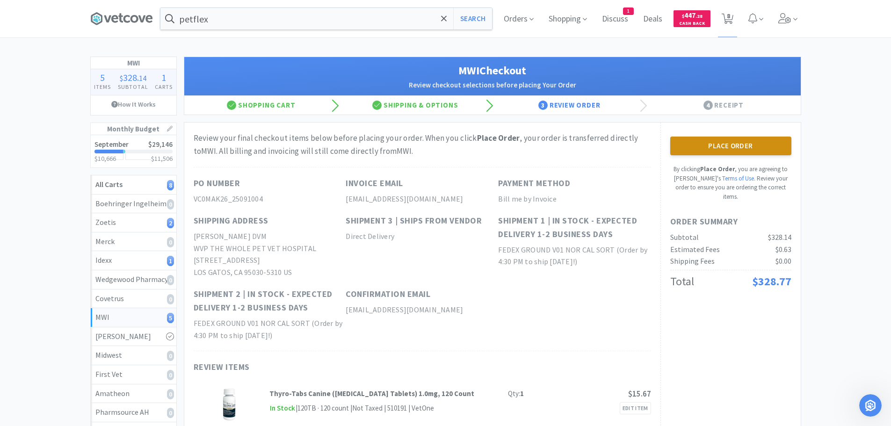
click at [736, 145] on button "Place Order" at bounding box center [730, 146] width 121 height 19
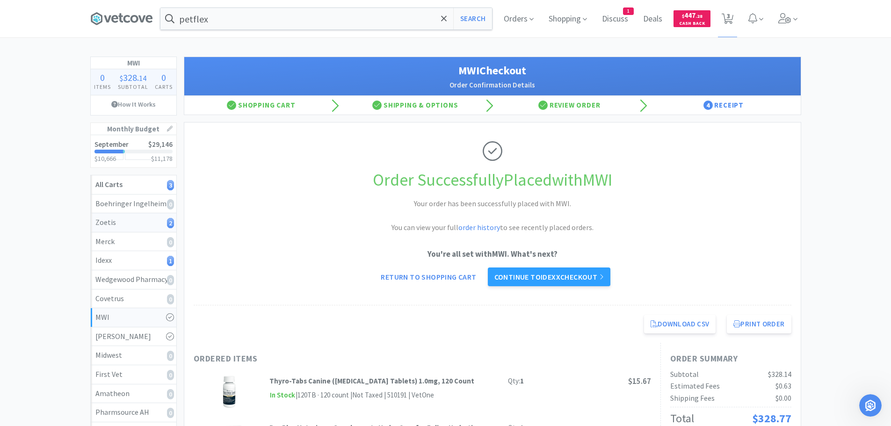
click at [132, 220] on div "Zoetis 2" at bounding box center [133, 223] width 76 height 12
select select "1"
select select "10"
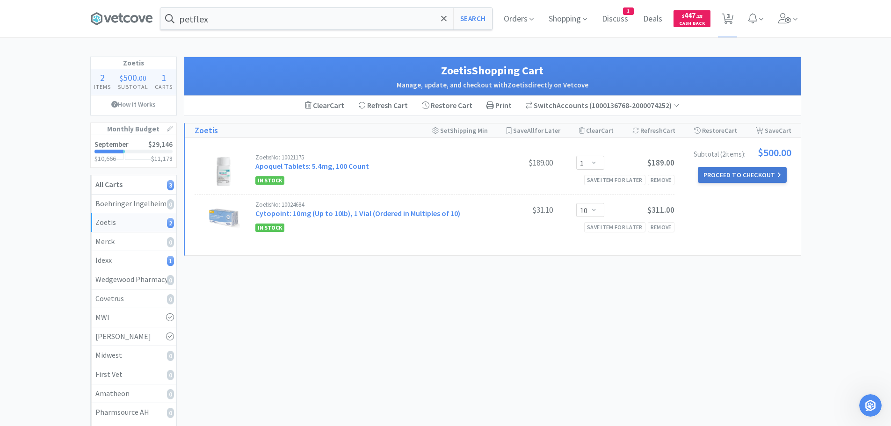
click at [740, 168] on button "Proceed to Checkout" at bounding box center [742, 175] width 89 height 16
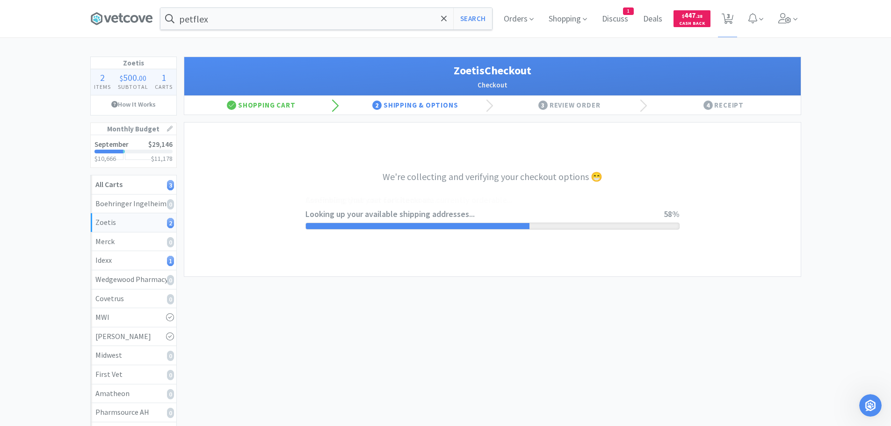
select select "invoice"
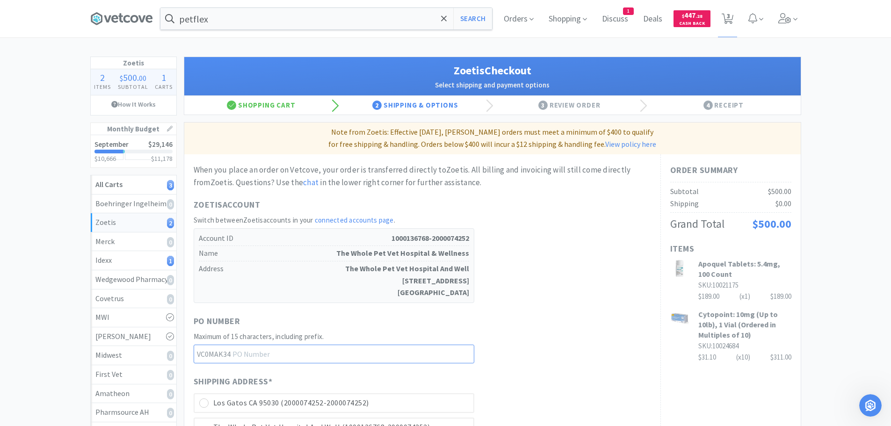
click at [287, 354] on input "text" at bounding box center [334, 354] width 281 height 19
type input "25091005"
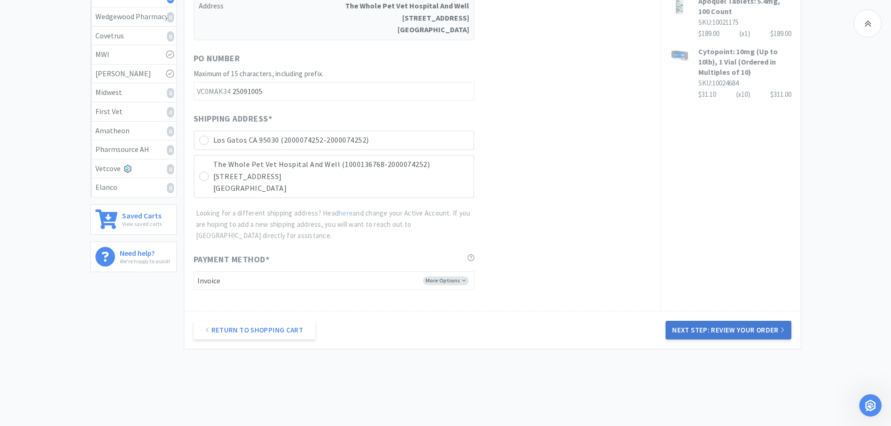
click at [739, 329] on button "Next Step: Review Your Order" at bounding box center [728, 330] width 125 height 19
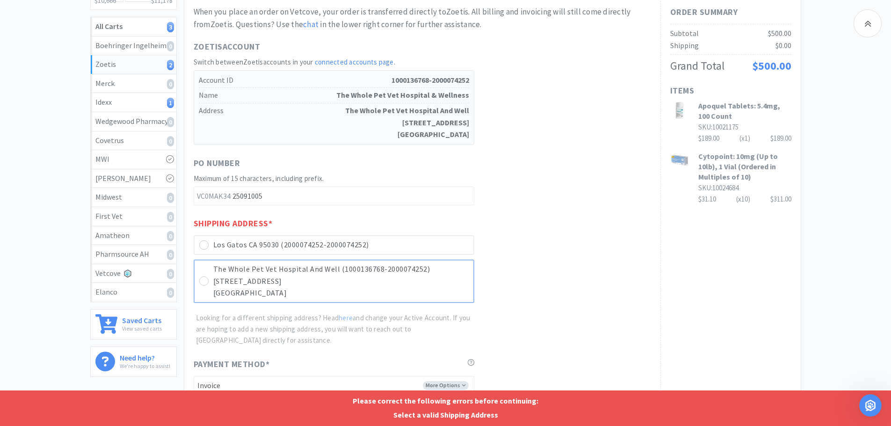
scroll to position [169, 0]
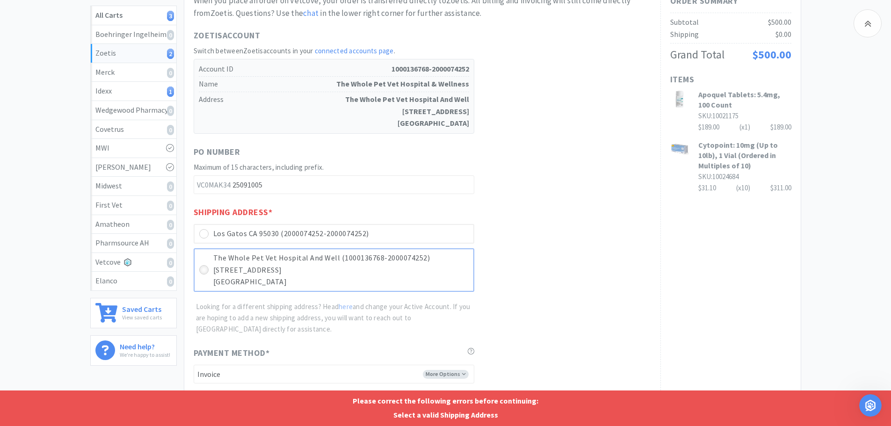
drag, startPoint x: 200, startPoint y: 266, endPoint x: 204, endPoint y: 265, distance: 4.7
click at [201, 266] on div "The Whole Pet Vet Hospital And Well (1000136768-2000074252) 325 Los Gatos Sarat…" at bounding box center [334, 270] width 281 height 44
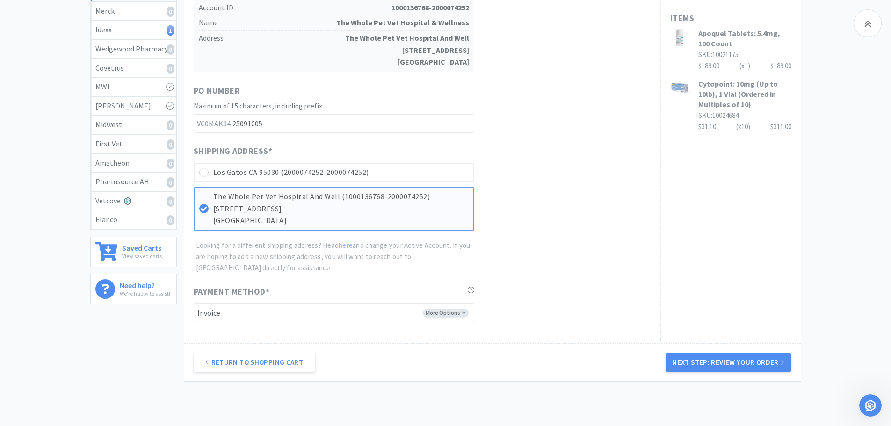
scroll to position [282, 0]
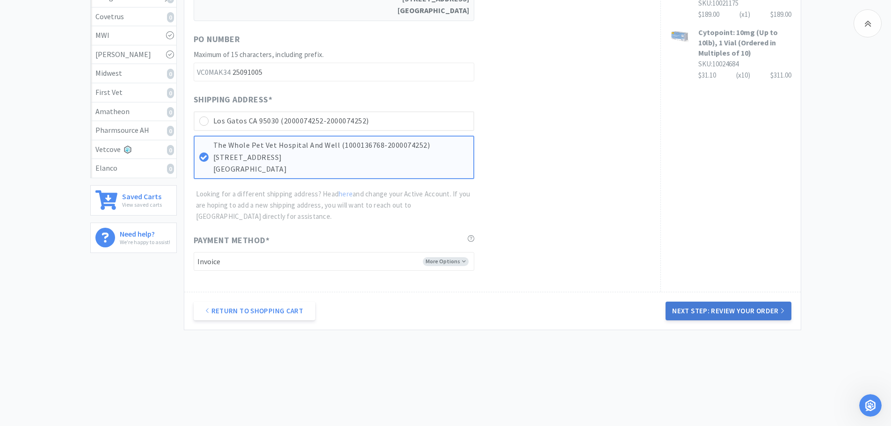
click at [738, 310] on button "Next Step: Review Your Order" at bounding box center [728, 311] width 125 height 19
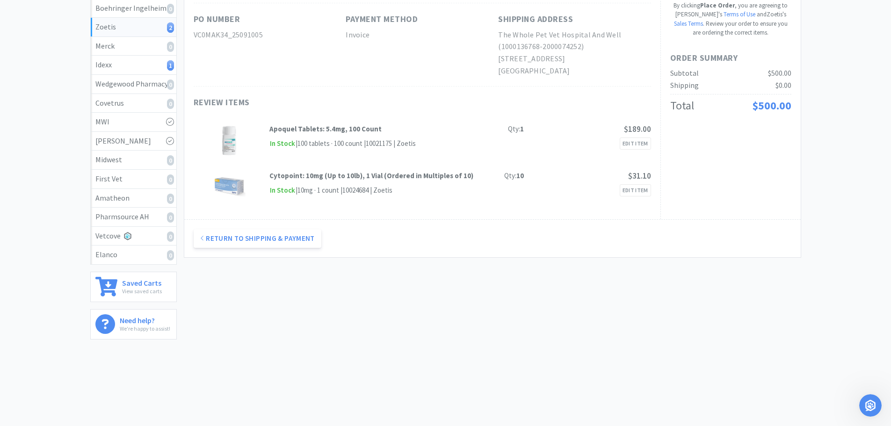
scroll to position [0, 0]
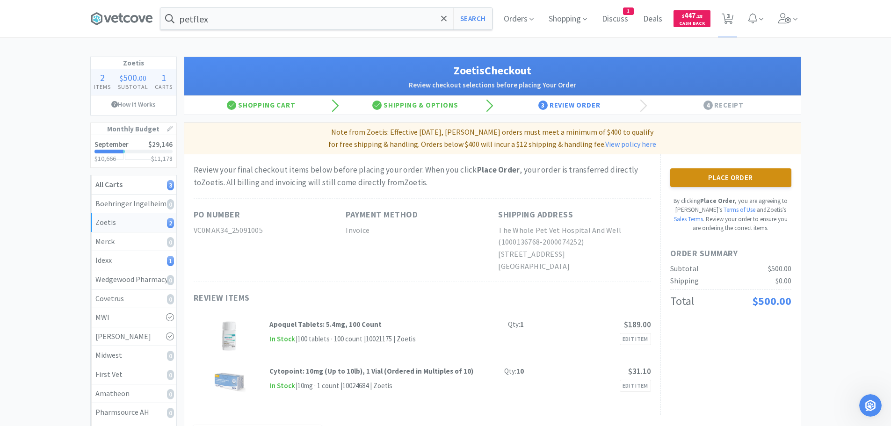
click at [729, 177] on button "Place Order" at bounding box center [730, 177] width 121 height 19
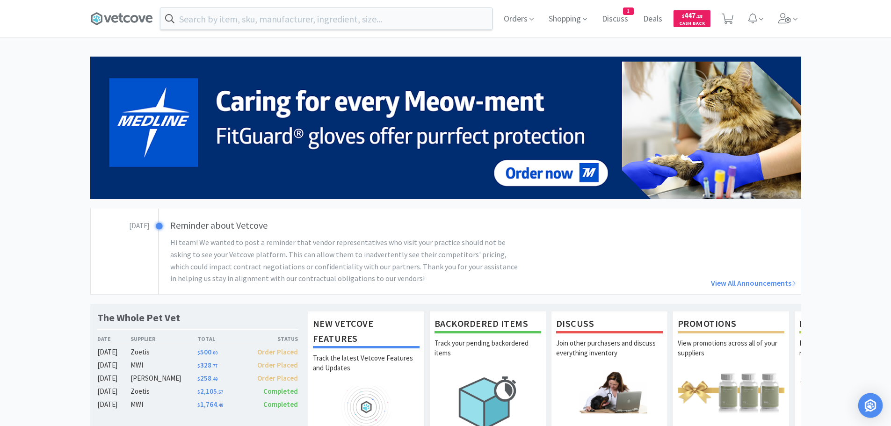
click at [869, 404] on img "Open Intercom Messenger" at bounding box center [870, 405] width 12 height 12
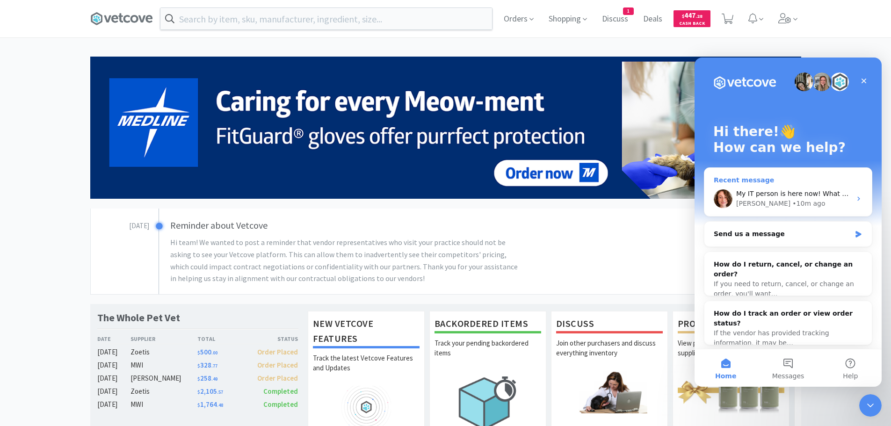
click at [804, 192] on span "My IT person is here now! What ports need to be opened to help Vetcove through …" at bounding box center [891, 193] width 311 height 7
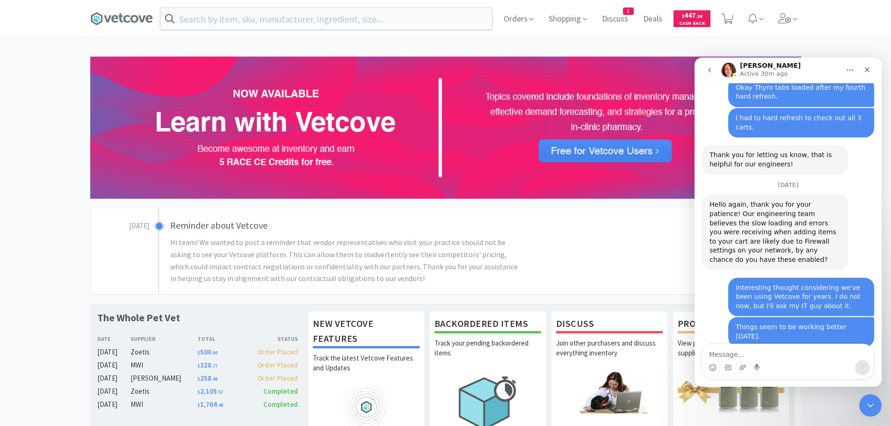
scroll to position [1113, 0]
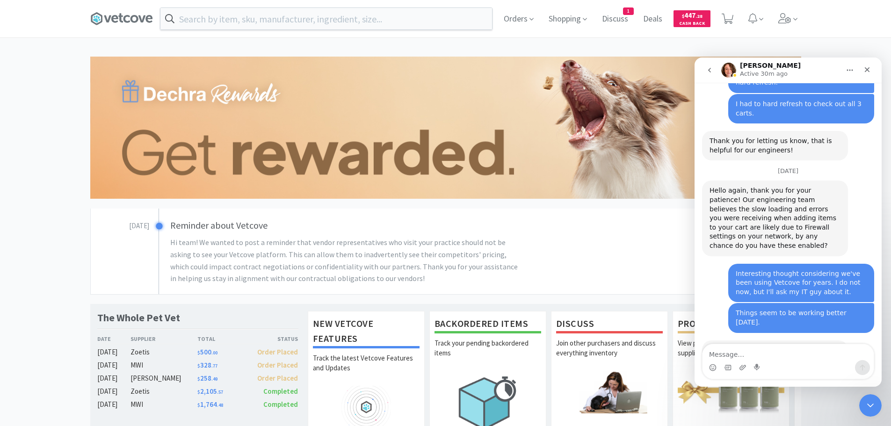
click at [765, 353] on textarea "Message…" at bounding box center [788, 352] width 171 height 16
click at [712, 353] on textarea "Message…" at bounding box center [788, 352] width 171 height 16
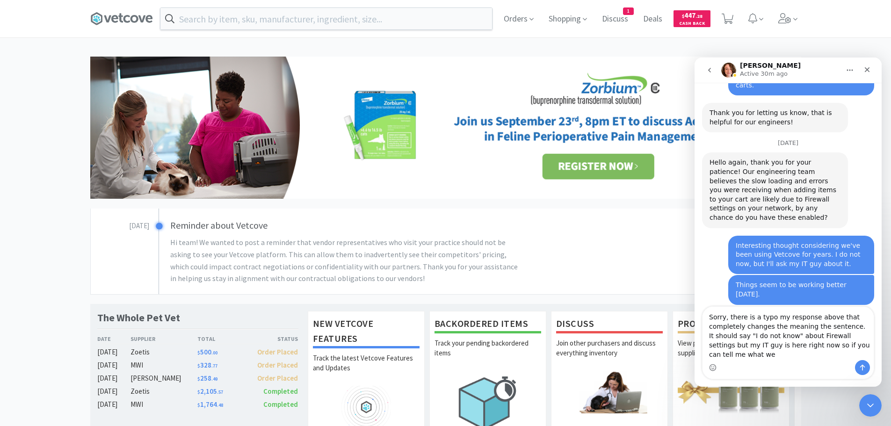
scroll to position [1151, 0]
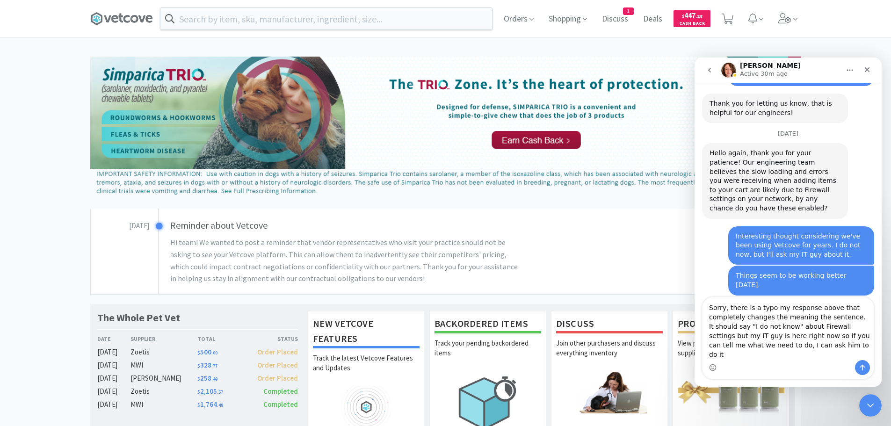
type textarea "Sorry, there is a typo my response above that completely changes the meaning th…"
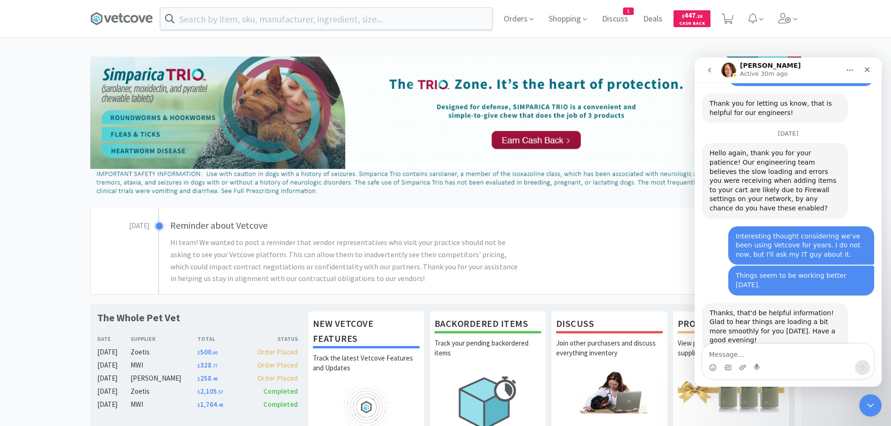
scroll to position [1181, 0]
